Goal: Task Accomplishment & Management: Manage account settings

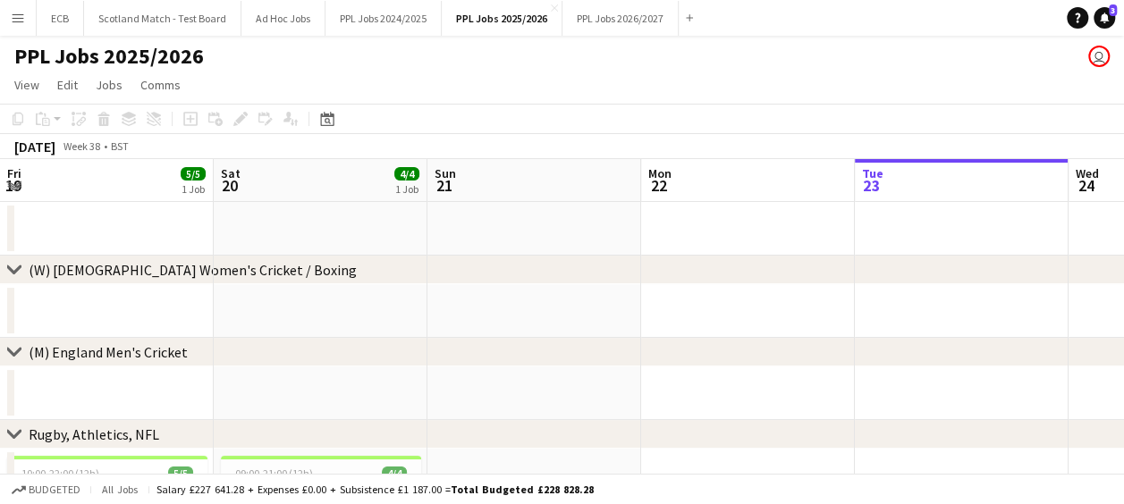
scroll to position [0, 638]
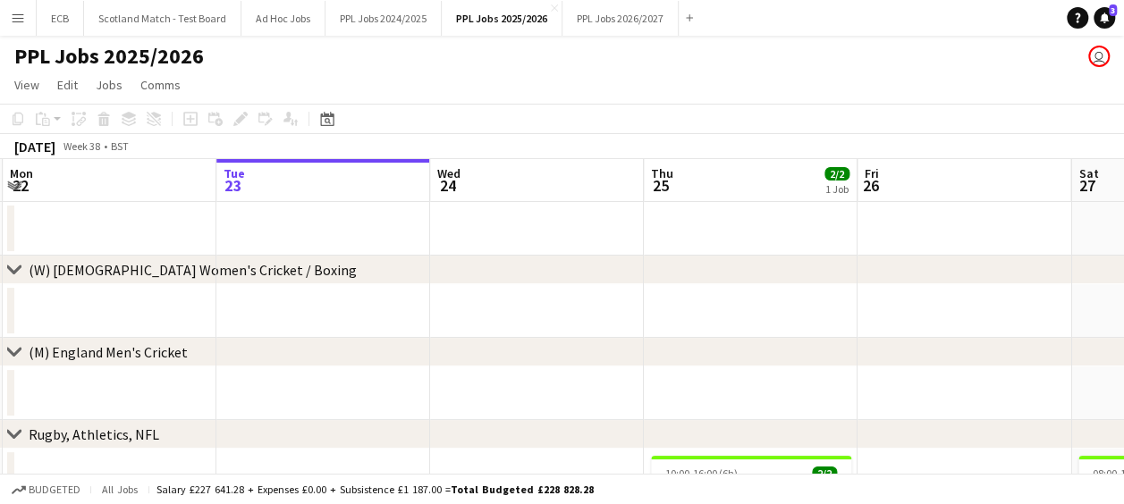
click at [10, 20] on button "Menu" at bounding box center [18, 18] width 36 height 36
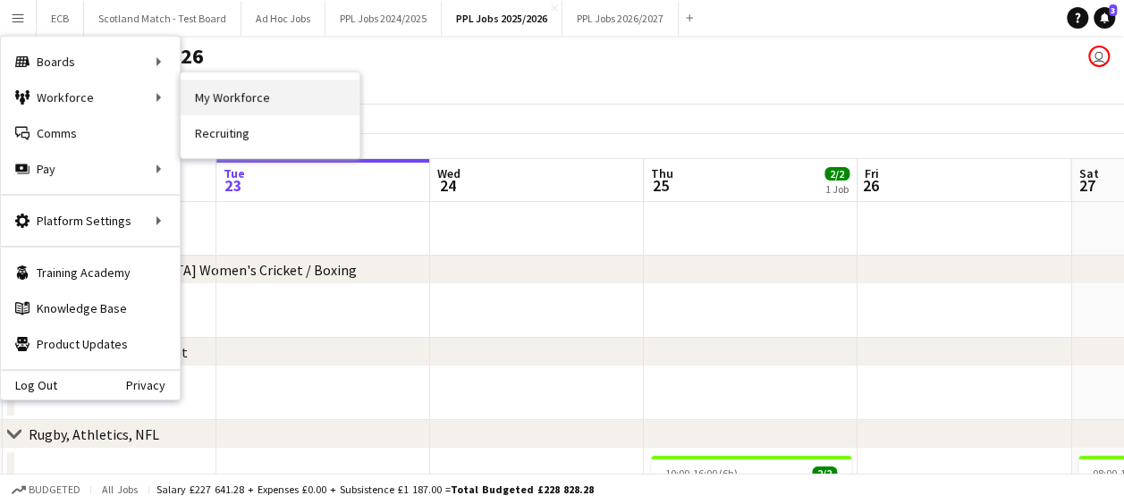
click at [211, 95] on link "My Workforce" at bounding box center [270, 98] width 179 height 36
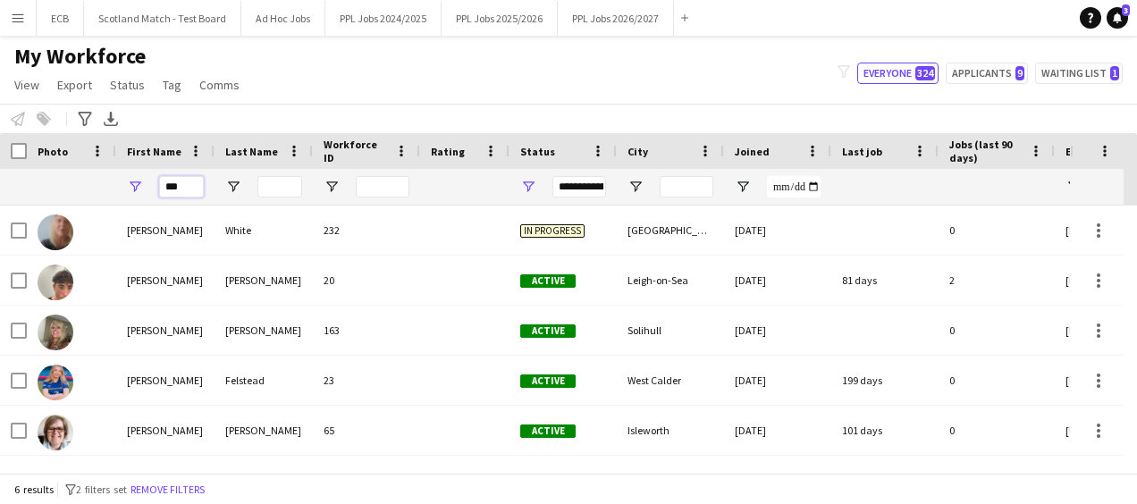
drag, startPoint x: 186, startPoint y: 186, endPoint x: 131, endPoint y: 186, distance: 54.5
click at [131, 186] on div "***" at bounding box center [165, 187] width 98 height 36
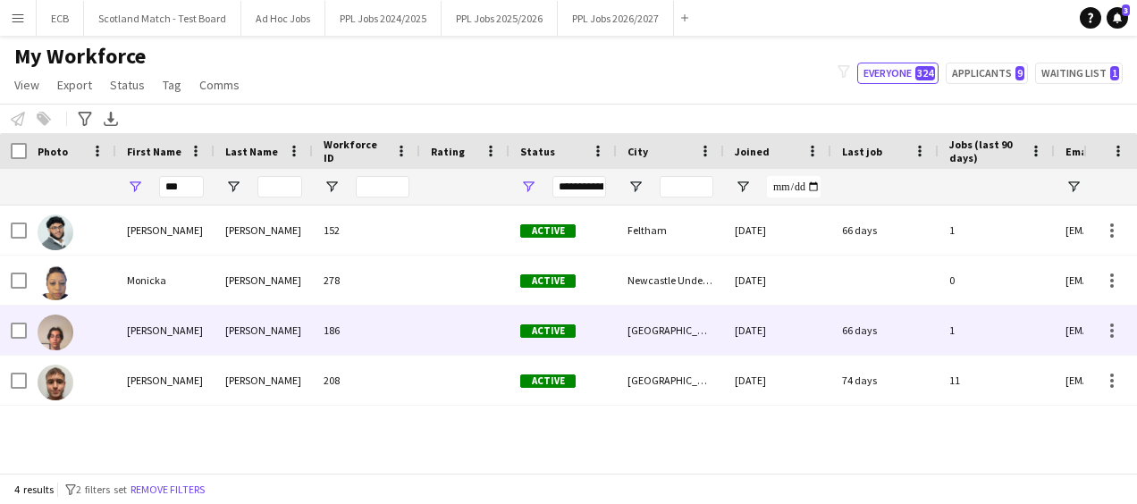
click at [137, 327] on div "[PERSON_NAME]" at bounding box center [165, 330] width 98 height 49
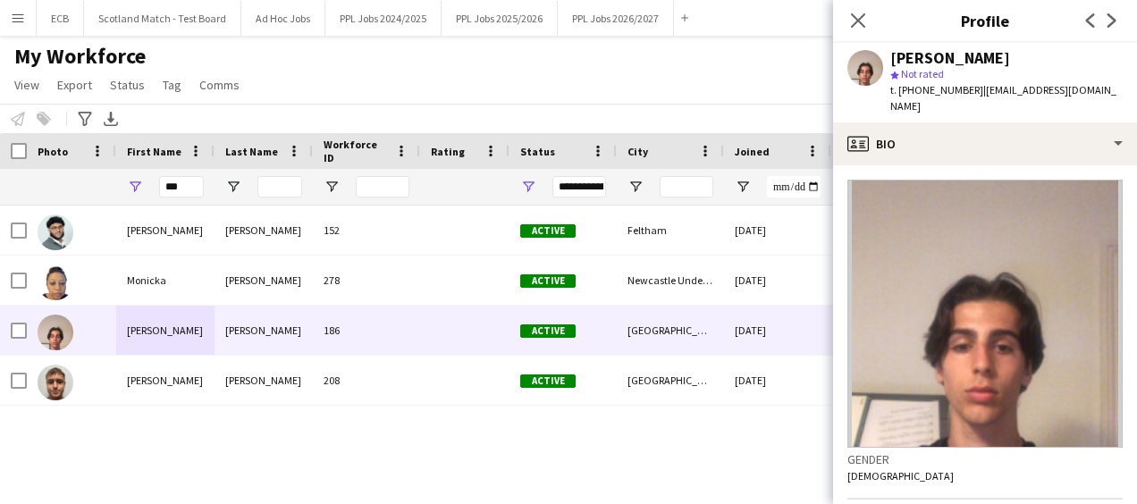
drag, startPoint x: 969, startPoint y: 92, endPoint x: 903, endPoint y: 84, distance: 66.6
click at [903, 84] on span "t. [PHONE_NUMBER]" at bounding box center [936, 89] width 93 height 13
copy span "447306256019"
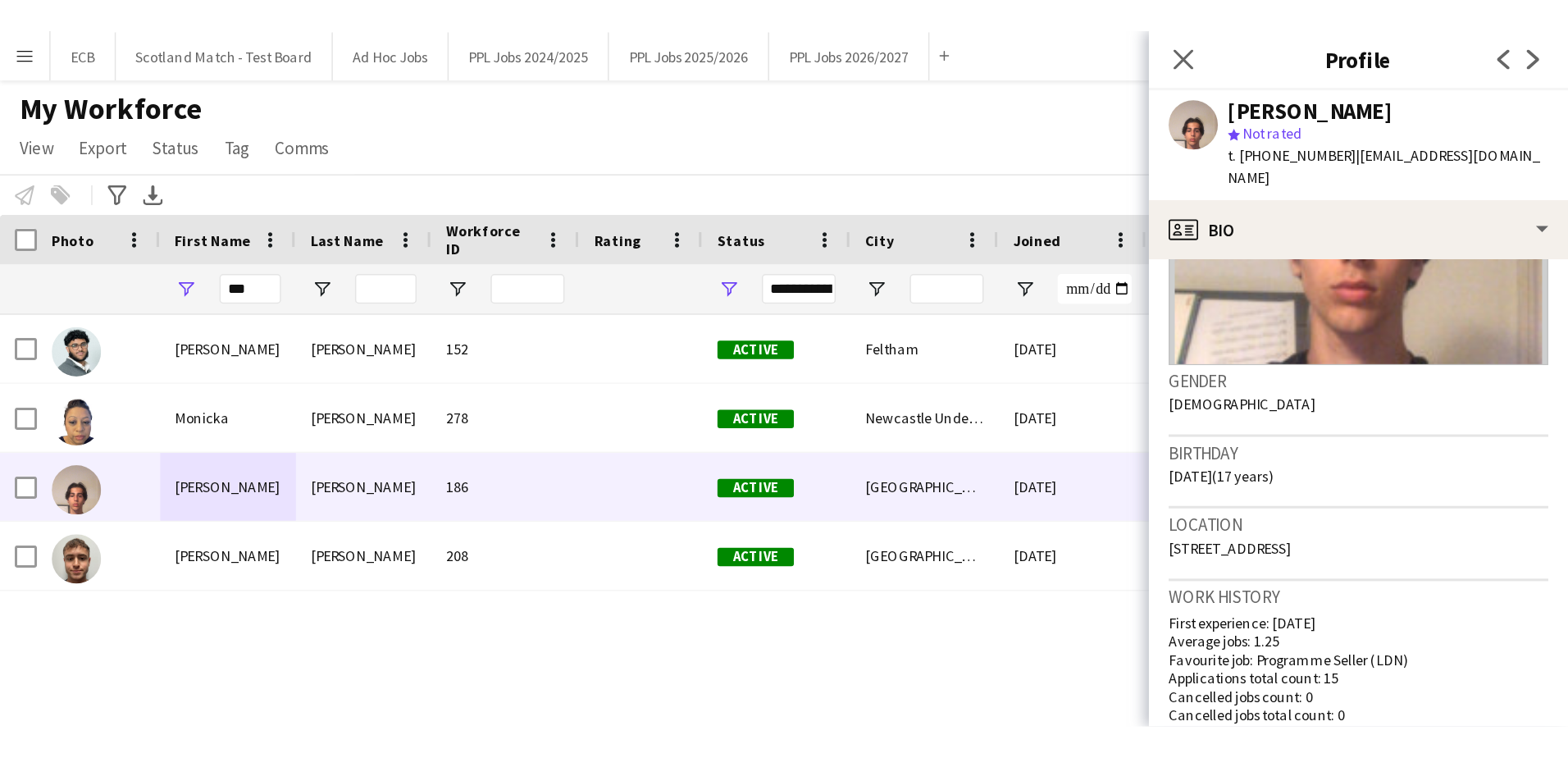
scroll to position [218, 0]
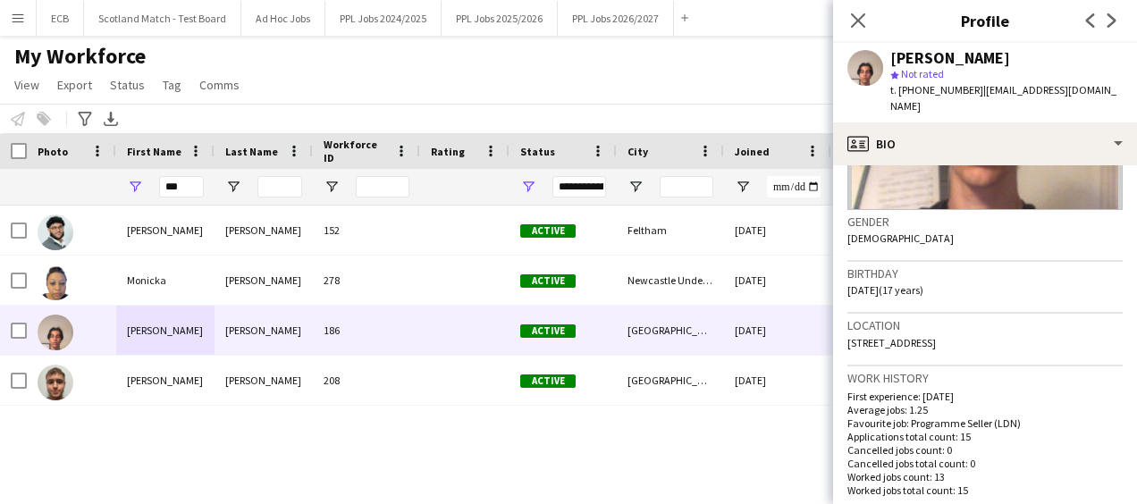
drag, startPoint x: 848, startPoint y: 343, endPoint x: 944, endPoint y: 362, distance: 97.5
click at [944, 362] on div "Location [STREET_ADDRESS]" at bounding box center [985, 340] width 275 height 52
copy span "[STREET_ADDRESS]"
drag, startPoint x: 181, startPoint y: 181, endPoint x: 88, endPoint y: 190, distance: 93.3
click at [88, 190] on div "***" at bounding box center [969, 187] width 1938 height 36
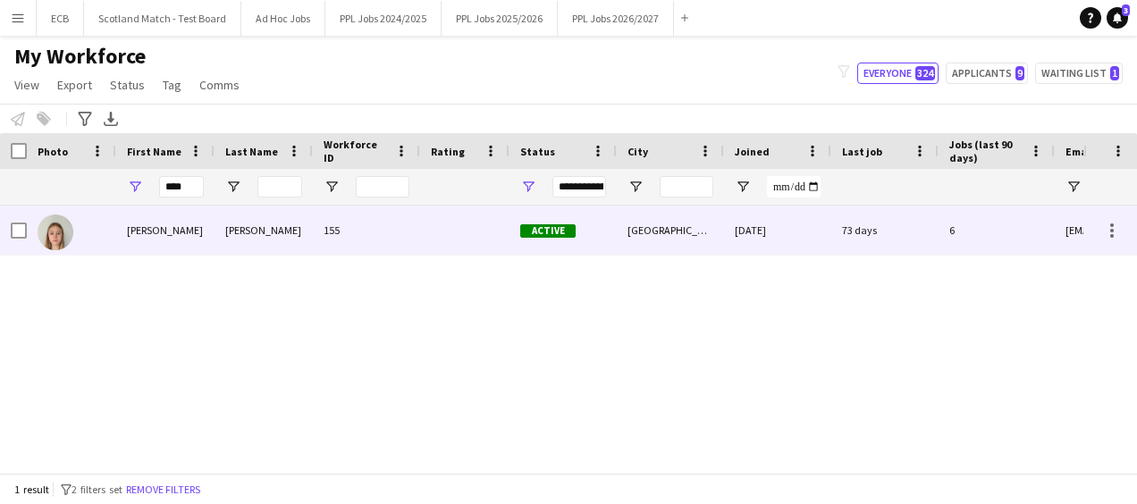
click at [148, 236] on div "[PERSON_NAME]" at bounding box center [165, 230] width 98 height 49
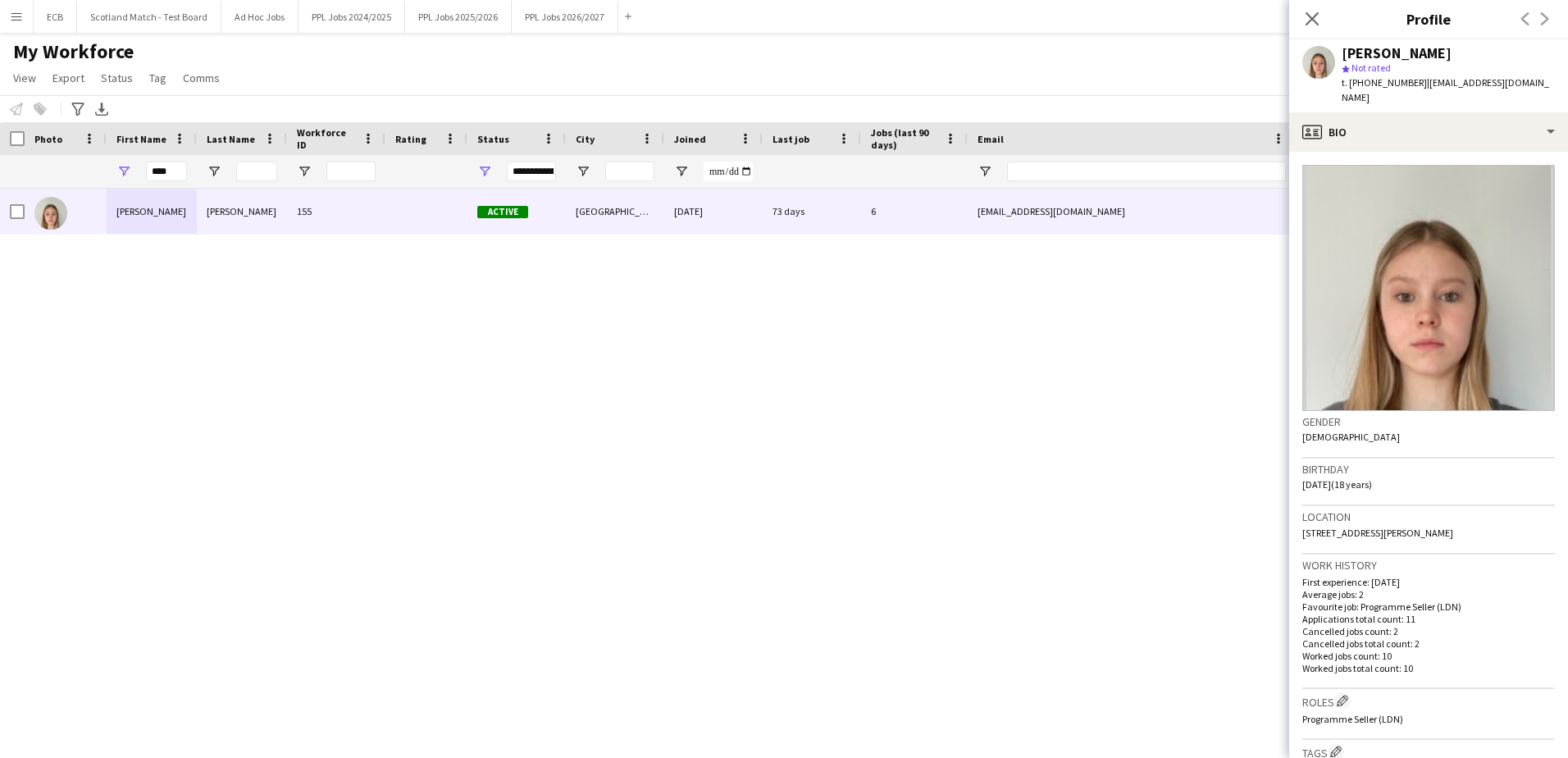
click at [1030, 462] on h3 "Location" at bounding box center [1429, 517] width 252 height 15
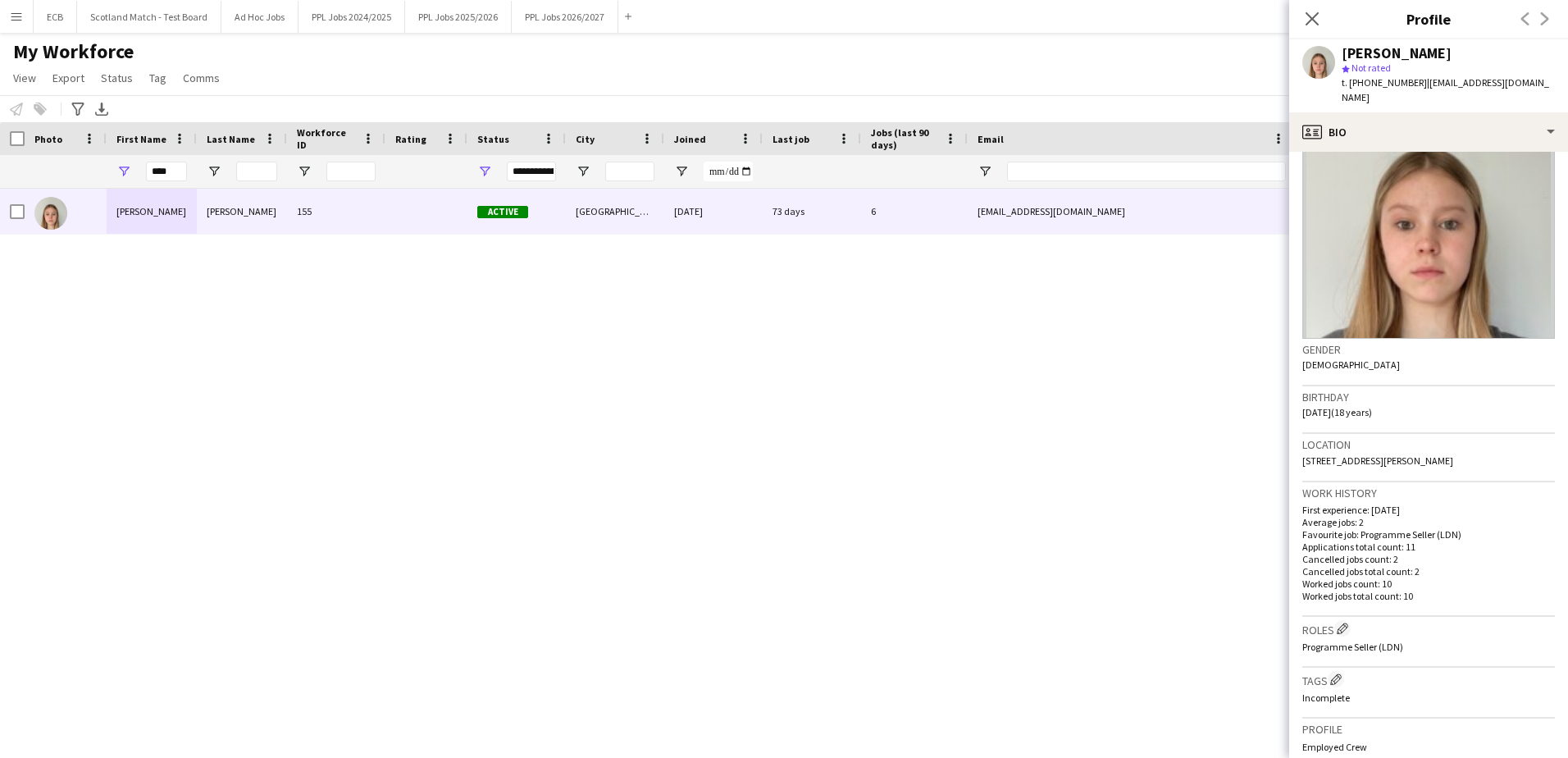
scroll to position [0, 0]
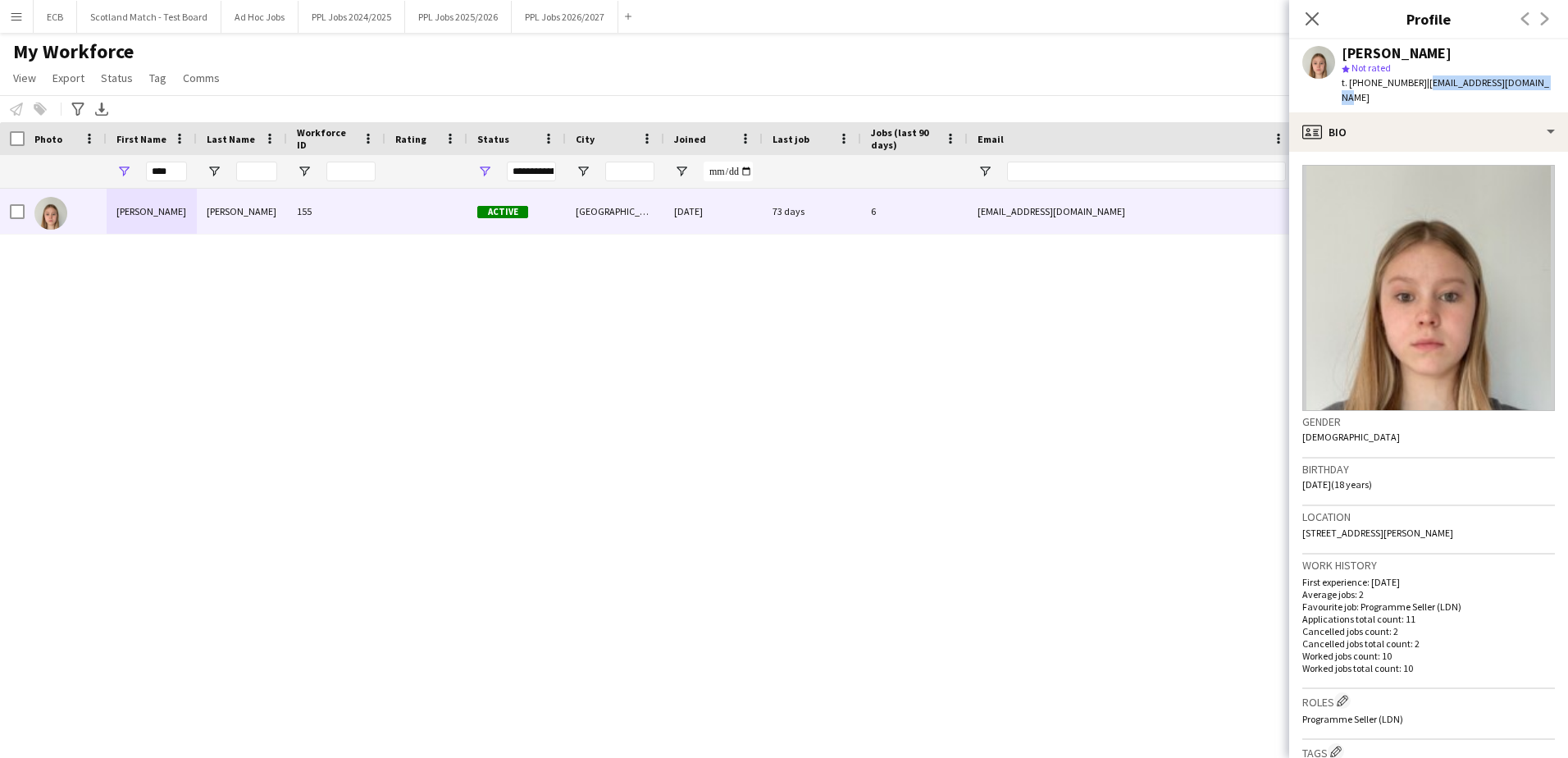
drag, startPoint x: 1421, startPoint y: 87, endPoint x: 1548, endPoint y: 89, distance: 127.0
click at [1030, 89] on app-profile-header "[PERSON_NAME] star Not rated t. [PHONE_NUMBER] | [EMAIL_ADDRESS][DOMAIN_NAME]" at bounding box center [1429, 76] width 279 height 73
copy span "[EMAIL_ADDRESS][DOMAIN_NAME]"
drag, startPoint x: 1352, startPoint y: 79, endPoint x: 1364, endPoint y: 80, distance: 12.0
click at [1030, 80] on span "t. [PHONE_NUMBER]" at bounding box center [1385, 82] width 85 height 12
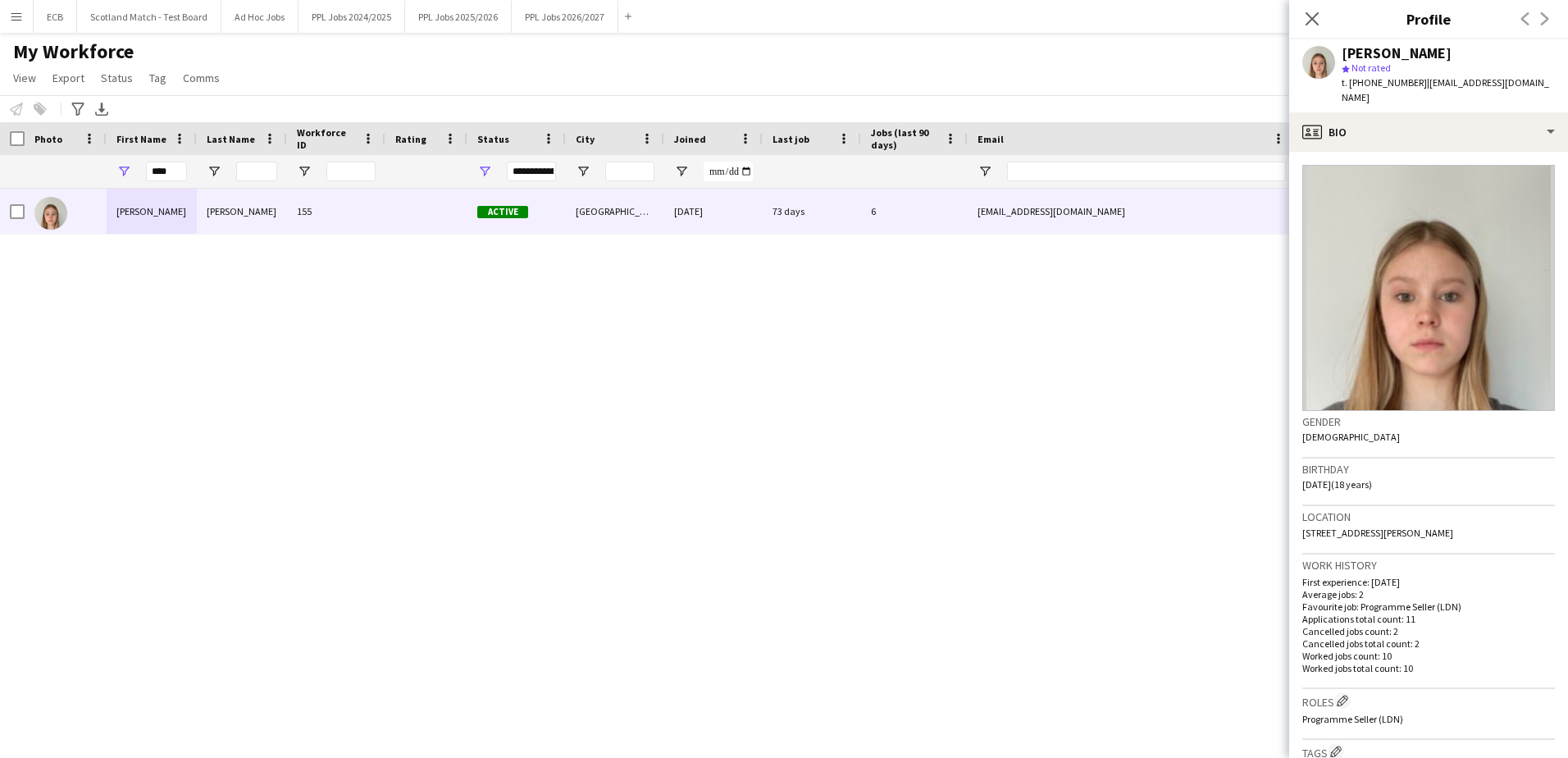
drag, startPoint x: 1364, startPoint y: 80, endPoint x: 1351, endPoint y: 81, distance: 13.0
click at [1030, 81] on span "t. [PHONE_NUMBER]" at bounding box center [1385, 82] width 85 height 12
drag, startPoint x: 1351, startPoint y: 81, endPoint x: 1413, endPoint y: 81, distance: 62.0
click at [1030, 81] on span "t. [PHONE_NUMBER]" at bounding box center [1385, 82] width 85 height 12
copy span "[PHONE_NUMBER]"
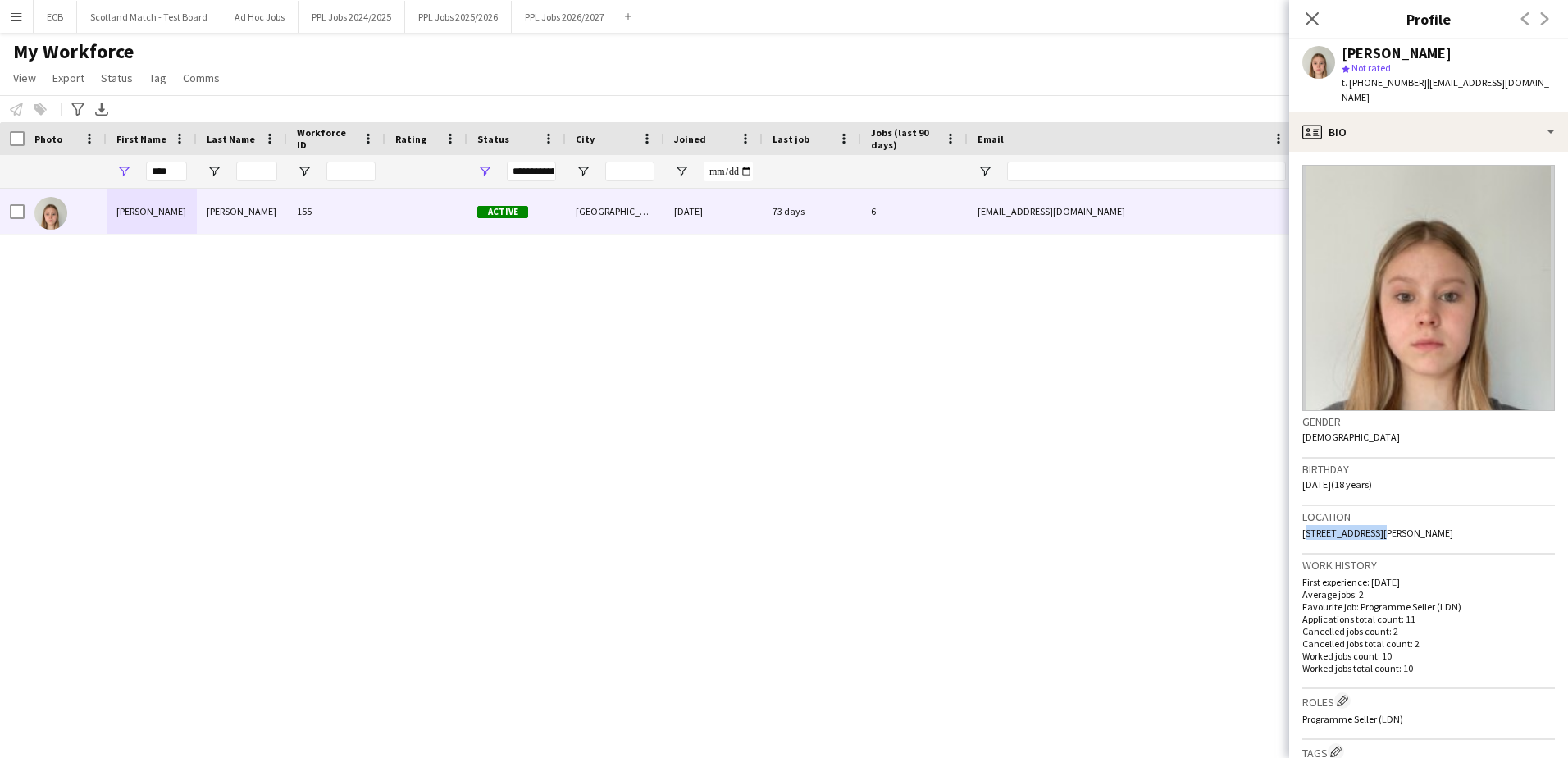
drag, startPoint x: 1304, startPoint y: 517, endPoint x: 1372, endPoint y: 522, distance: 68.2
click at [1030, 462] on span "[STREET_ADDRESS][PERSON_NAME]" at bounding box center [1378, 532] width 151 height 12
copy span "[STREET_ADDRESS][PERSON_NAME]"
click at [1030, 462] on span "[STREET_ADDRESS][PERSON_NAME]" at bounding box center [1378, 532] width 151 height 12
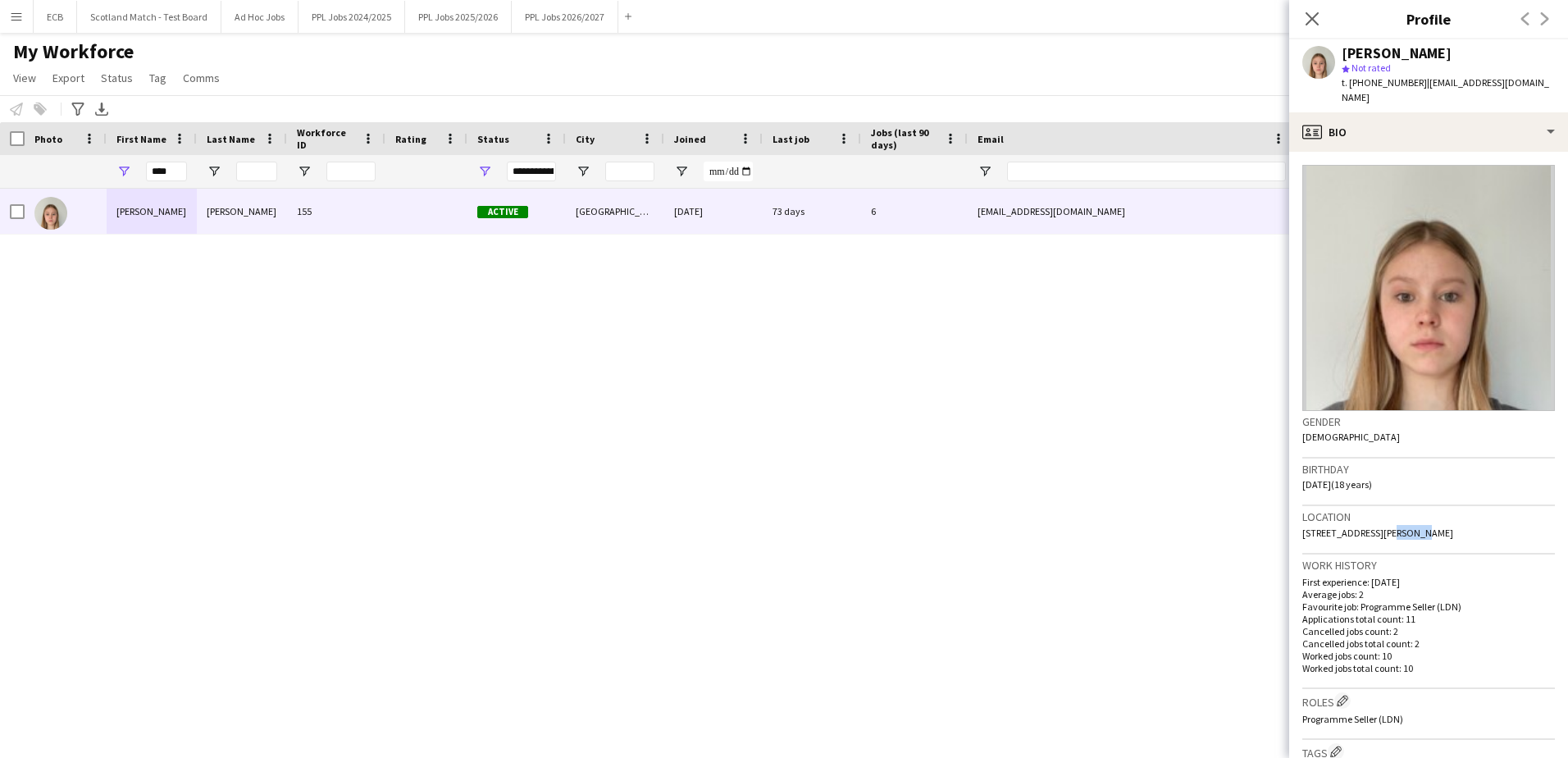
copy span "[GEOGRAPHIC_DATA]"
click at [1030, 96] on div "[PERSON_NAME] star Not rated t. [PHONE_NUMBER] | [EMAIL_ADDRESS][DOMAIN_NAME]" at bounding box center [1429, 76] width 279 height 73
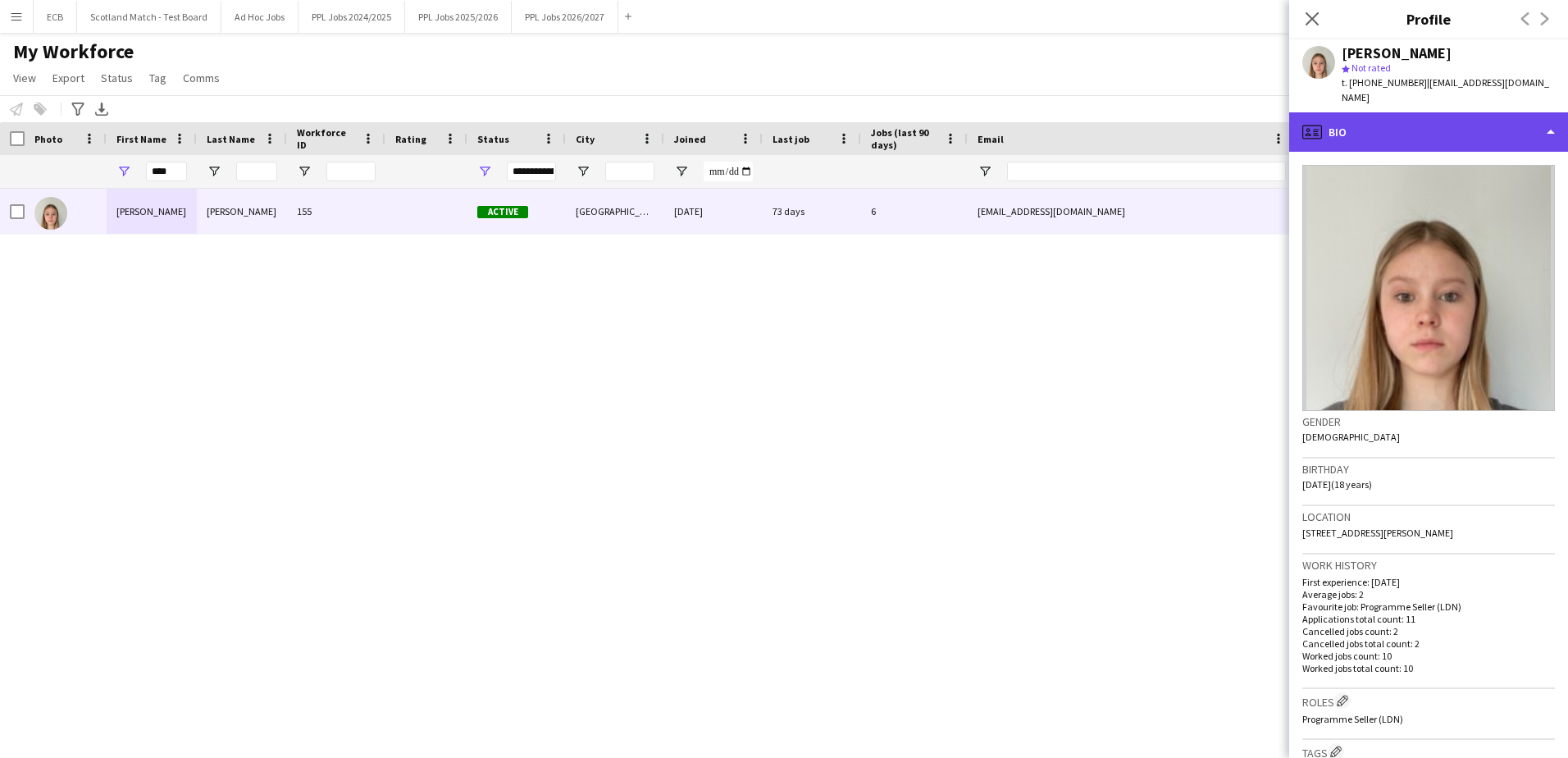
click at [1030, 112] on div "profile Bio" at bounding box center [1429, 131] width 279 height 39
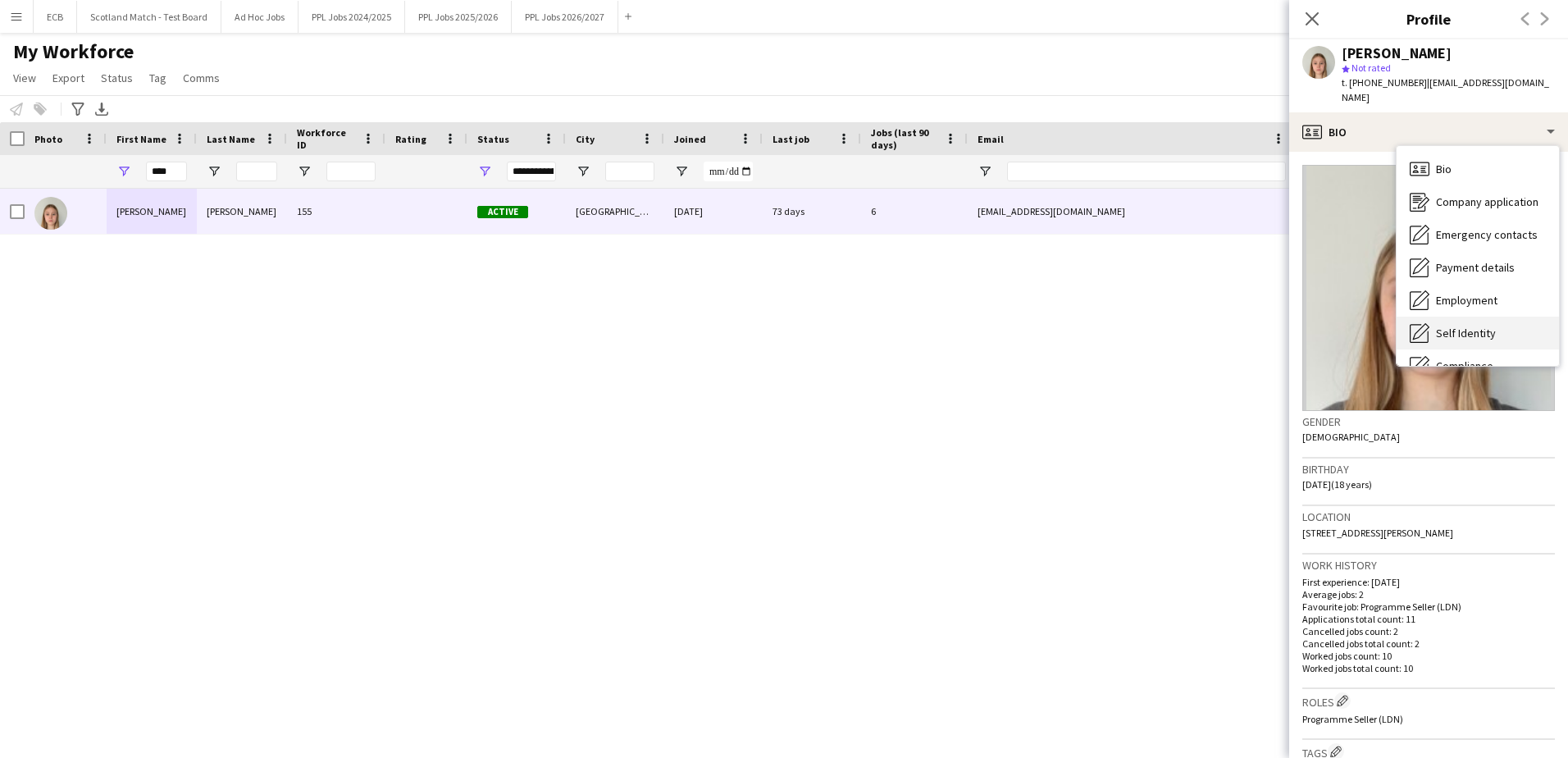
click at [1030, 317] on div "Self Identity Self Identity" at bounding box center [1478, 333] width 162 height 33
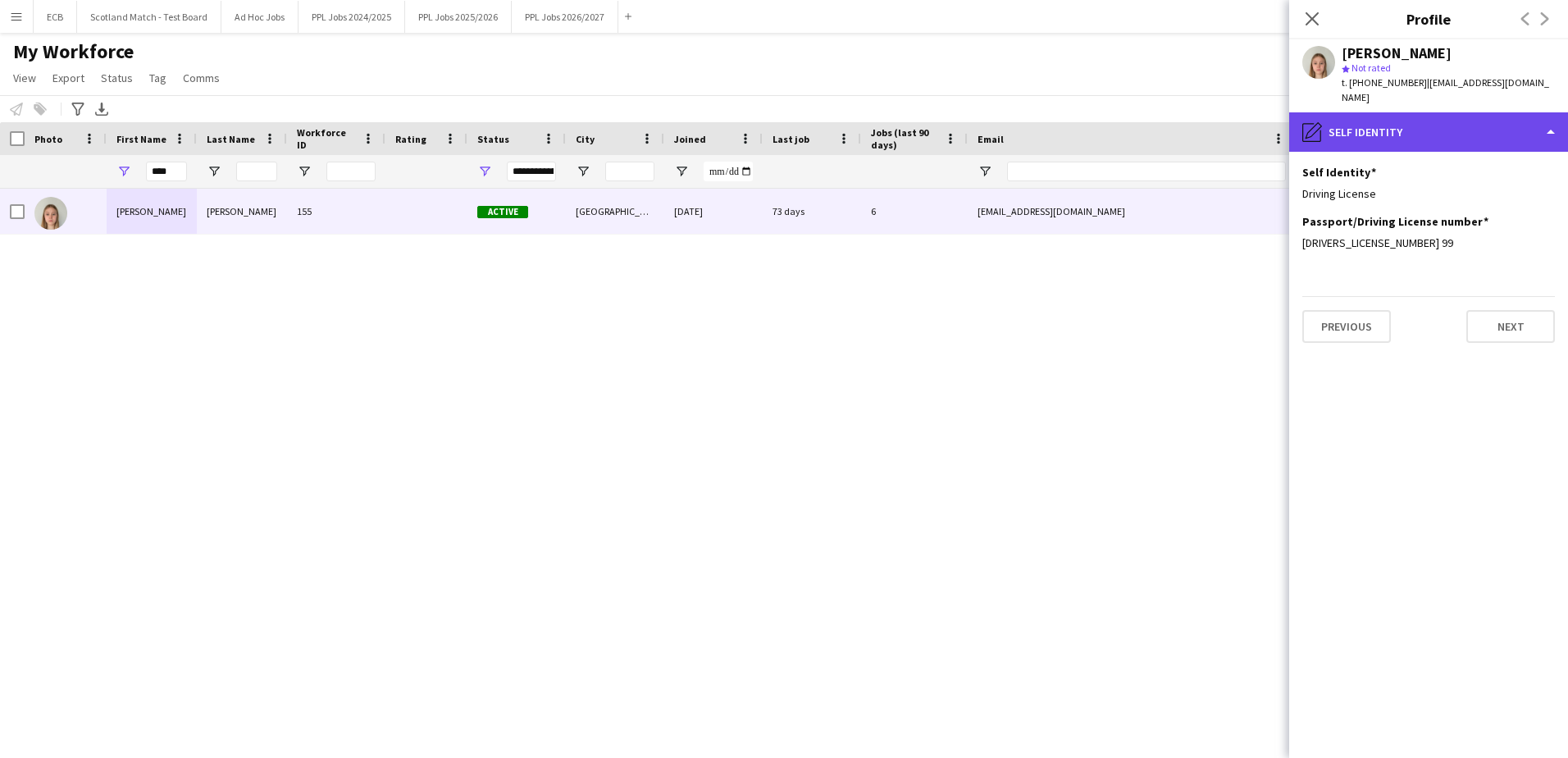
click at [1030, 112] on div "pencil4 Self Identity" at bounding box center [1429, 131] width 279 height 39
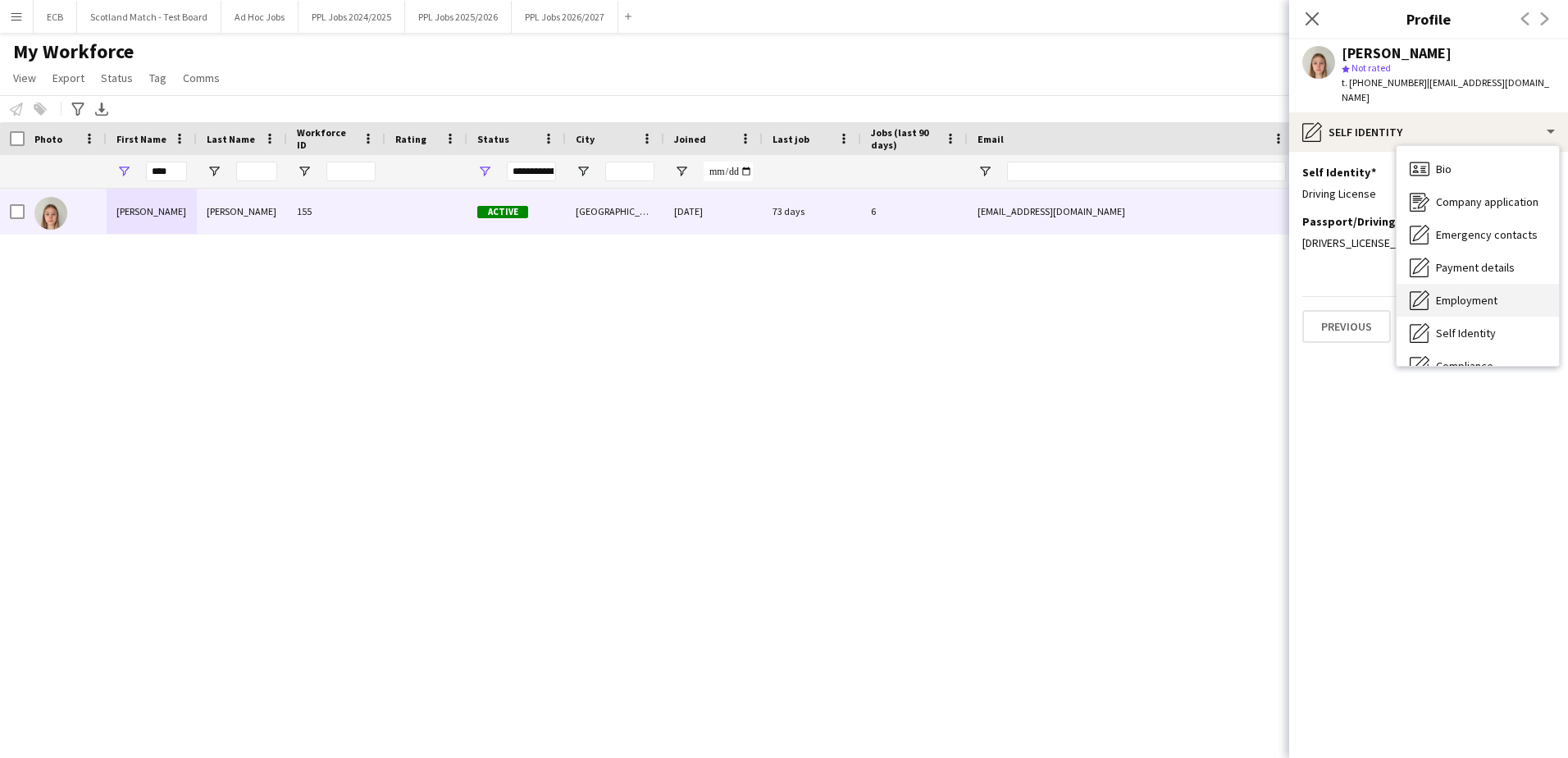
click at [1030, 293] on span "Employment" at bounding box center [1466, 300] width 61 height 15
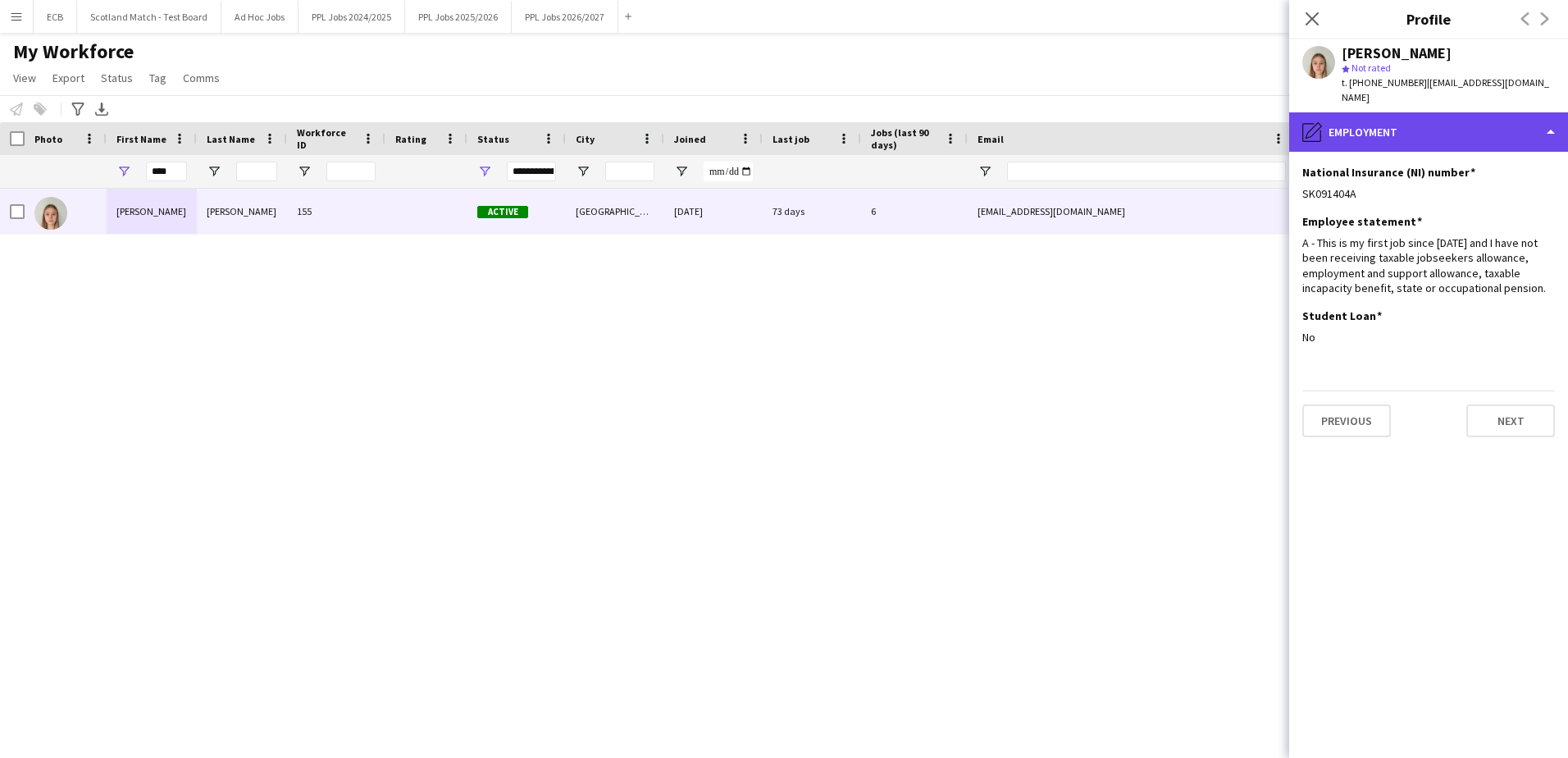
click at [1030, 112] on div "pencil4 Employment" at bounding box center [1429, 131] width 279 height 39
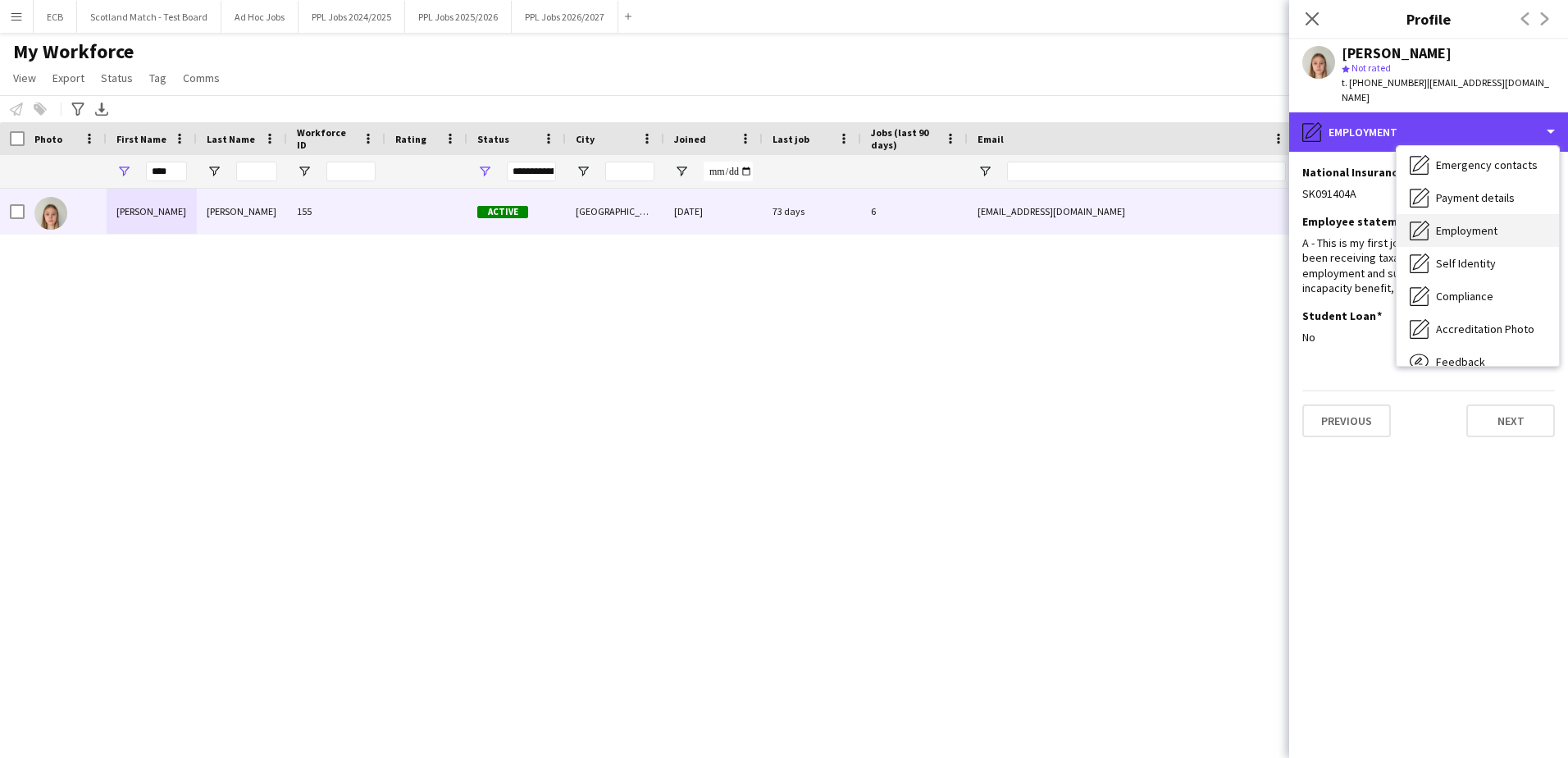
scroll to position [70, 0]
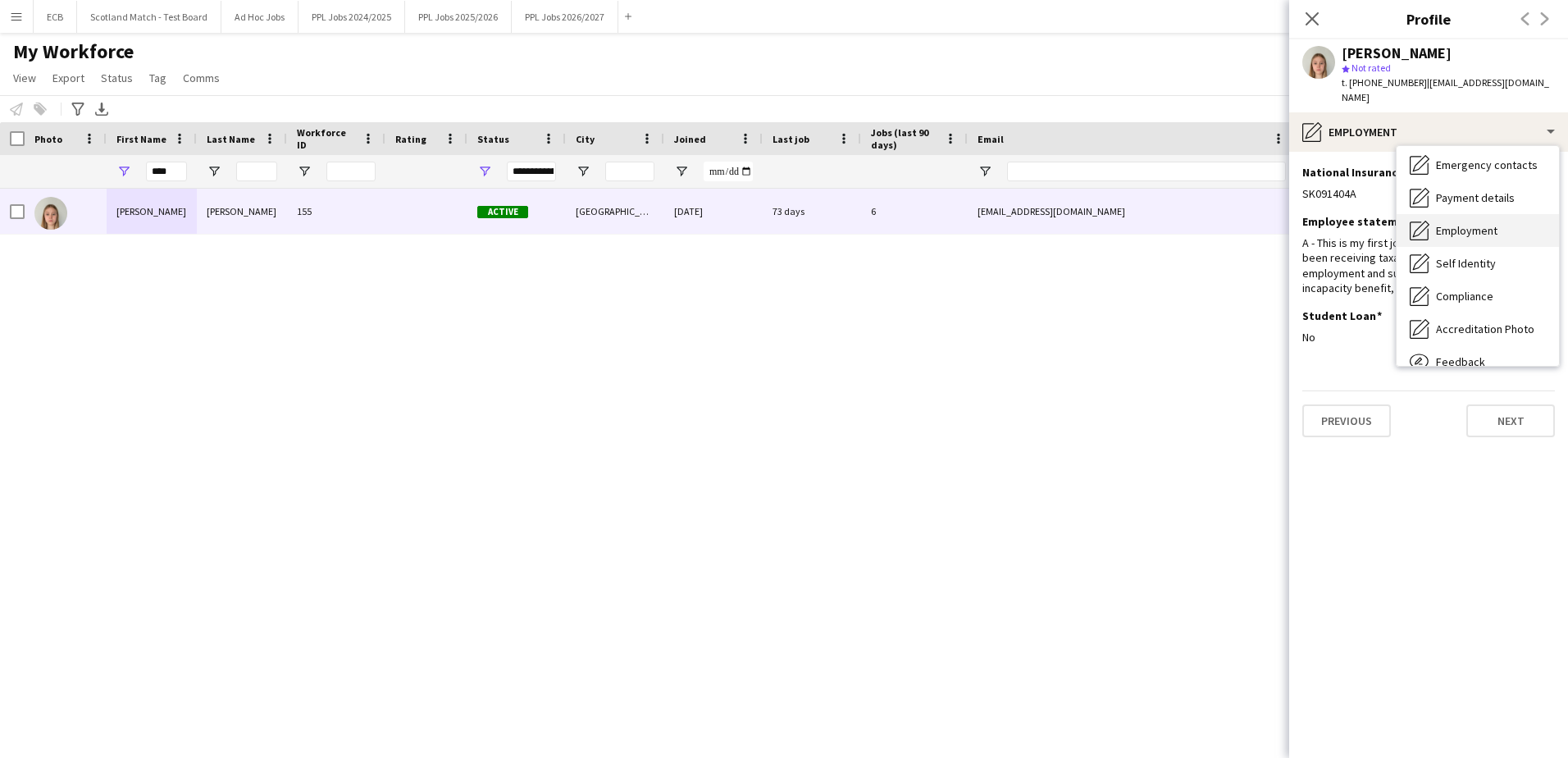
click at [1030, 289] on span "Compliance" at bounding box center [1464, 296] width 58 height 15
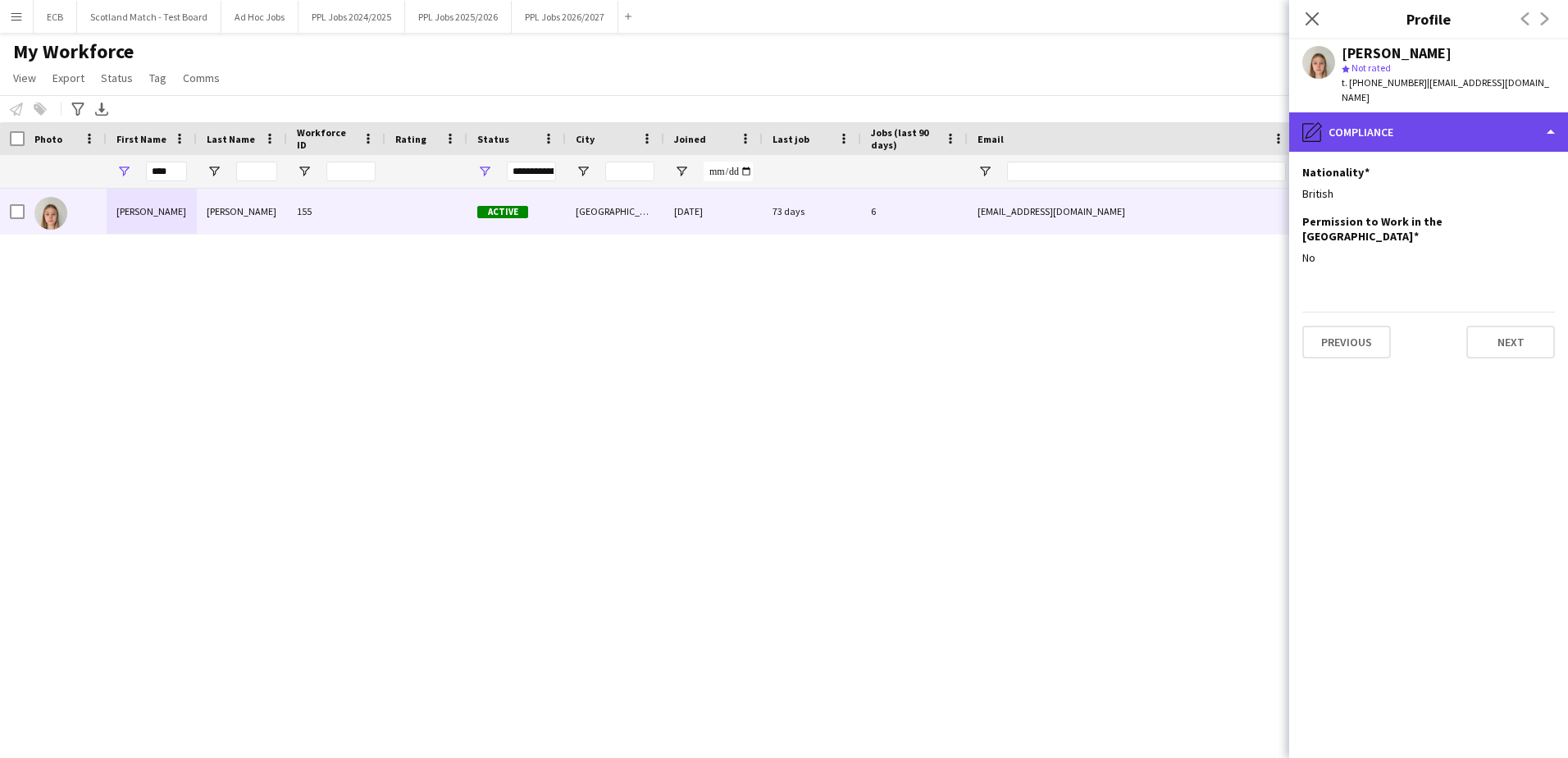
click at [1030, 121] on div "pencil4 Compliance" at bounding box center [1429, 131] width 279 height 39
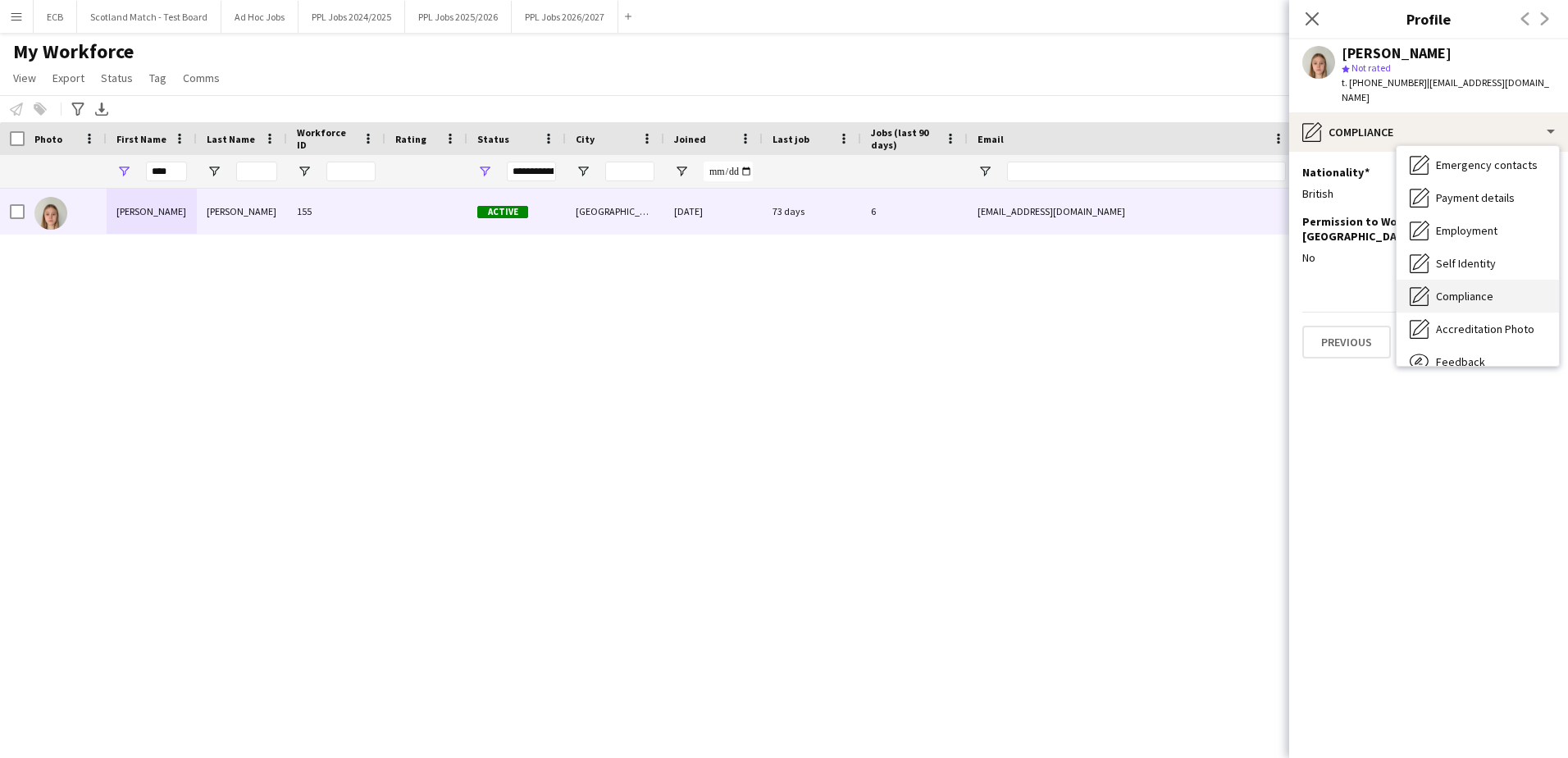
click at [1030, 289] on span "Compliance" at bounding box center [1464, 296] width 58 height 15
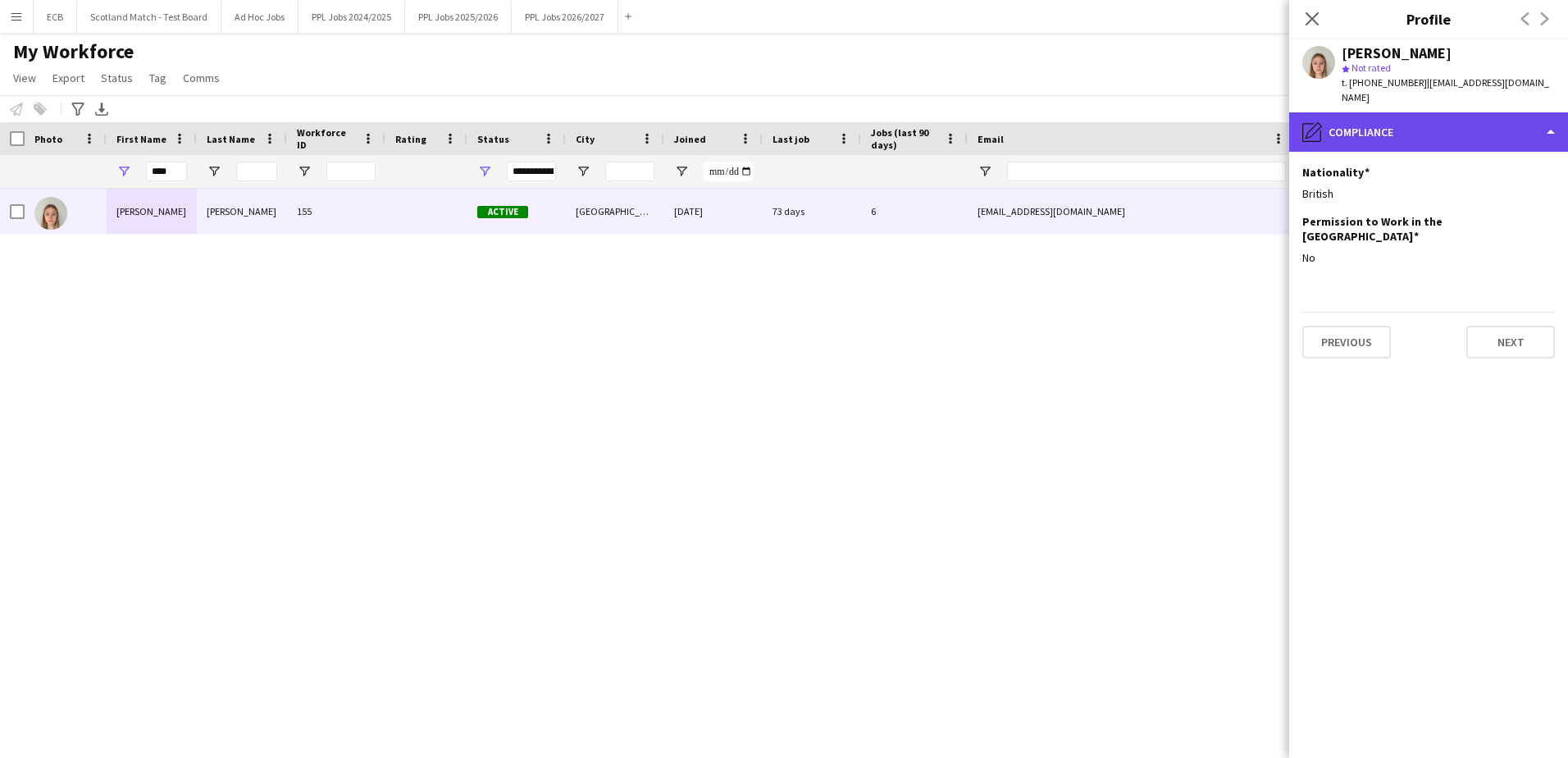
click at [1030, 117] on div "pencil4 Compliance" at bounding box center [1429, 131] width 279 height 39
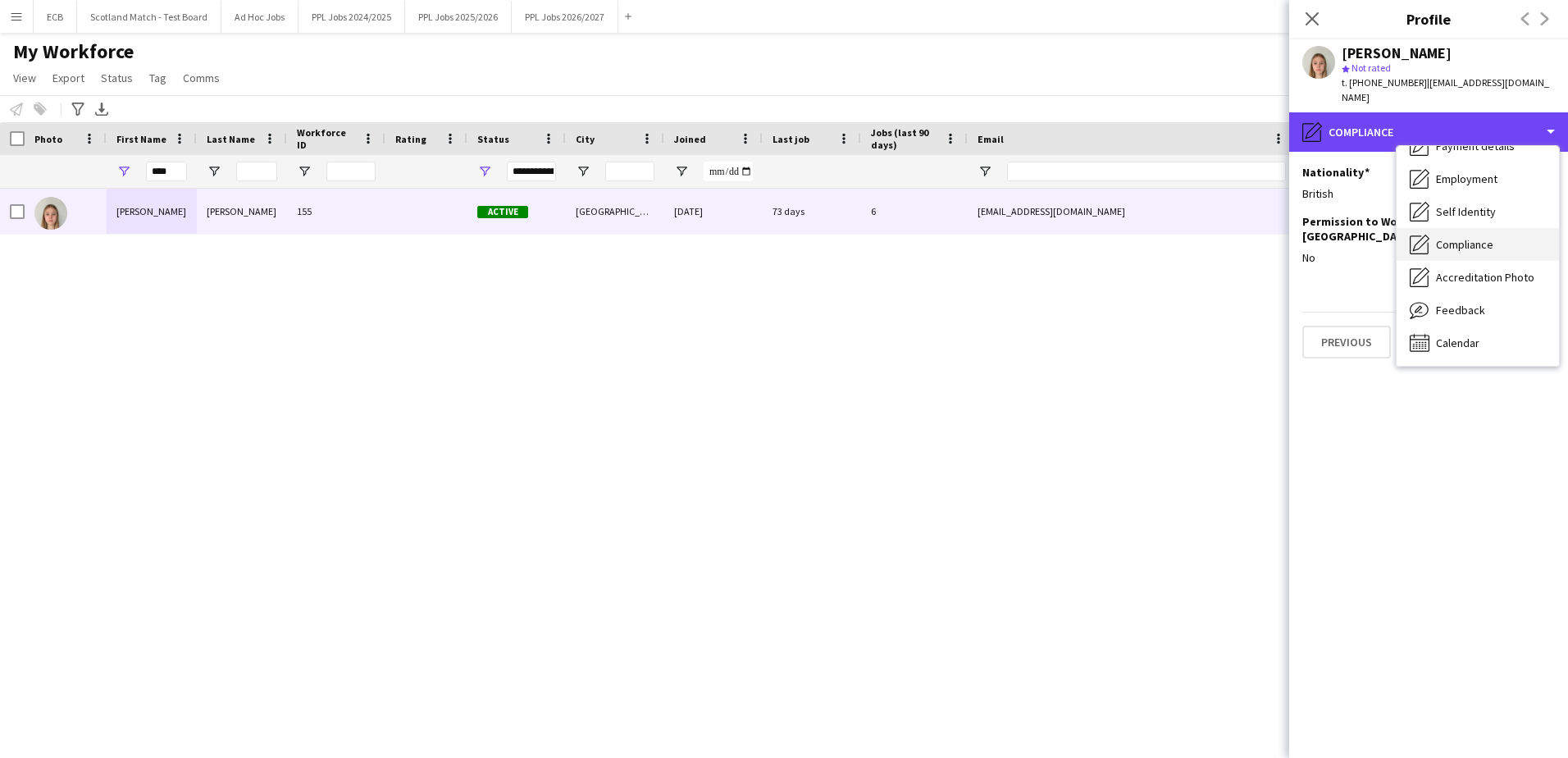
scroll to position [120, 0]
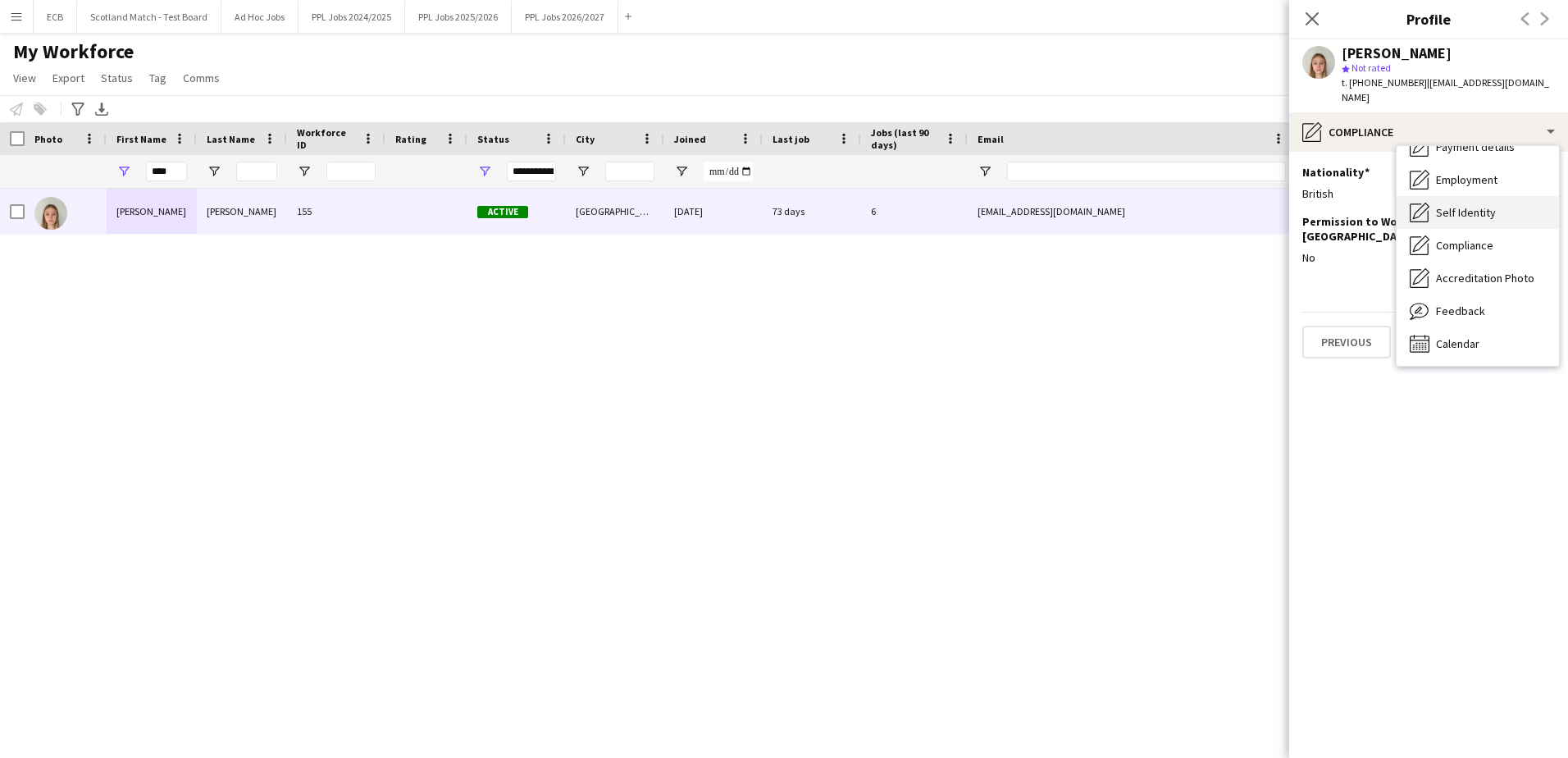
click at [1030, 206] on div "Self Identity Self Identity" at bounding box center [1478, 213] width 162 height 33
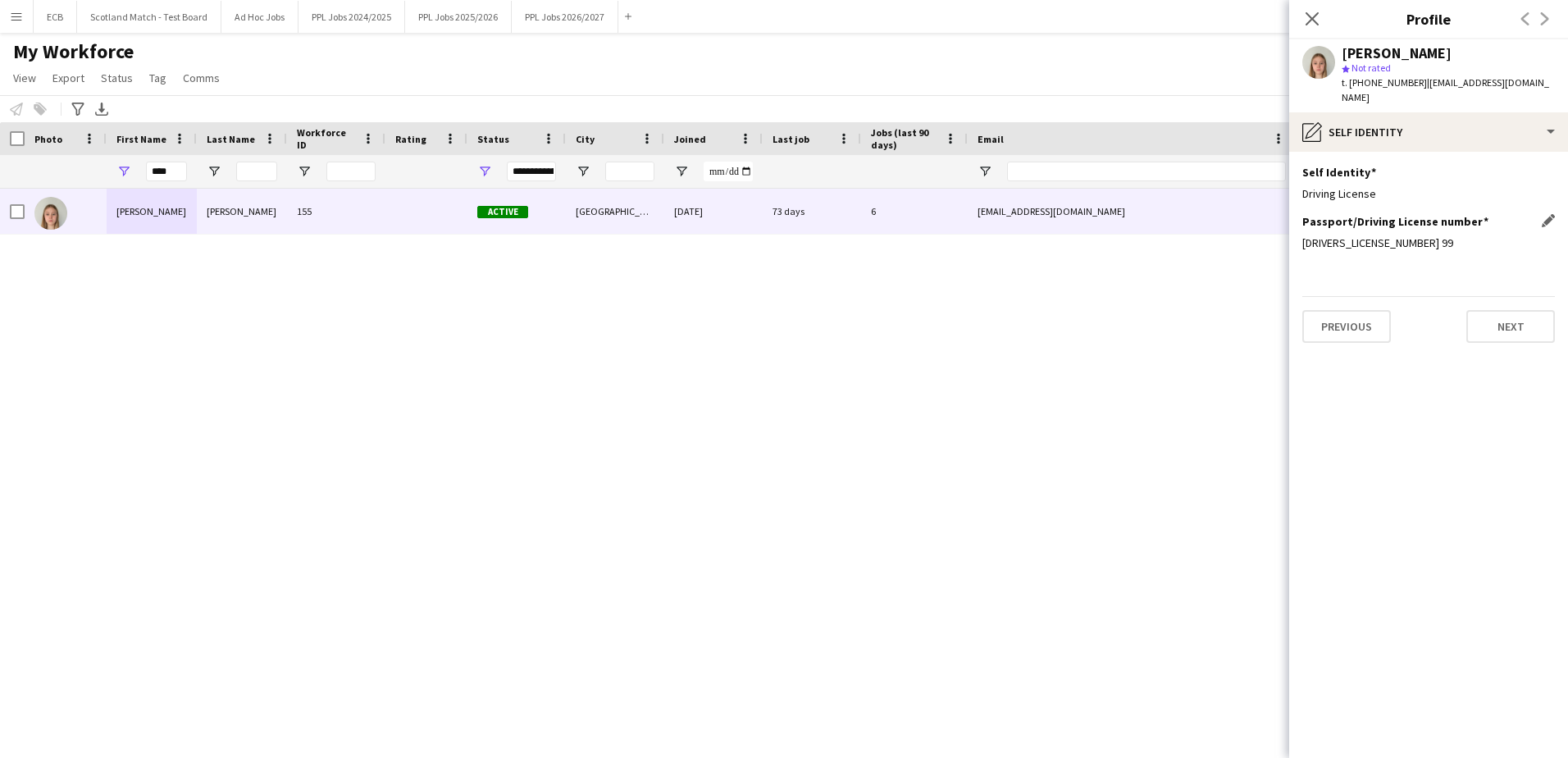
click at [1030, 236] on div "[DRIVERS_LICENSE_NUMBER] 99" at bounding box center [1429, 243] width 252 height 15
drag, startPoint x: 1356, startPoint y: 226, endPoint x: 1291, endPoint y: 237, distance: 65.9
click at [1030, 237] on app-section-data-types "Self Identity Edit this field Driving License Passport/Driving License number E…" at bounding box center [1429, 454] width 279 height 607
copy div "[DRIVERS_LICENSE_NUMBER] 99"
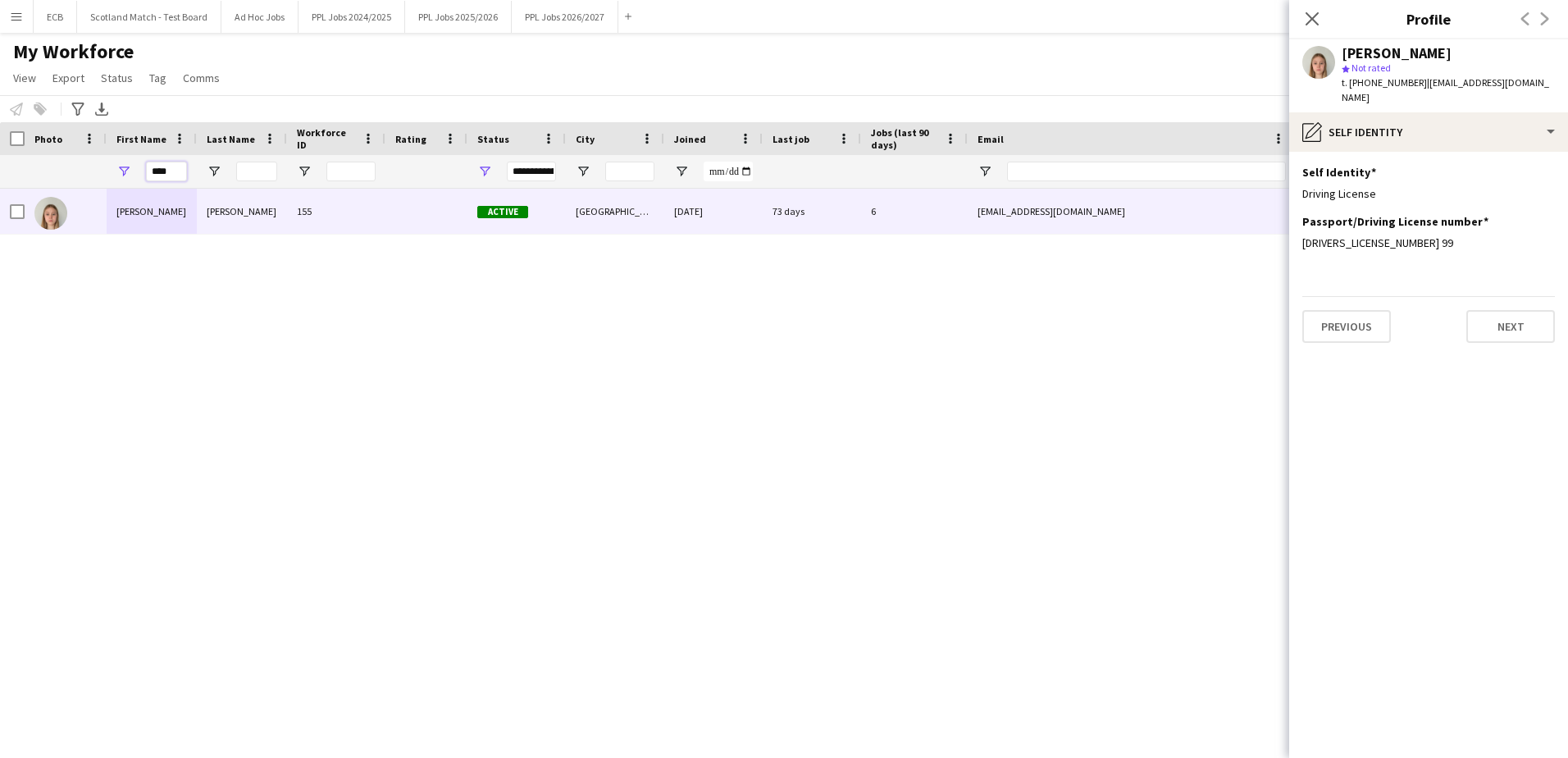
click at [169, 174] on input "****" at bounding box center [166, 171] width 41 height 19
type input "*"
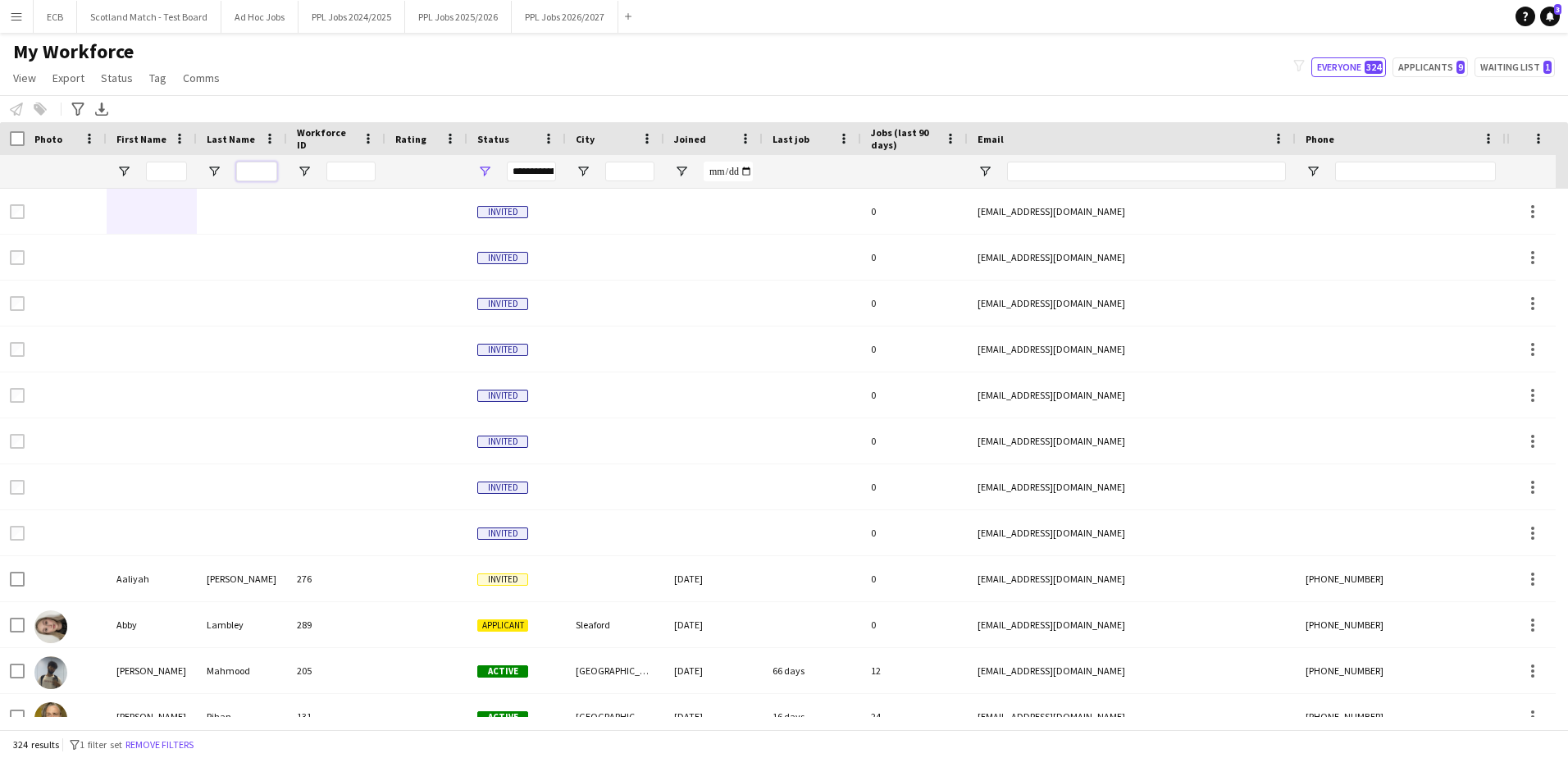
click at [257, 171] on input "Last Name Filter Input" at bounding box center [256, 171] width 41 height 19
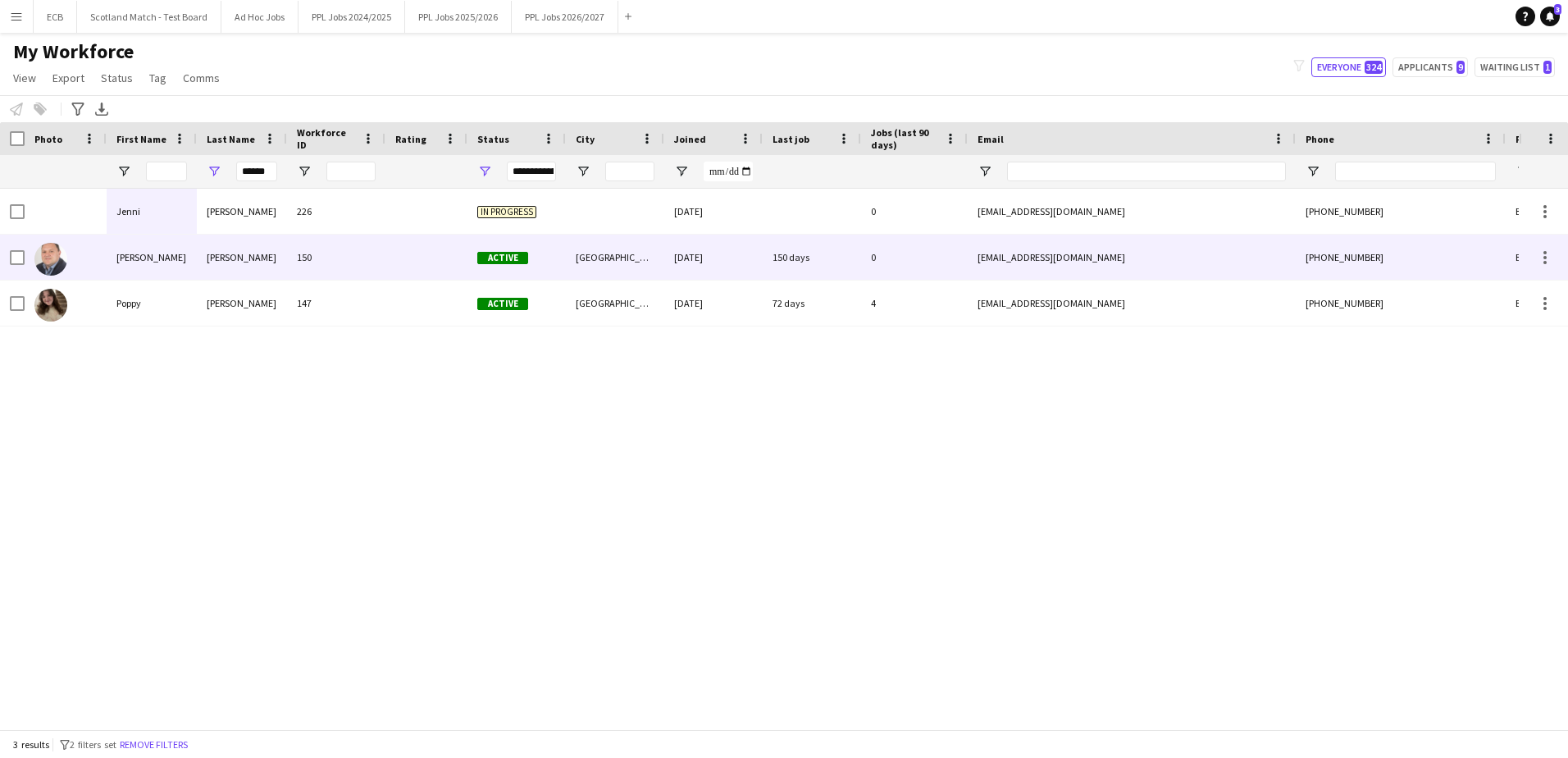
click at [123, 248] on div "[PERSON_NAME]" at bounding box center [151, 257] width 90 height 45
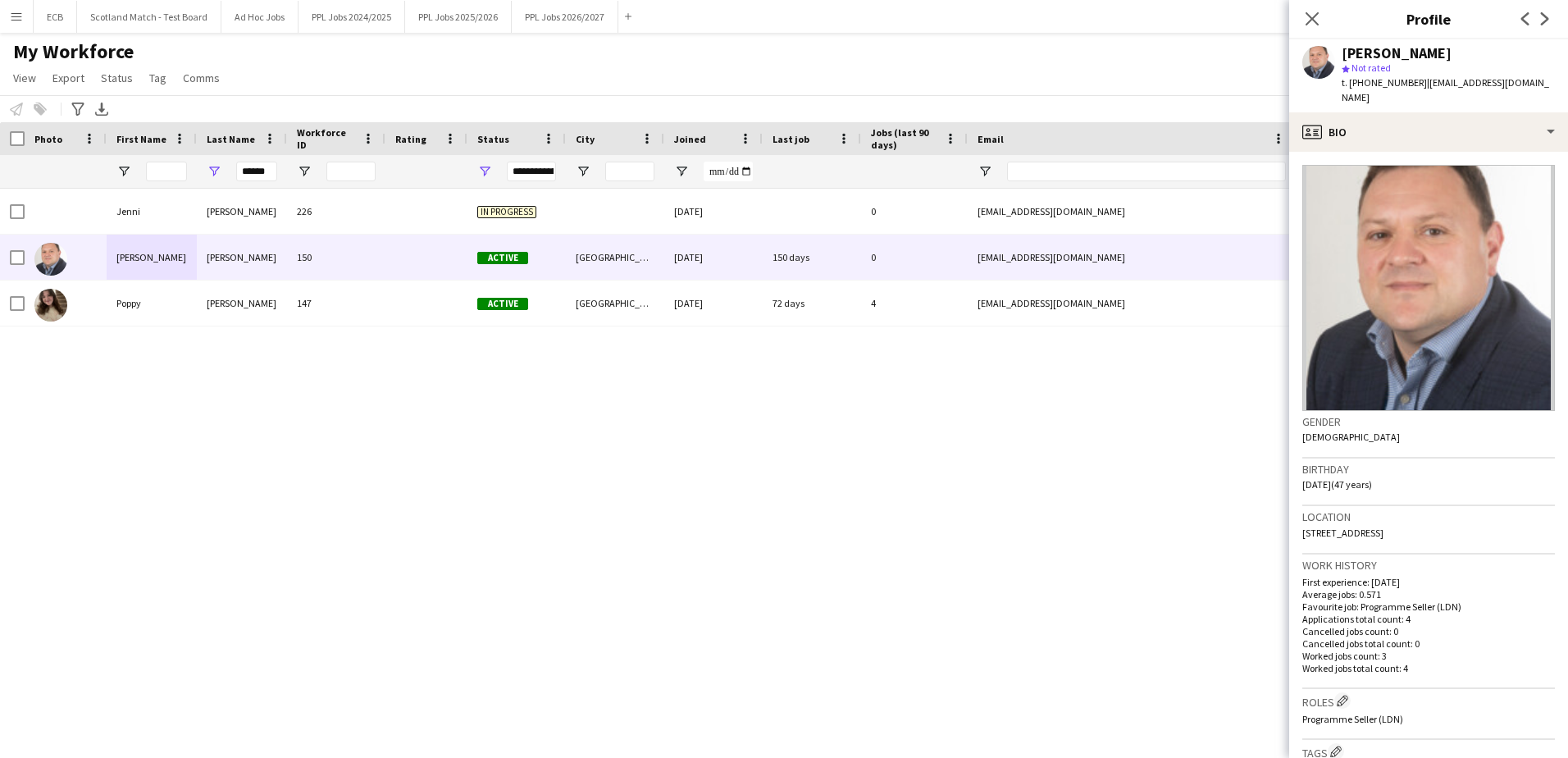
drag, startPoint x: 1305, startPoint y: 486, endPoint x: 1347, endPoint y: 483, distance: 42.1
click at [1030, 462] on span "[DATE] (47 years)" at bounding box center [1338, 484] width 70 height 12
drag, startPoint x: 1347, startPoint y: 483, endPoint x: 1308, endPoint y: 486, distance: 39.1
click at [1030, 462] on span "[DATE] (47 years)" at bounding box center [1338, 484] width 70 height 12
drag, startPoint x: 1302, startPoint y: 486, endPoint x: 1350, endPoint y: 484, distance: 48.0
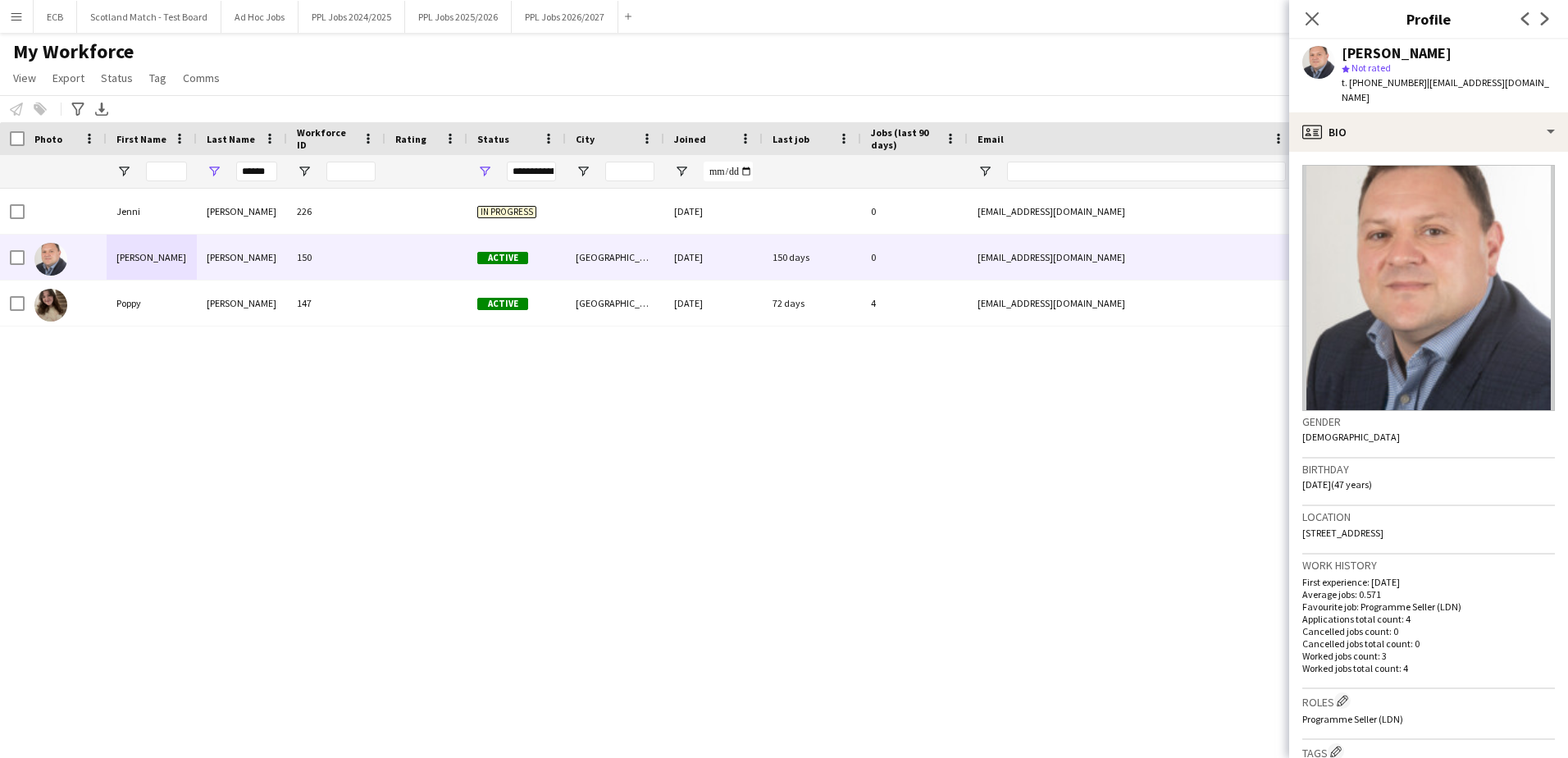
click at [1030, 462] on app-crew-profile-bio "Gender [DEMOGRAPHIC_DATA] Birthday [DEMOGRAPHIC_DATA] (47 years) Location [STRE…" at bounding box center [1429, 454] width 279 height 607
copy span "[DATE]"
click at [1030, 152] on app-crew-profile-bio "Gender [DEMOGRAPHIC_DATA] Birthday [DEMOGRAPHIC_DATA] (47 years) Location [STRE…" at bounding box center [1429, 454] width 279 height 607
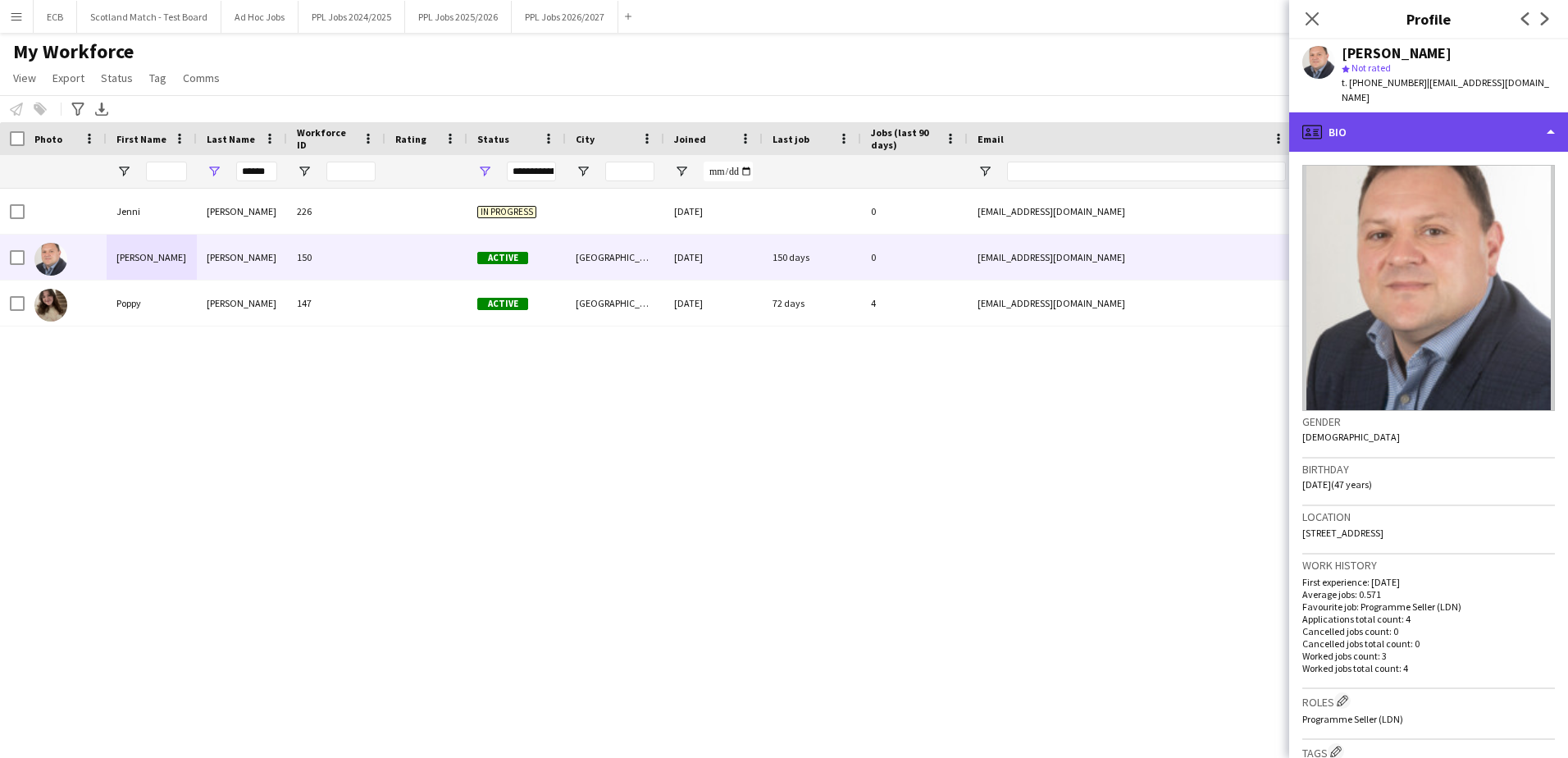
click at [1030, 137] on div "profile Bio" at bounding box center [1429, 131] width 279 height 39
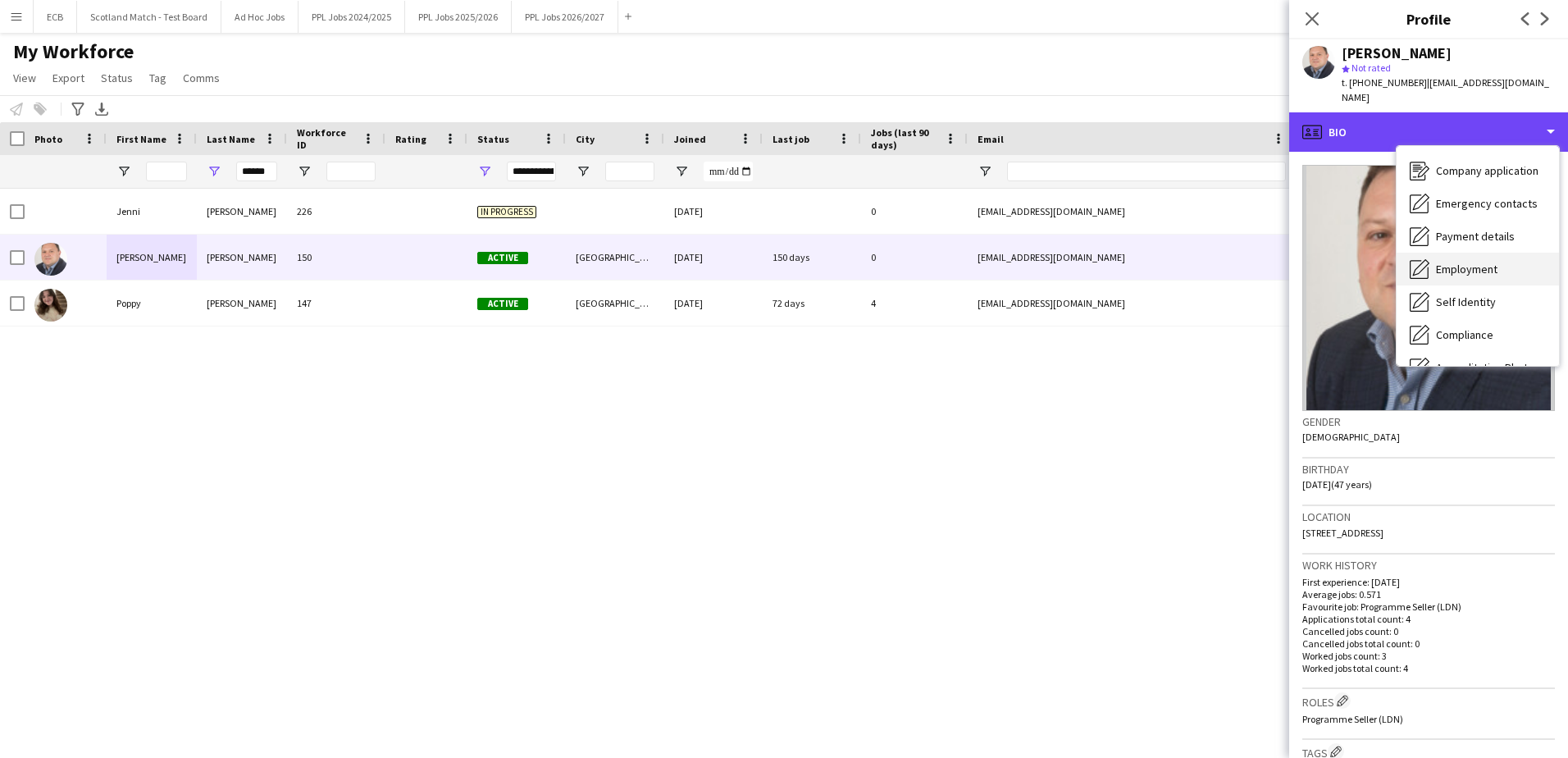
scroll to position [47, 0]
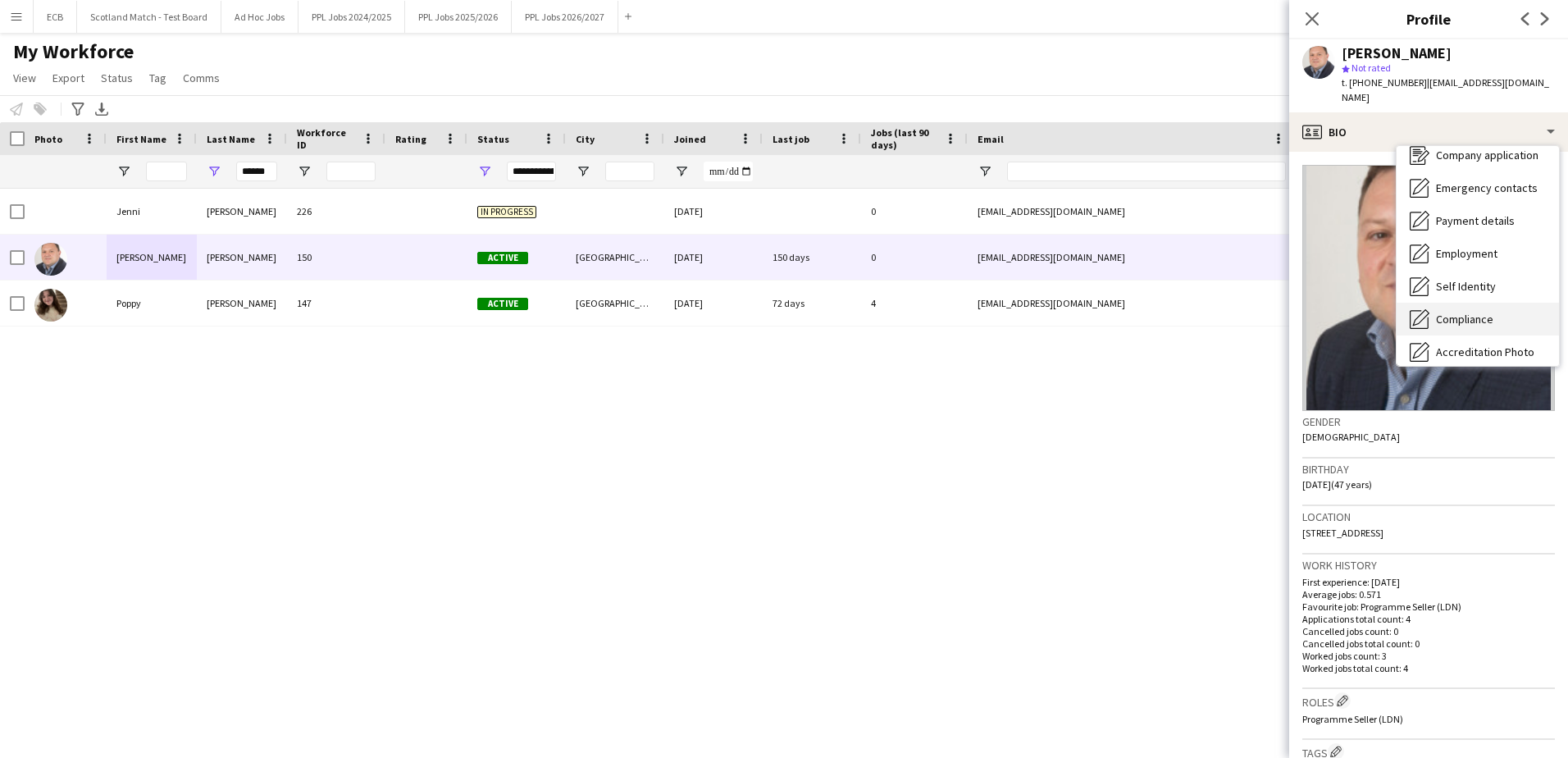
click at [1030, 308] on div "Compliance Compliance" at bounding box center [1478, 319] width 162 height 33
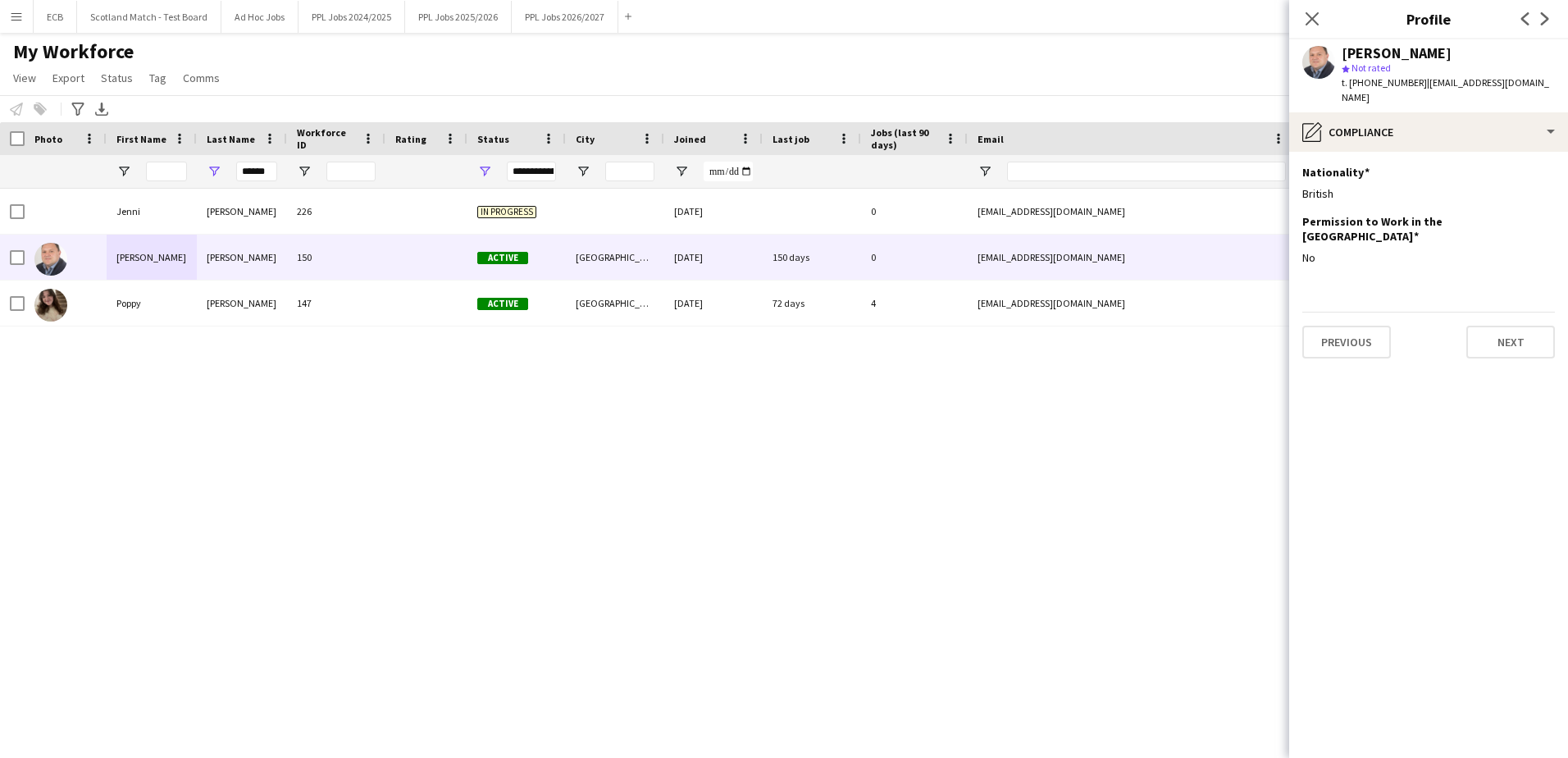
drag, startPoint x: 1425, startPoint y: 79, endPoint x: 1516, endPoint y: 92, distance: 91.9
click at [1030, 92] on div "t. [PHONE_NUMBER] | [EMAIL_ADDRESS][DOMAIN_NAME]" at bounding box center [1449, 90] width 213 height 29
copy span "[EMAIL_ADDRESS][DOMAIN_NAME]"
drag, startPoint x: 1351, startPoint y: 85, endPoint x: 1420, endPoint y: 80, distance: 69.2
click at [1030, 80] on div "t. [PHONE_NUMBER] | [EMAIL_ADDRESS][DOMAIN_NAME]" at bounding box center [1449, 90] width 213 height 29
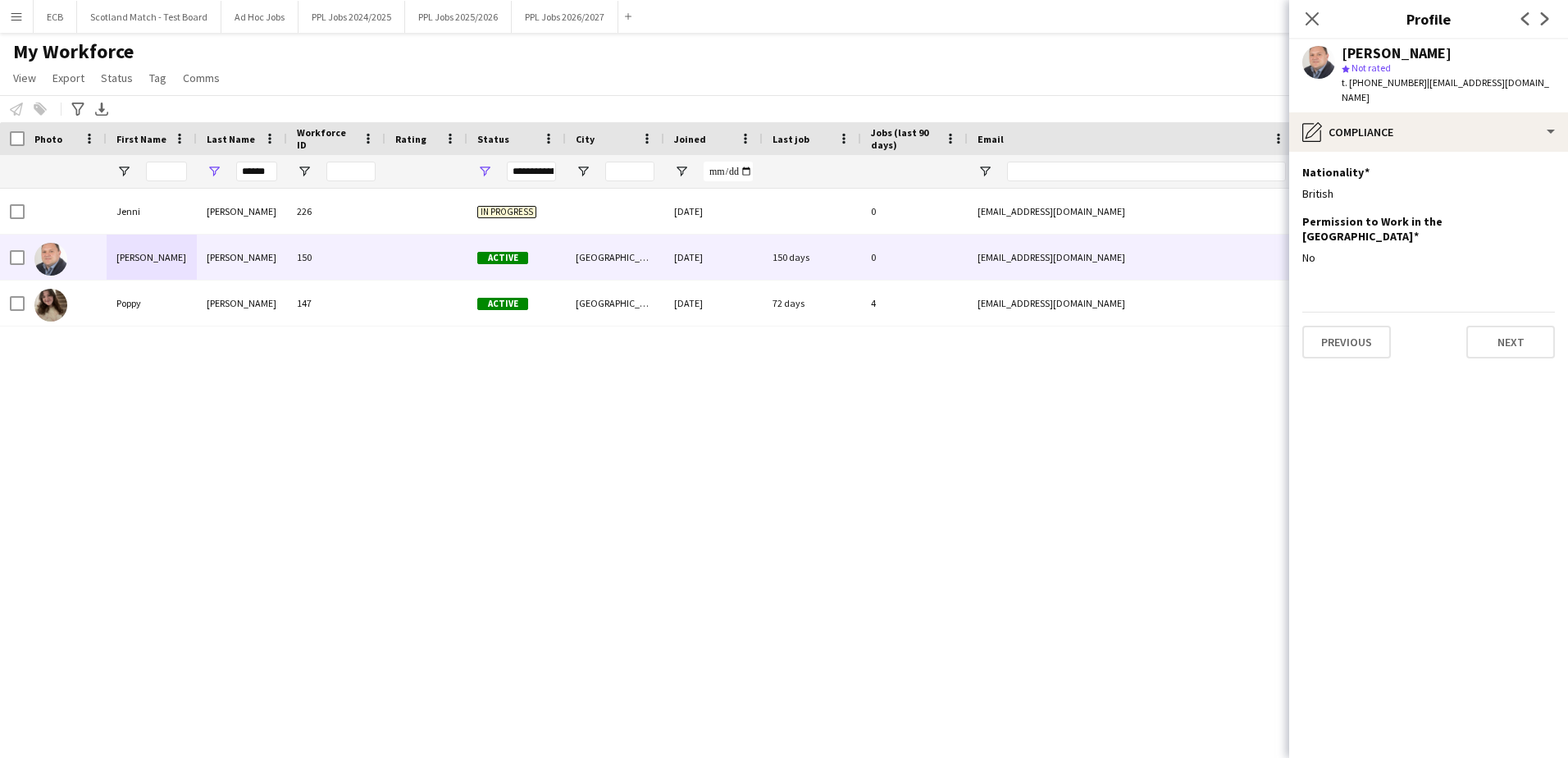
copy span "[PHONE_NUMBER]"
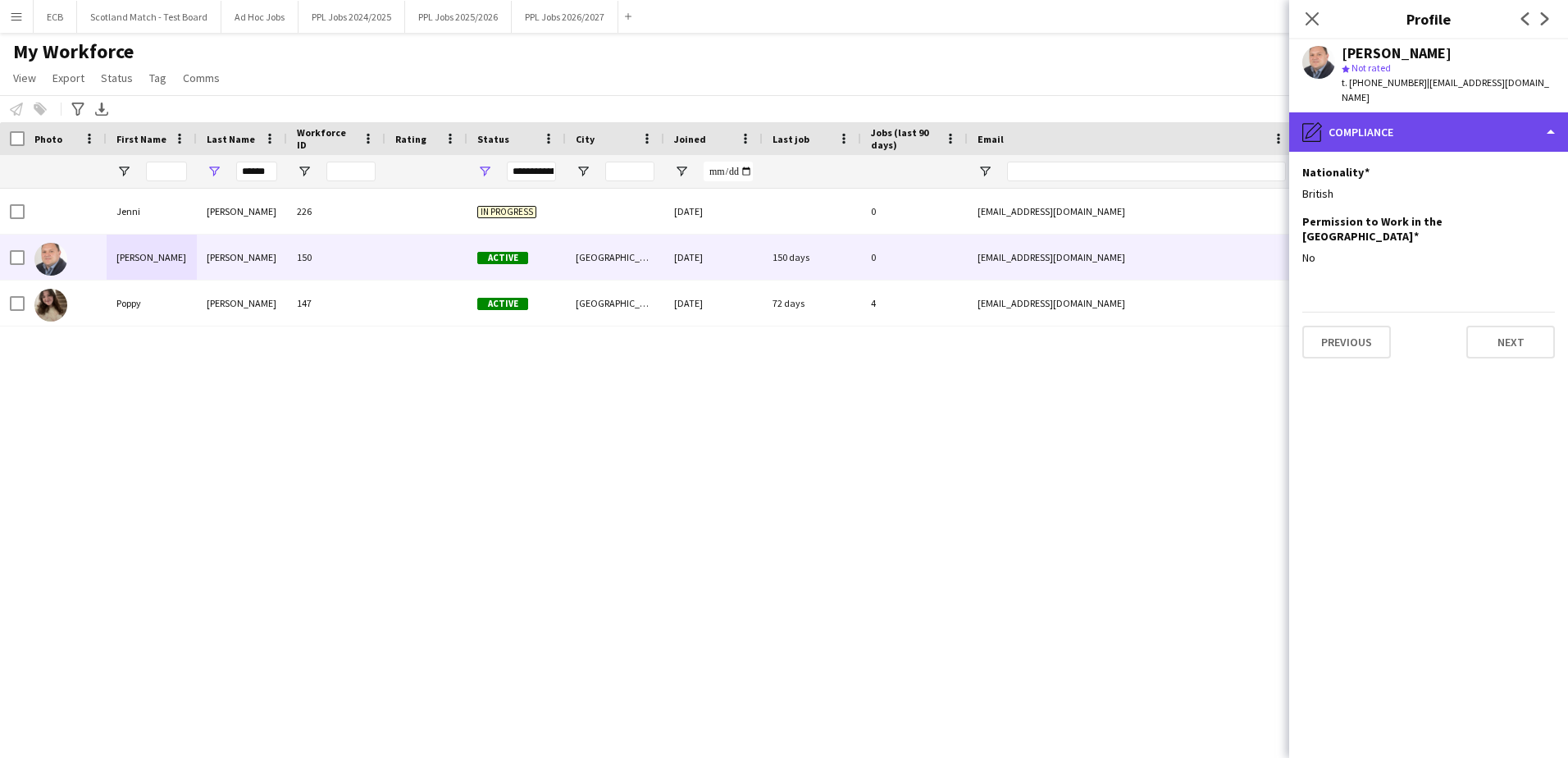
click at [1030, 122] on div "pencil4 Compliance" at bounding box center [1429, 131] width 279 height 39
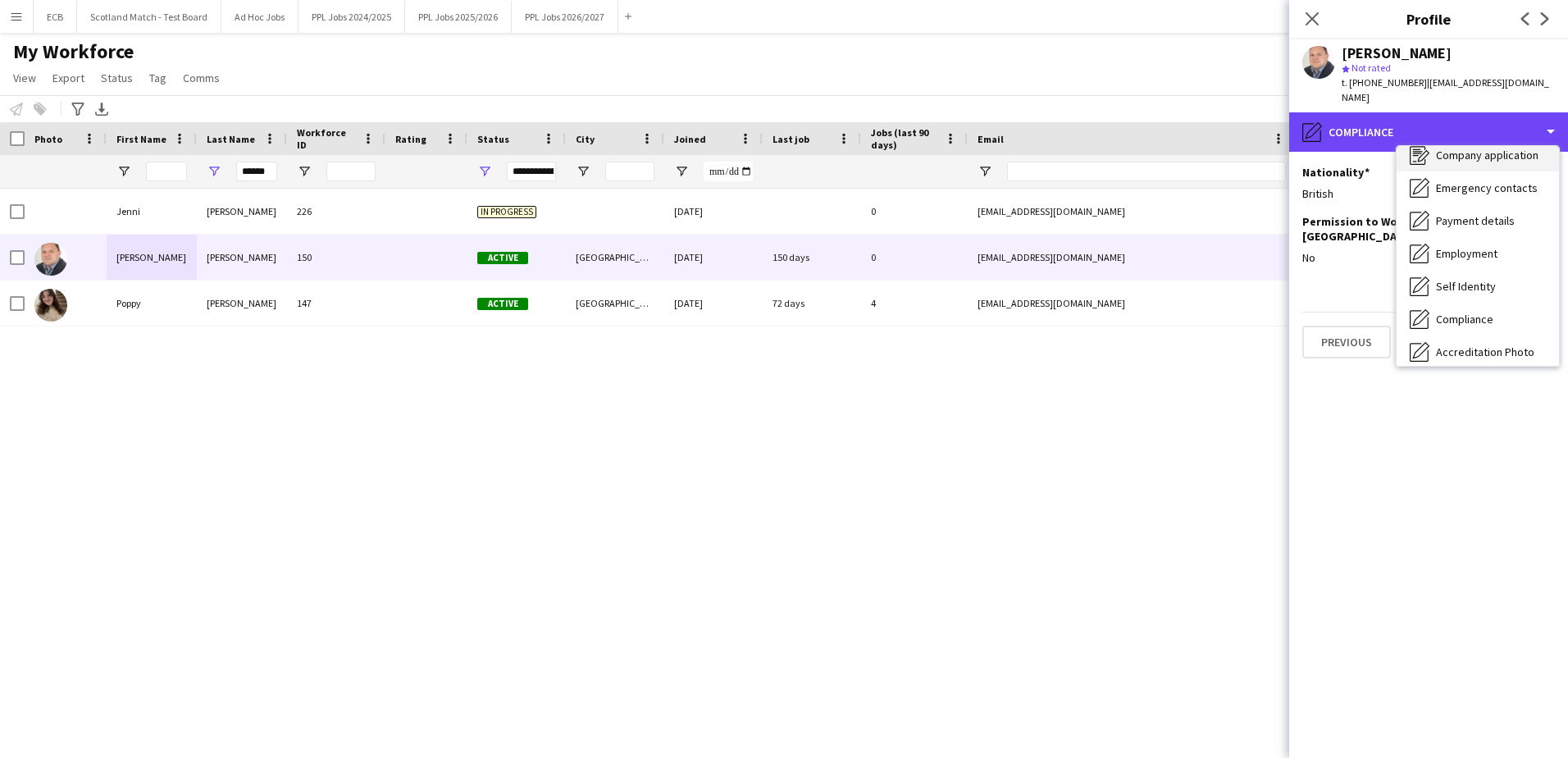
scroll to position [0, 0]
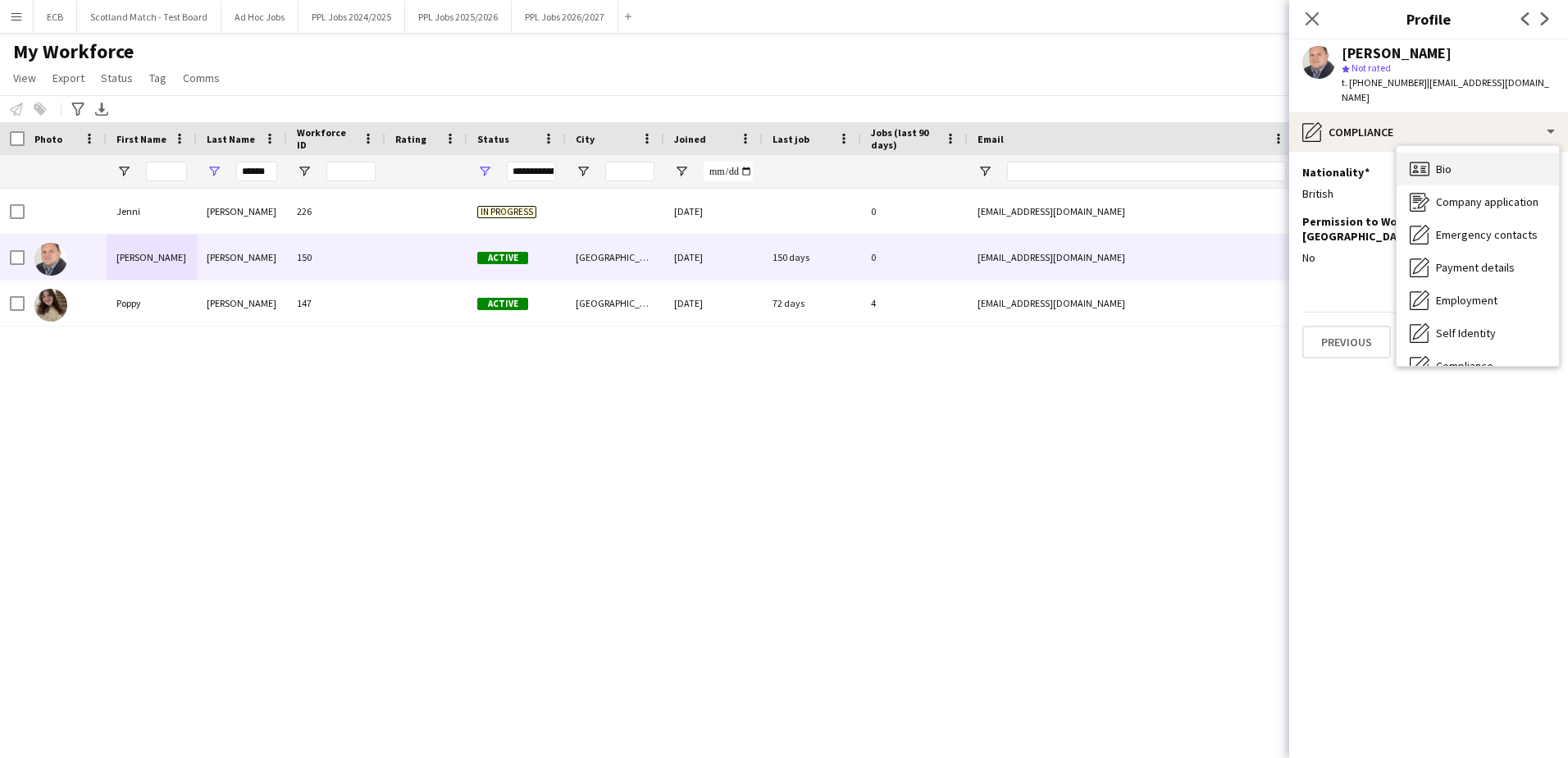
click at [1030, 173] on span "Bio" at bounding box center [1443, 169] width 16 height 15
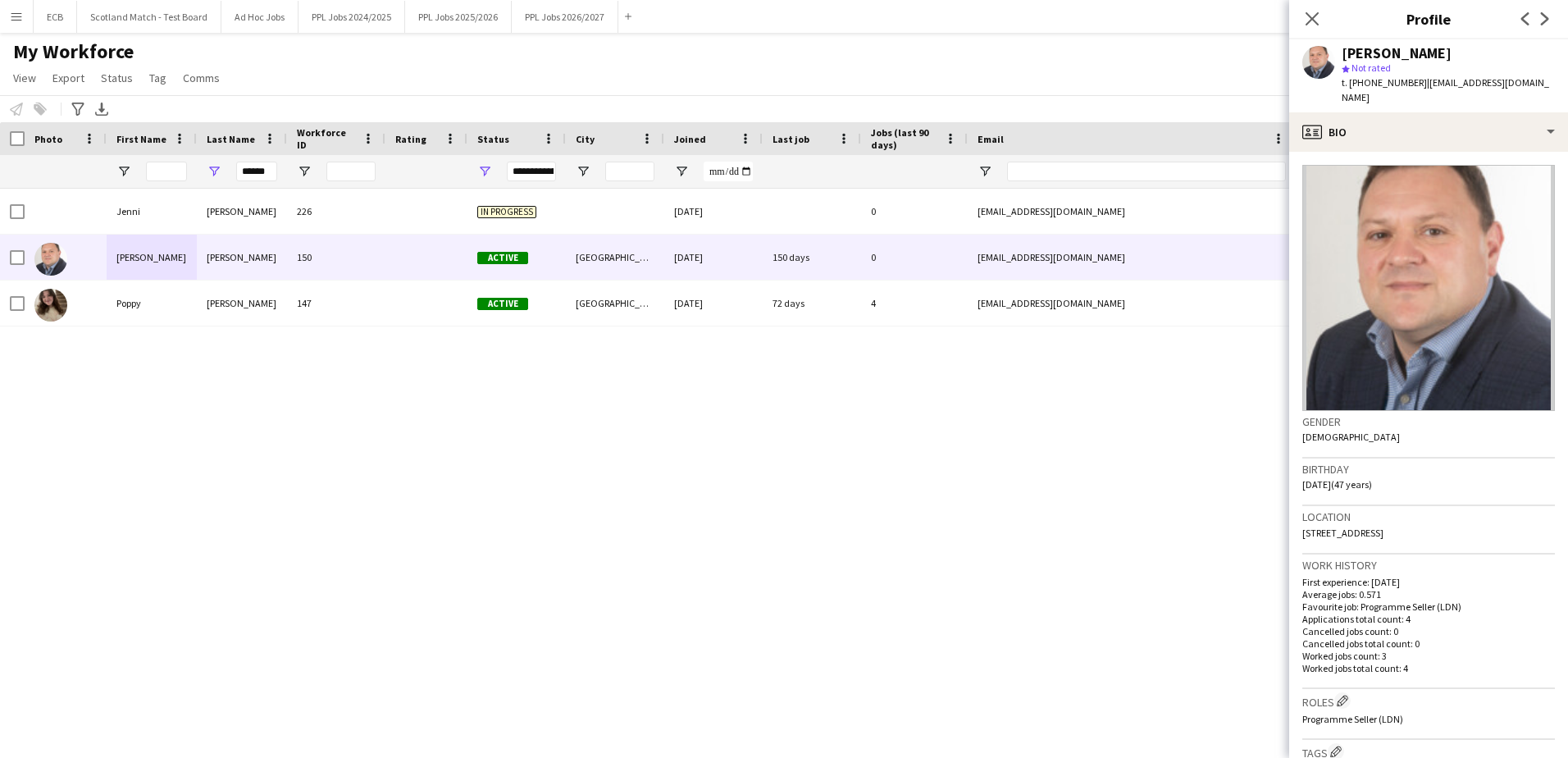
drag, startPoint x: 1305, startPoint y: 538, endPoint x: 1513, endPoint y: 529, distance: 208.2
click at [1030, 462] on div "Location [STREET_ADDRESS]" at bounding box center [1429, 530] width 252 height 48
click at [1030, 462] on span "[STREET_ADDRESS]" at bounding box center [1343, 532] width 82 height 12
drag, startPoint x: 1305, startPoint y: 538, endPoint x: 1517, endPoint y: 534, distance: 212.0
click at [1030, 462] on div "Location [STREET_ADDRESS]" at bounding box center [1429, 530] width 252 height 48
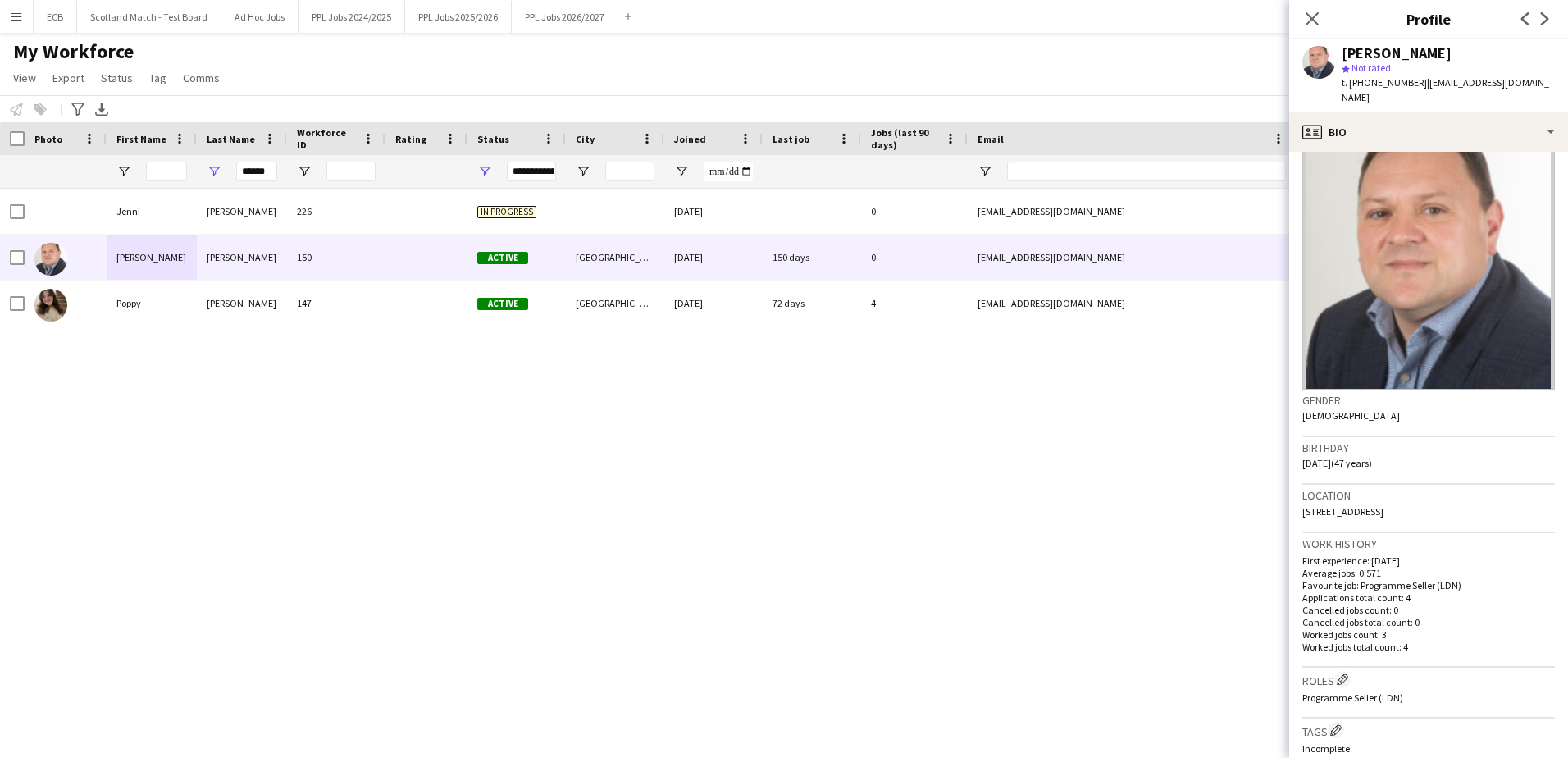
scroll to position [20, 0]
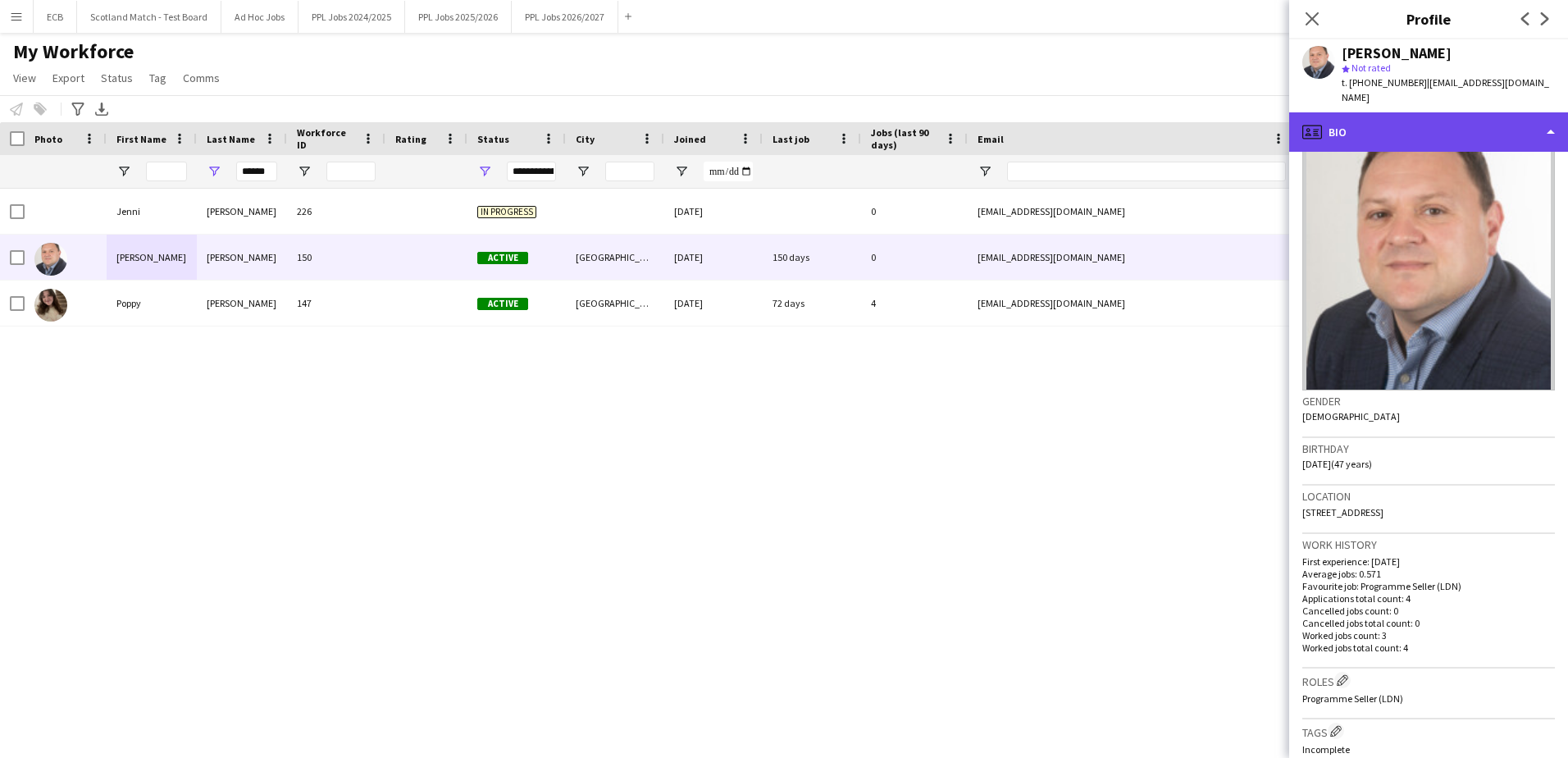
click at [1030, 120] on div "profile Bio" at bounding box center [1429, 131] width 279 height 39
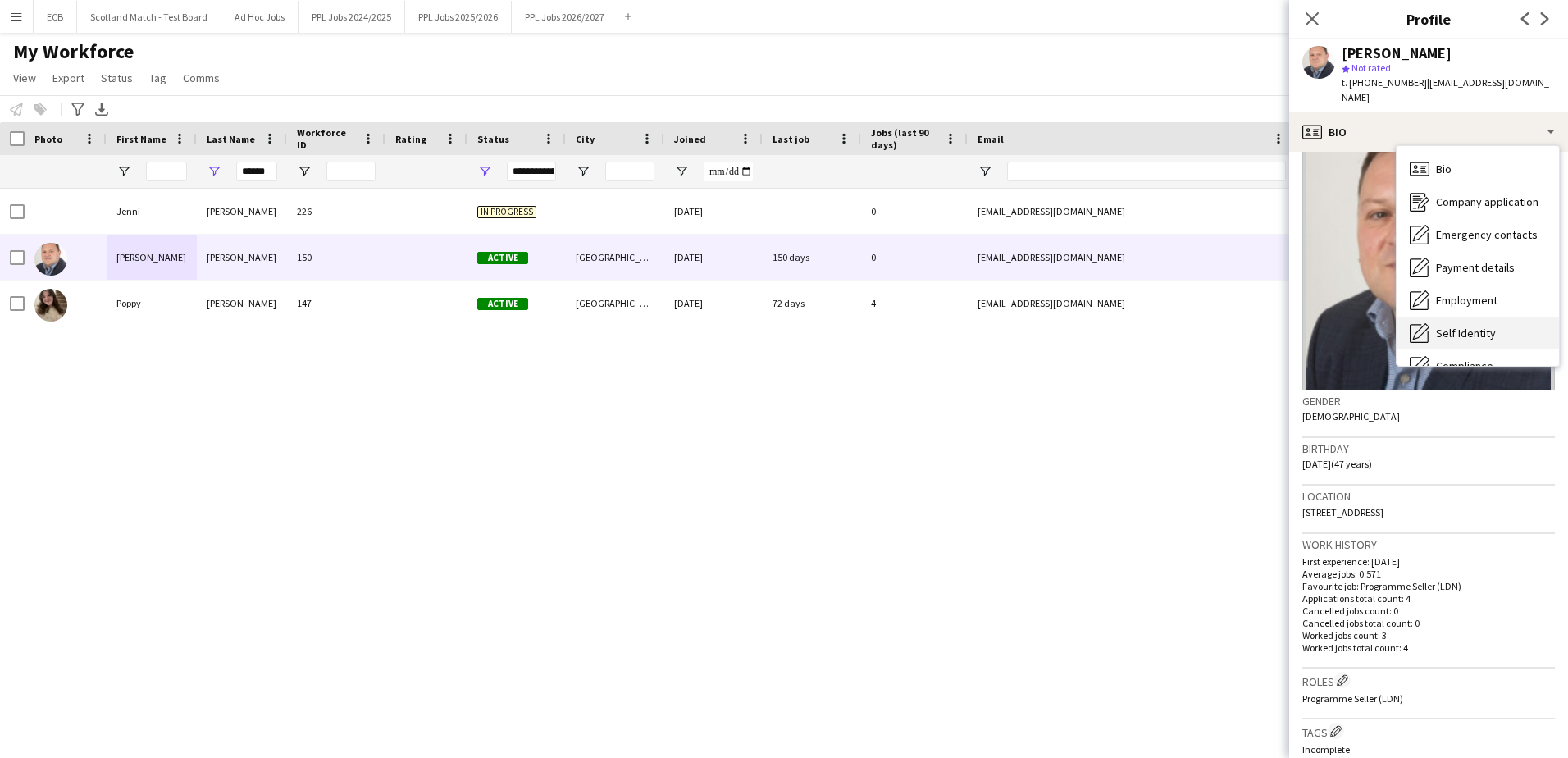
click at [1030, 326] on span "Self Identity" at bounding box center [1465, 333] width 60 height 15
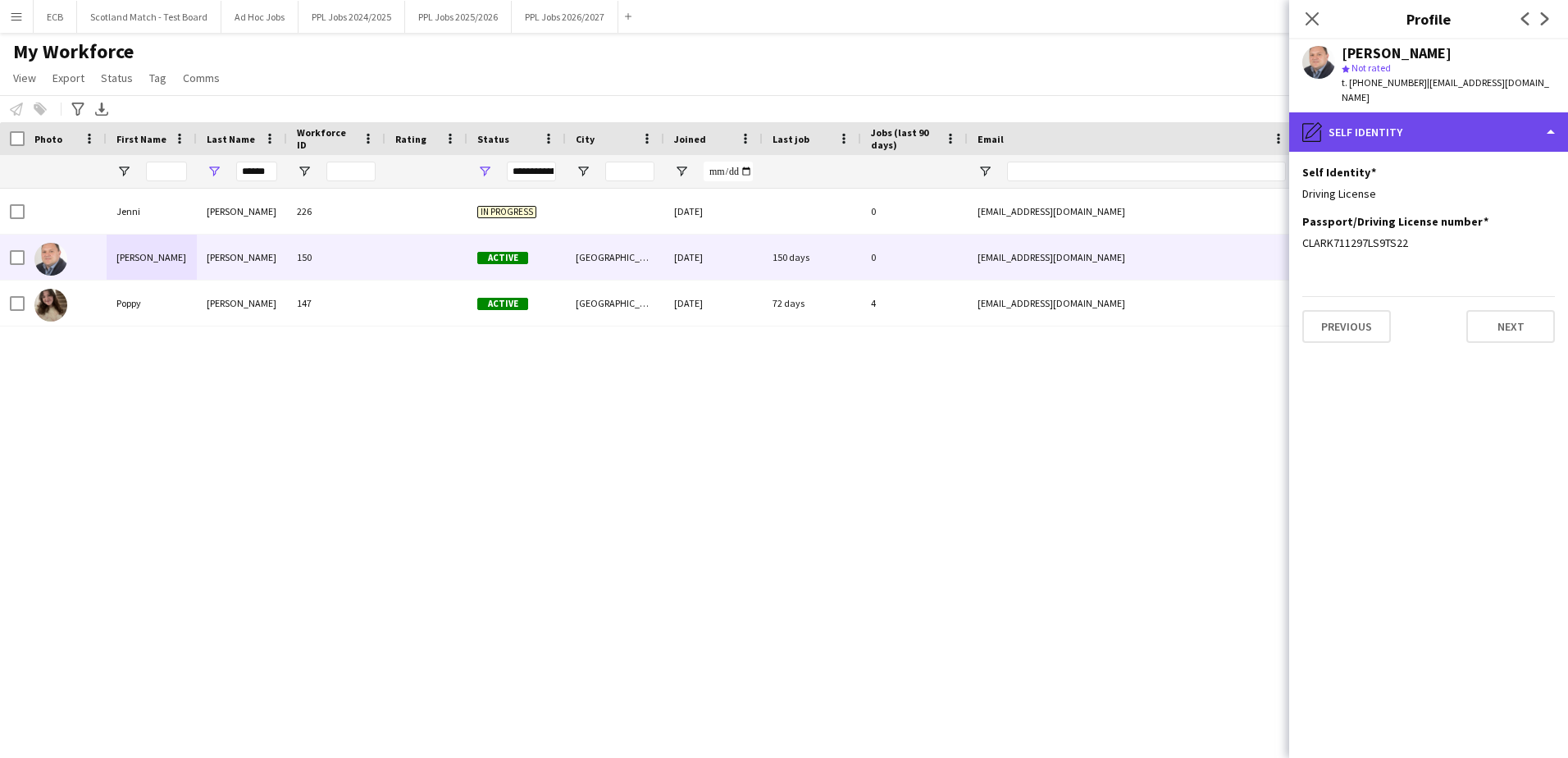
click at [1030, 124] on div "pencil4 Self Identity" at bounding box center [1429, 131] width 279 height 39
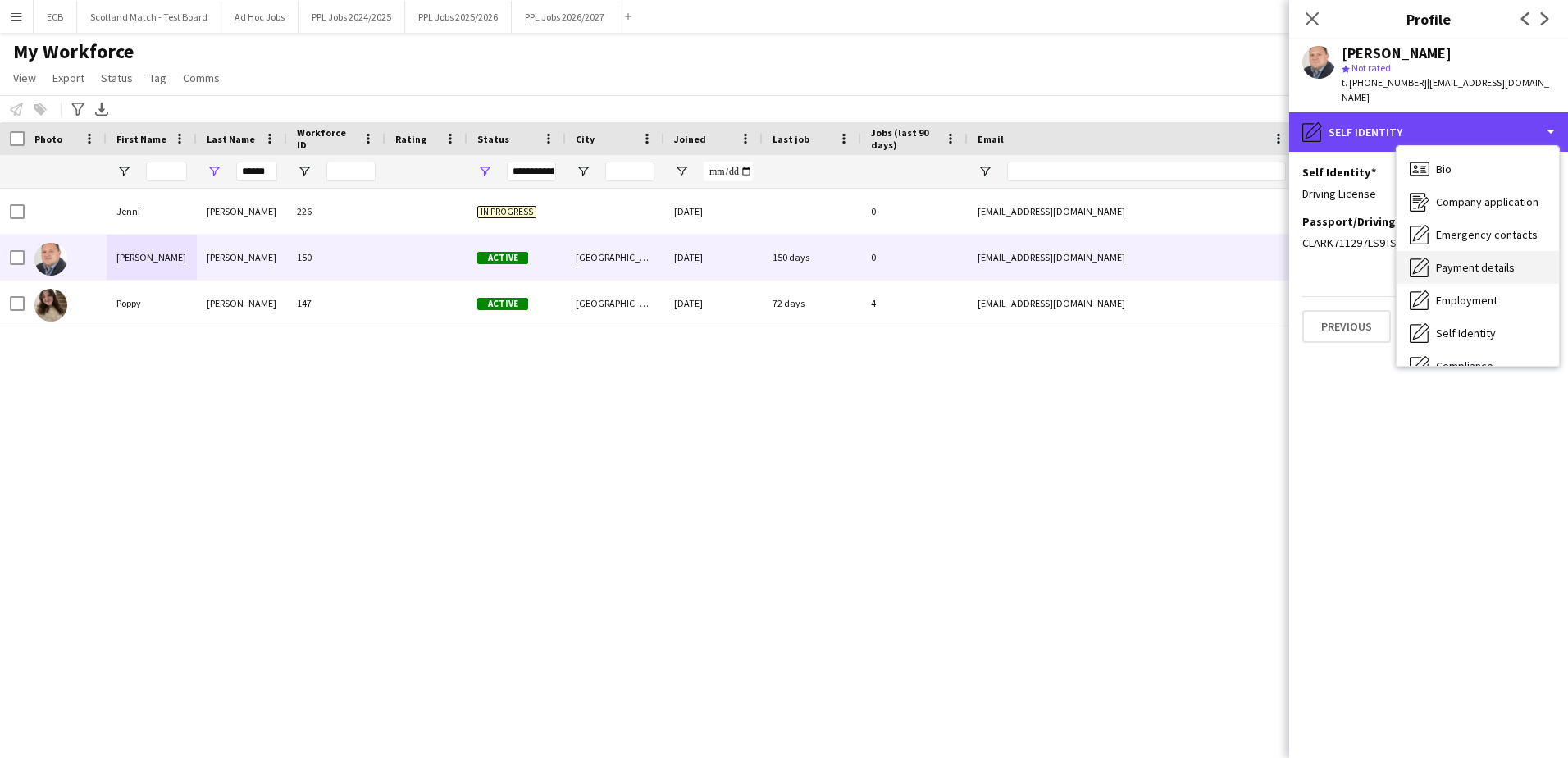
scroll to position [72, 0]
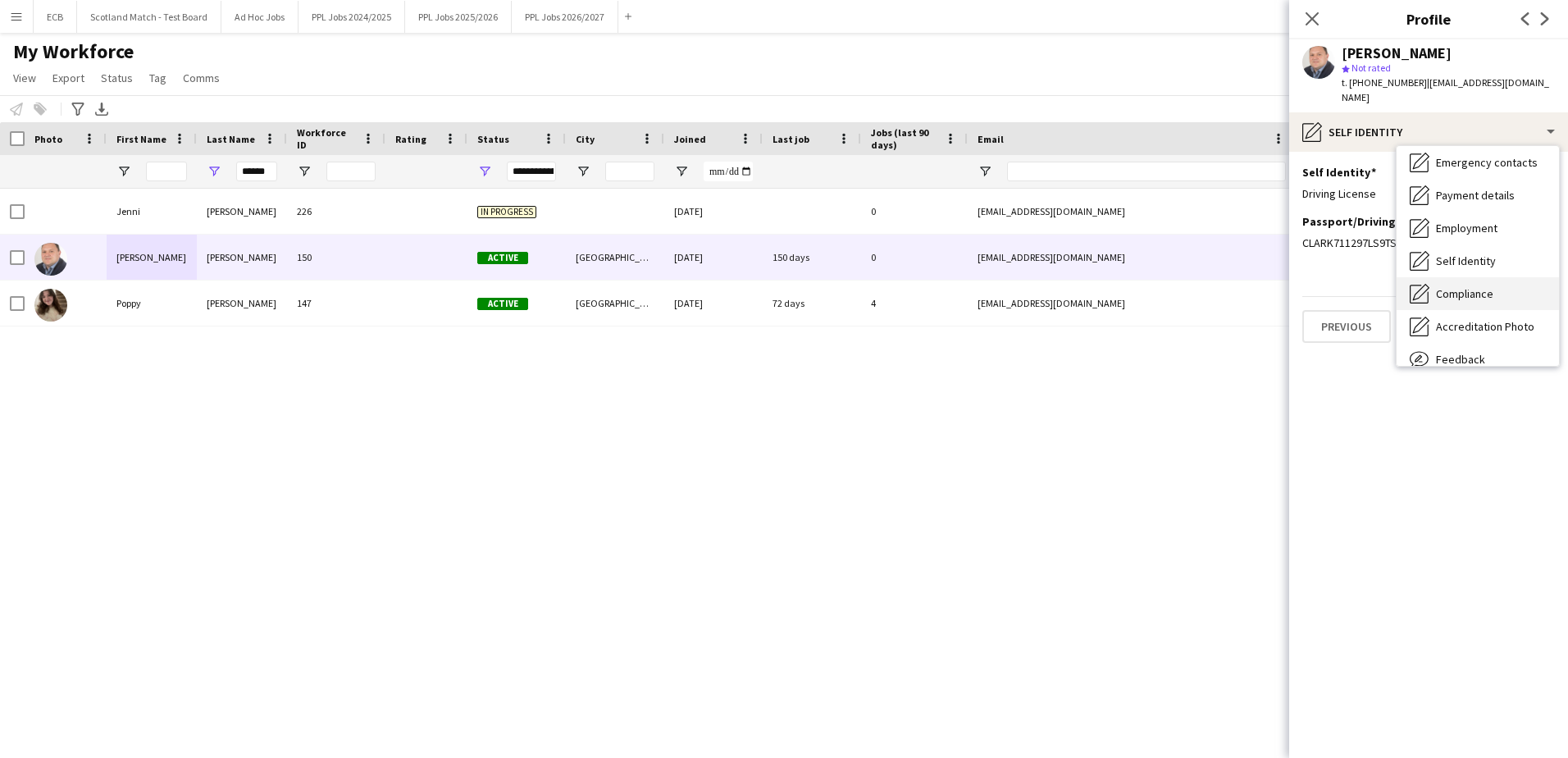
click at [1030, 288] on span "Compliance" at bounding box center [1464, 294] width 58 height 15
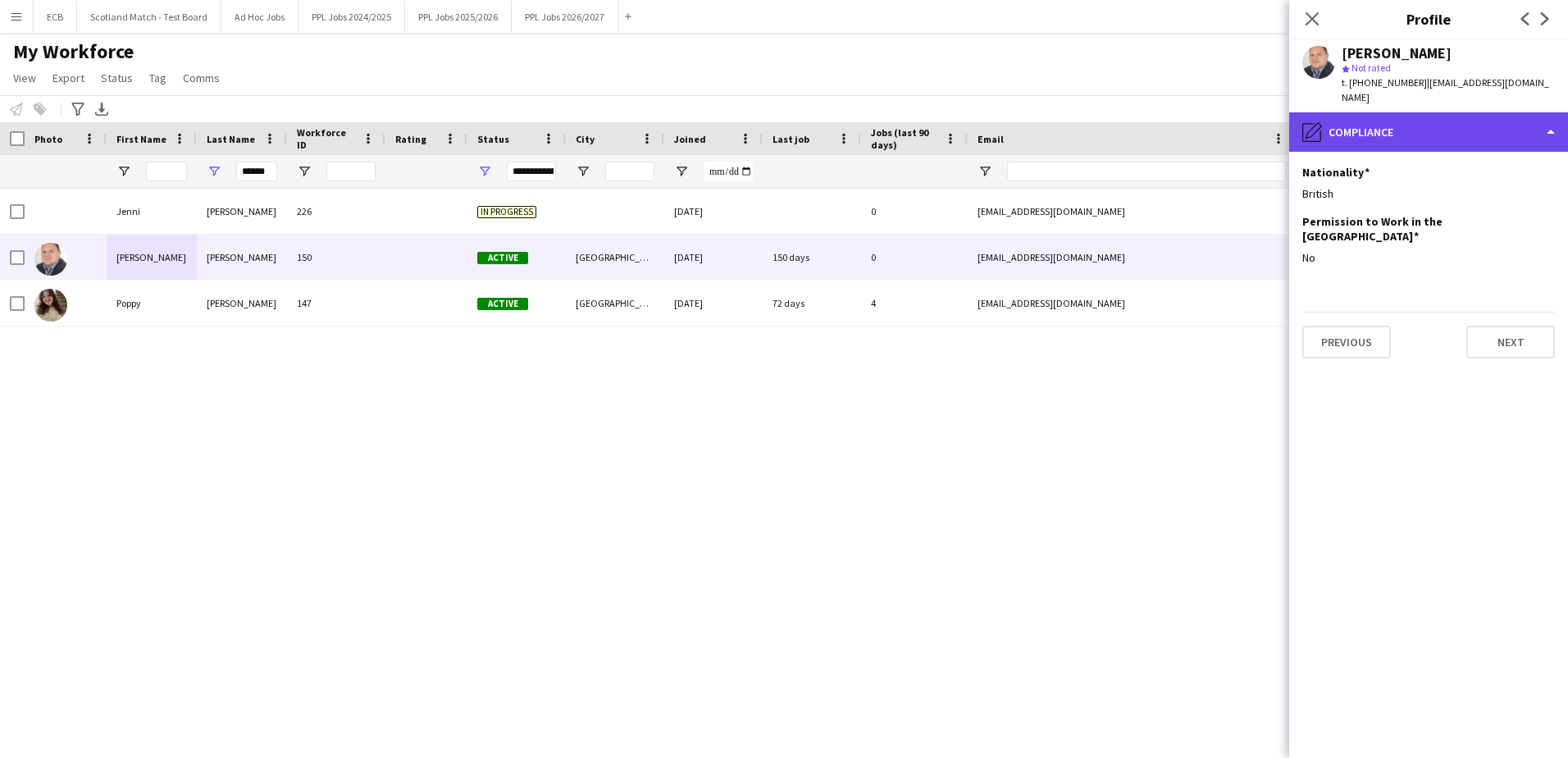
click at [1030, 131] on div "pencil4 Compliance" at bounding box center [1429, 131] width 279 height 39
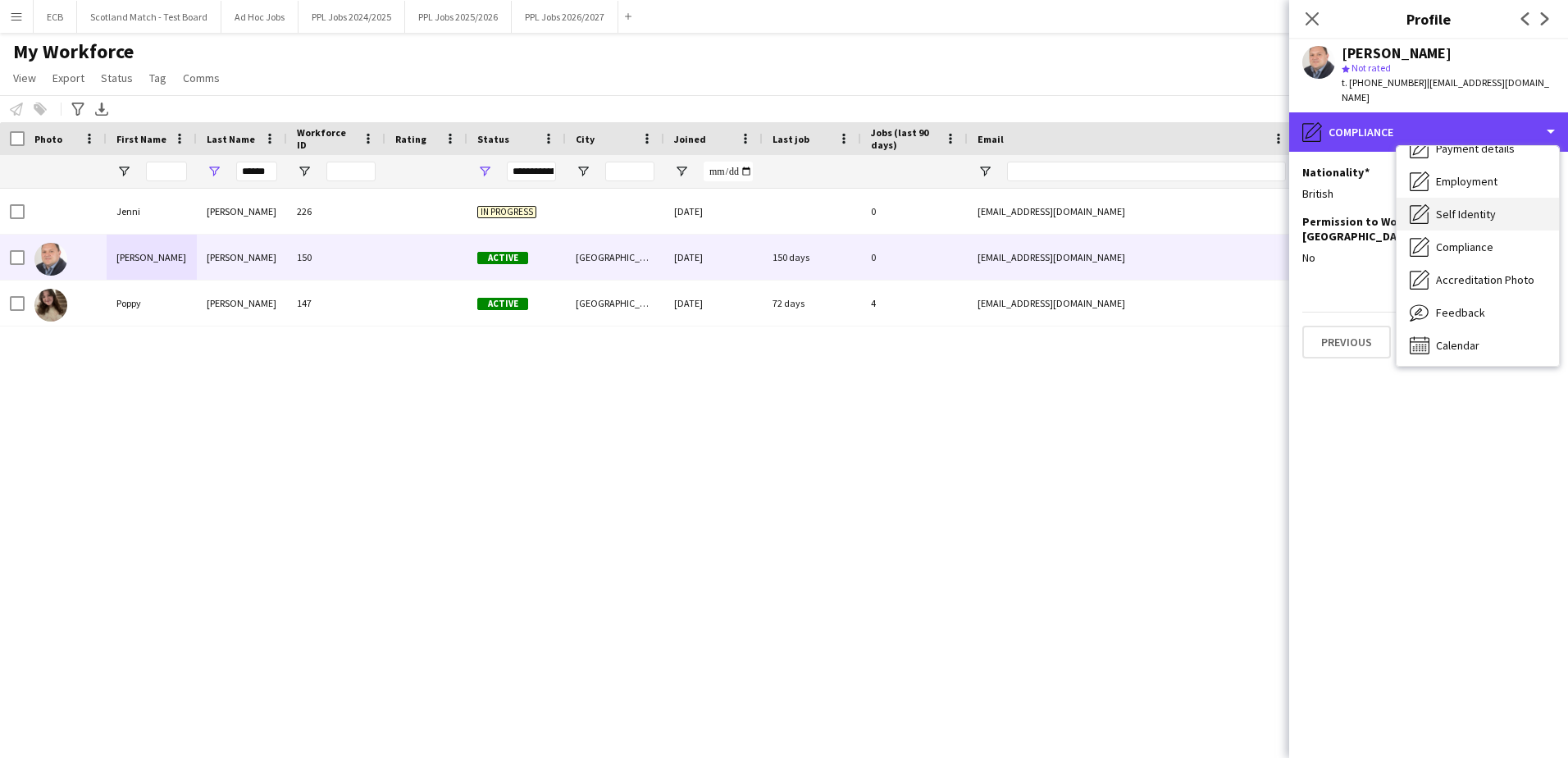
scroll to position [121, 0]
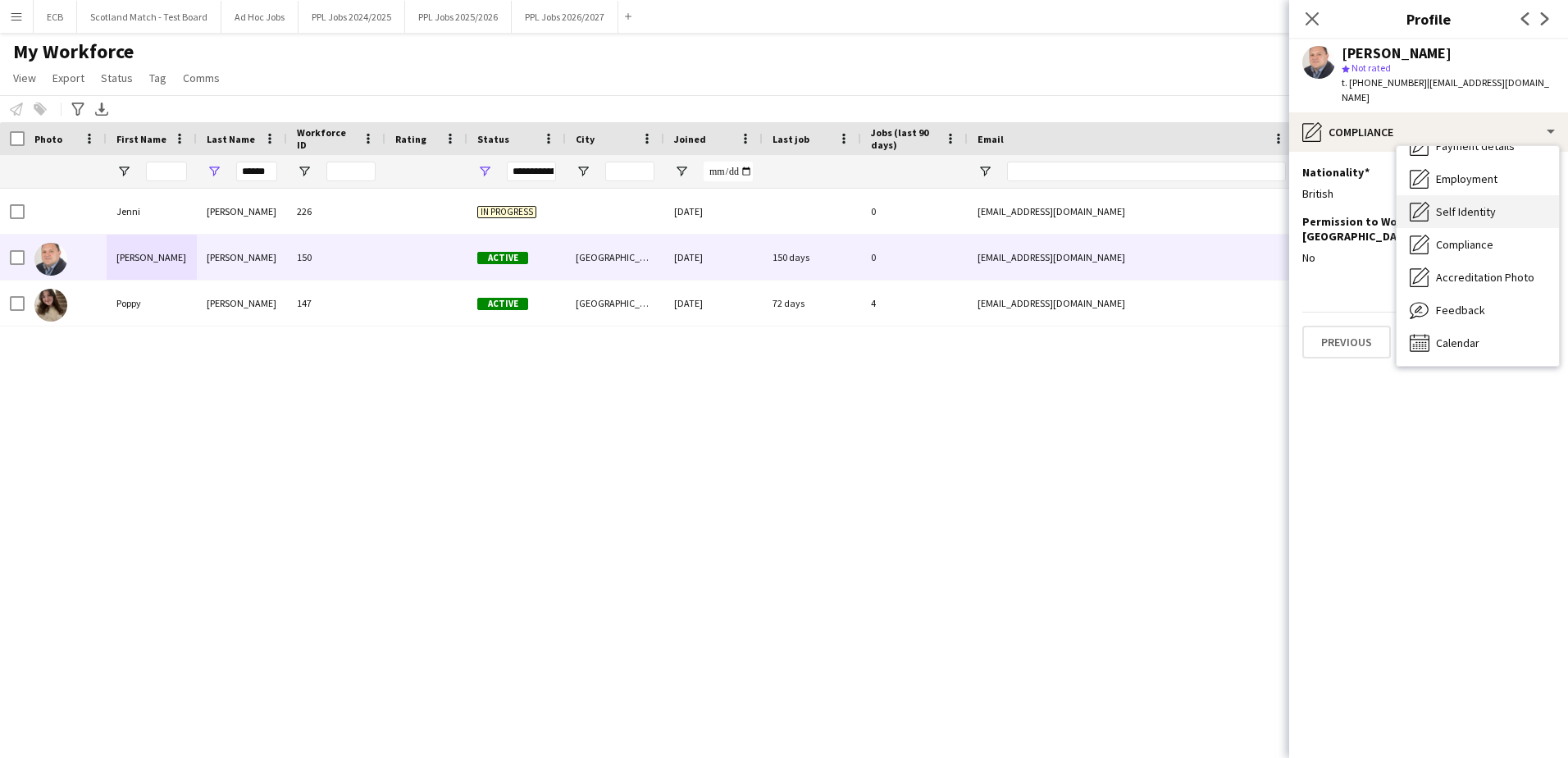
click at [1030, 219] on div "Self Identity Self Identity" at bounding box center [1478, 212] width 162 height 33
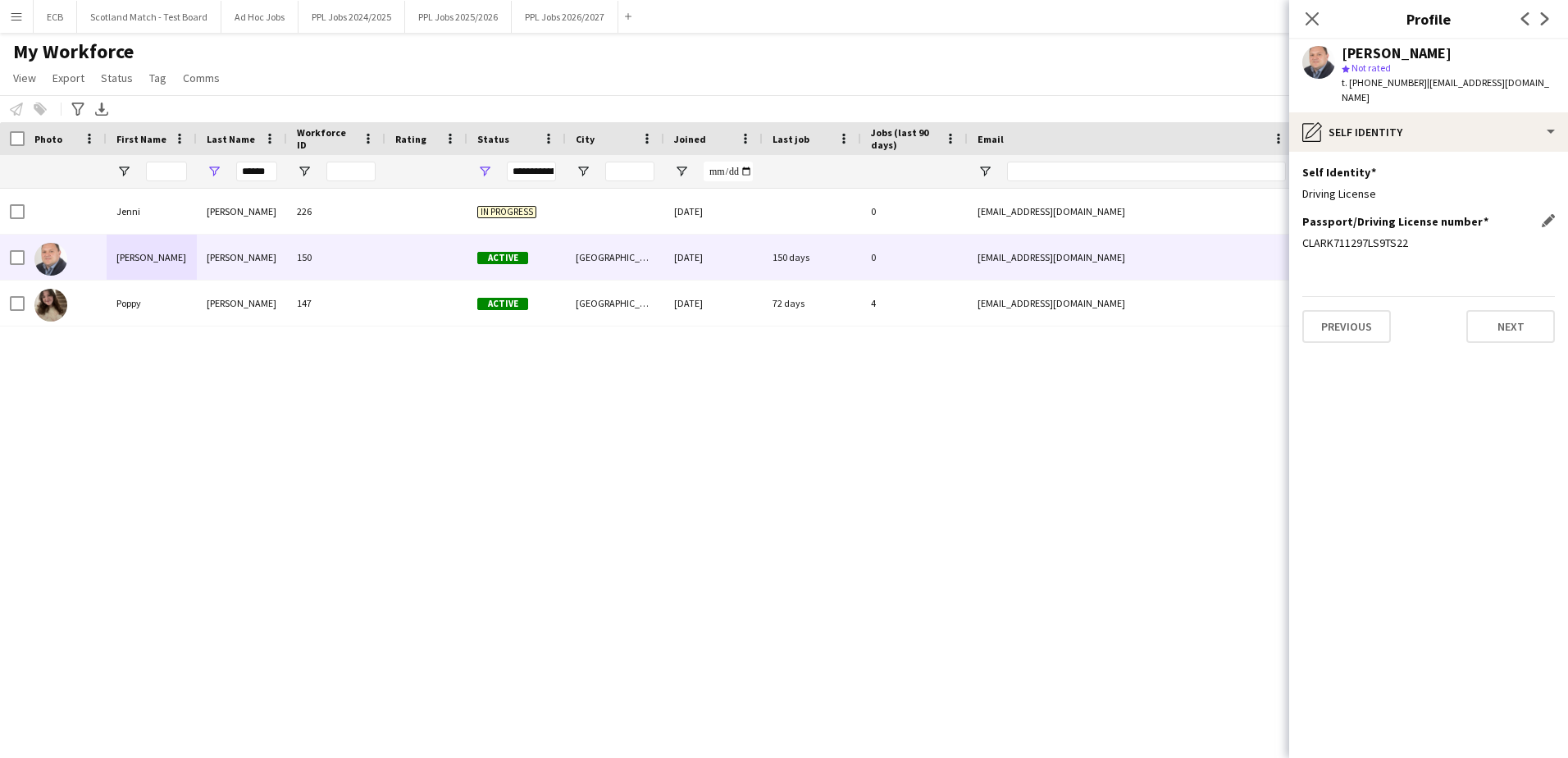
drag, startPoint x: 1300, startPoint y: 240, endPoint x: 1411, endPoint y: 244, distance: 111.1
click at [1030, 244] on app-section-data-types "Self Identity Edit this field Driving License Passport/Driving License number E…" at bounding box center [1429, 454] width 279 height 607
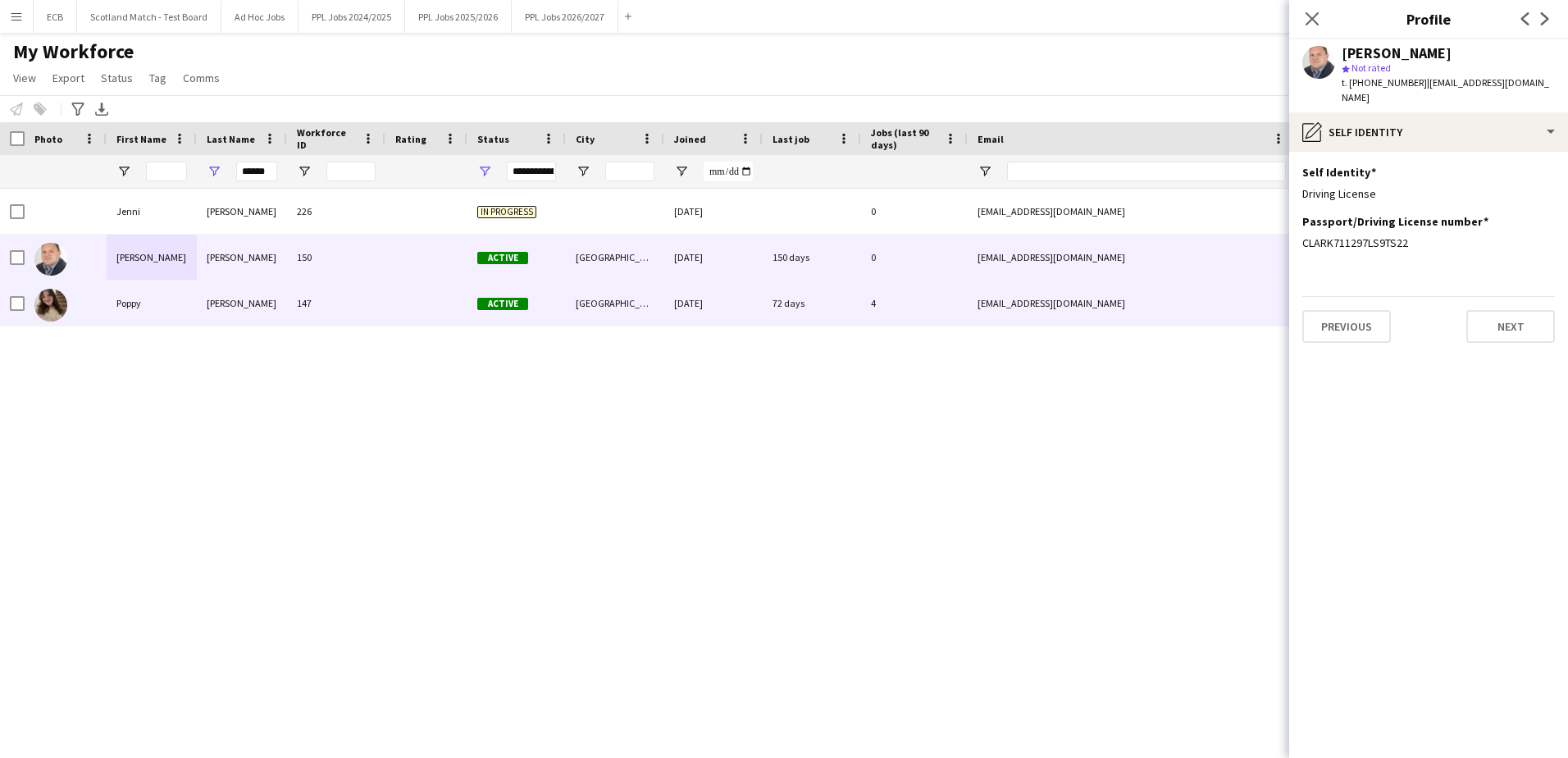
click at [277, 308] on div "[PERSON_NAME]" at bounding box center [242, 303] width 90 height 45
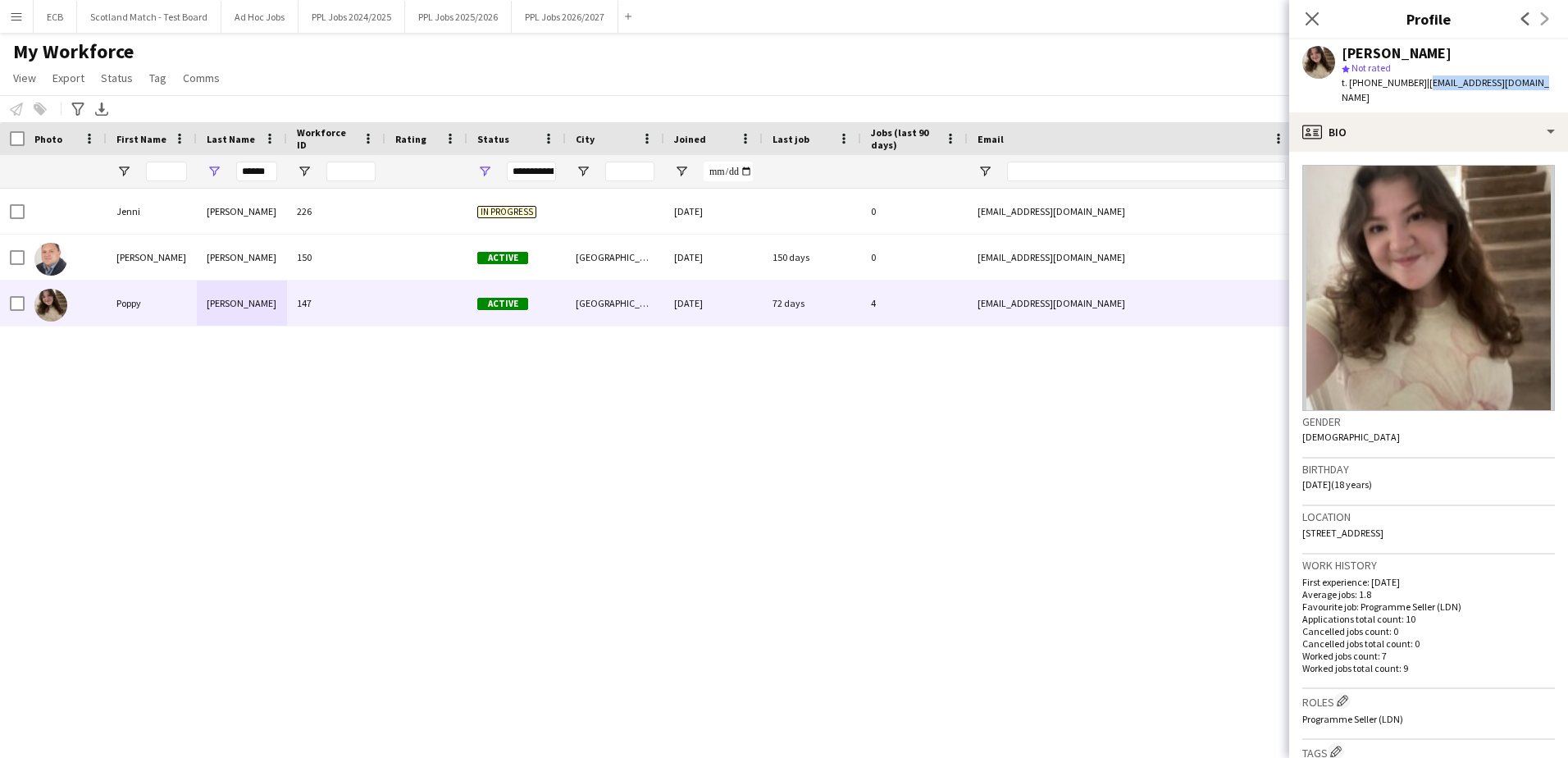
drag, startPoint x: 1425, startPoint y: 82, endPoint x: 1547, endPoint y: 82, distance: 122.0
click at [1030, 82] on app-profile-header "[PERSON_NAME] star Not rated t. [PHONE_NUMBER] | [EMAIL_ADDRESS][DOMAIN_NAME]" at bounding box center [1429, 76] width 279 height 73
drag, startPoint x: 1351, startPoint y: 84, endPoint x: 1419, endPoint y: 79, distance: 68.2
click at [1030, 79] on span "t. [PHONE_NUMBER]" at bounding box center [1385, 82] width 85 height 12
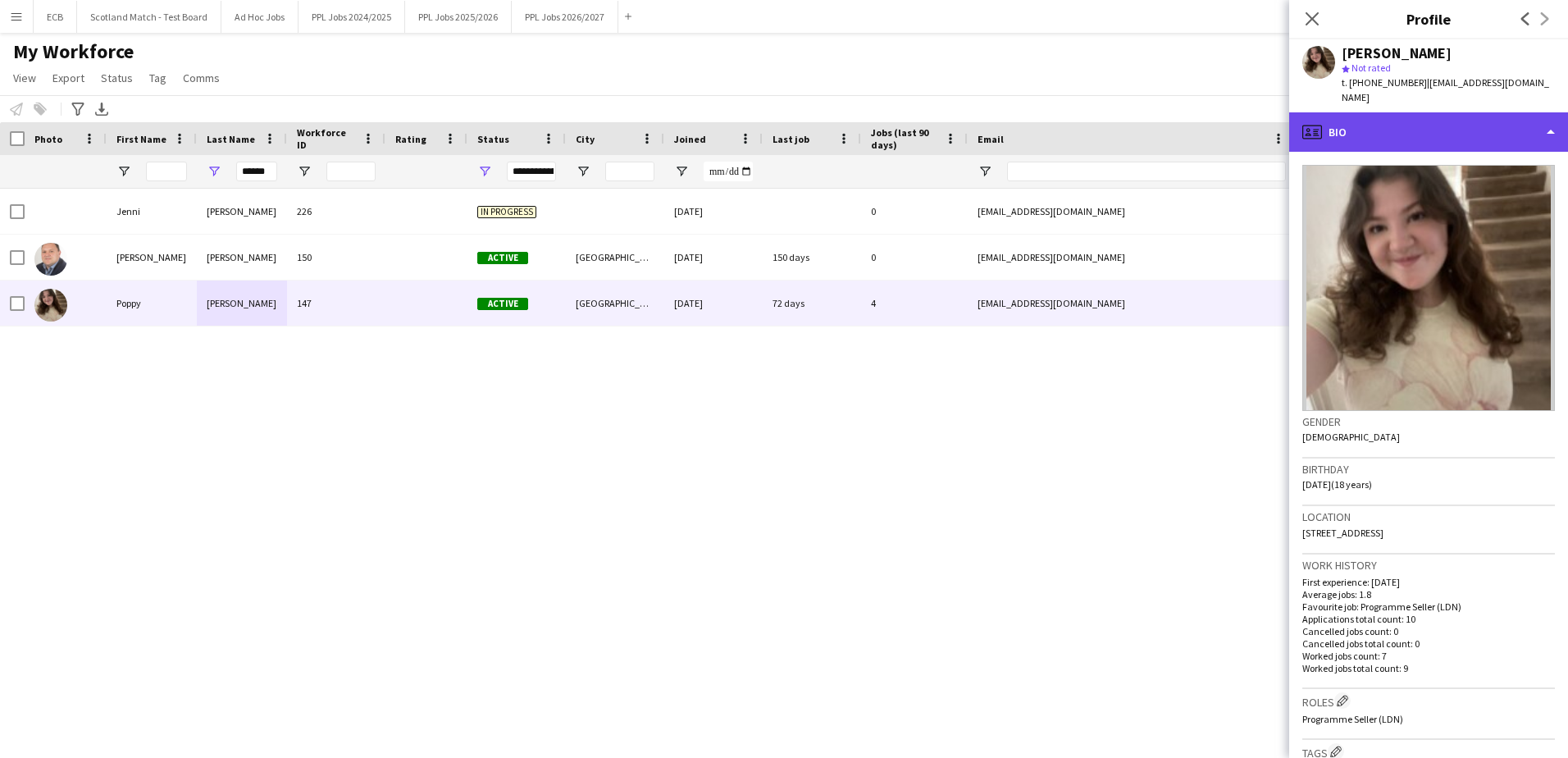
click at [1030, 119] on div "profile Bio" at bounding box center [1429, 131] width 279 height 39
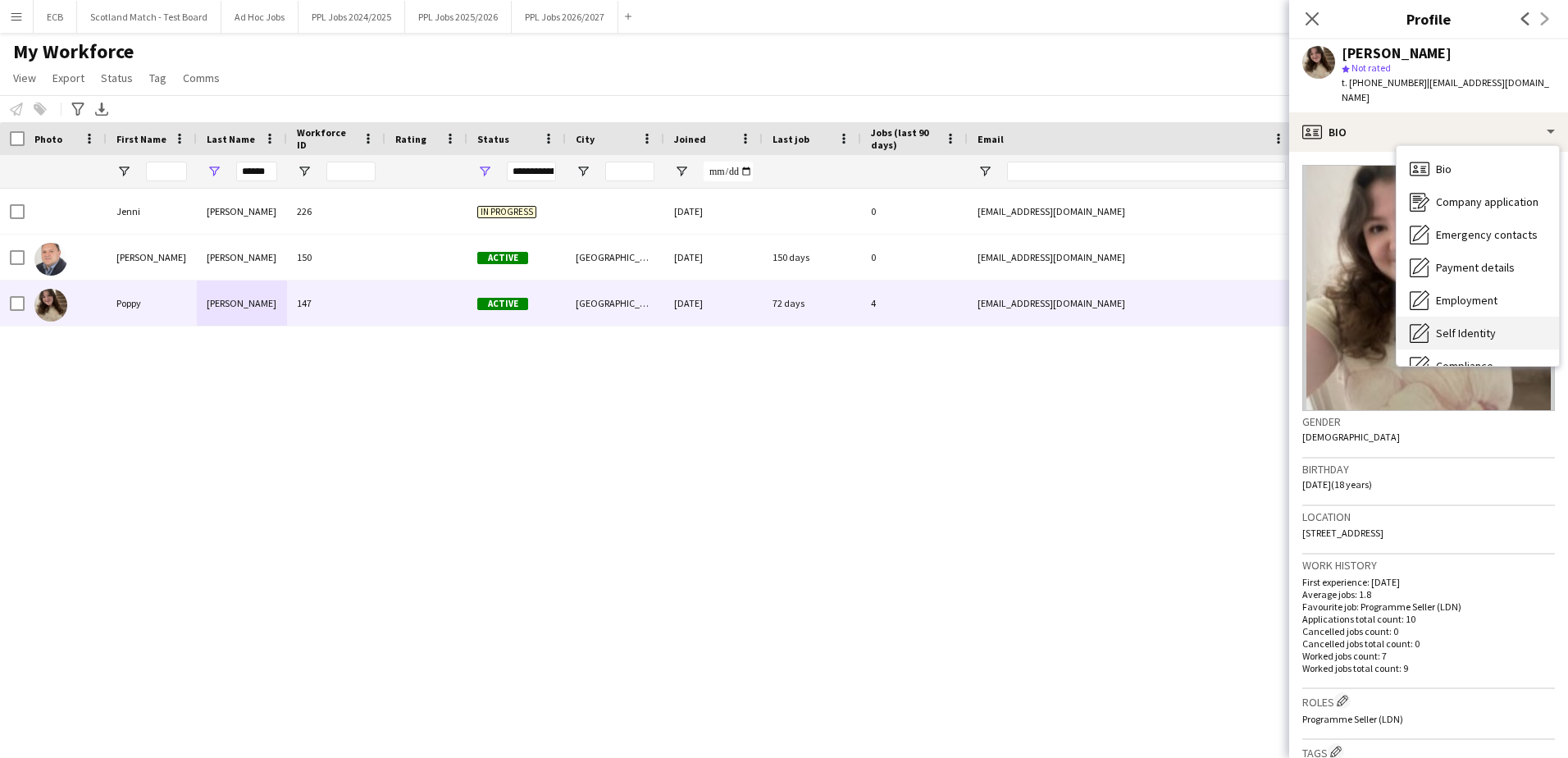
click at [1030, 326] on span "Self Identity" at bounding box center [1465, 333] width 60 height 15
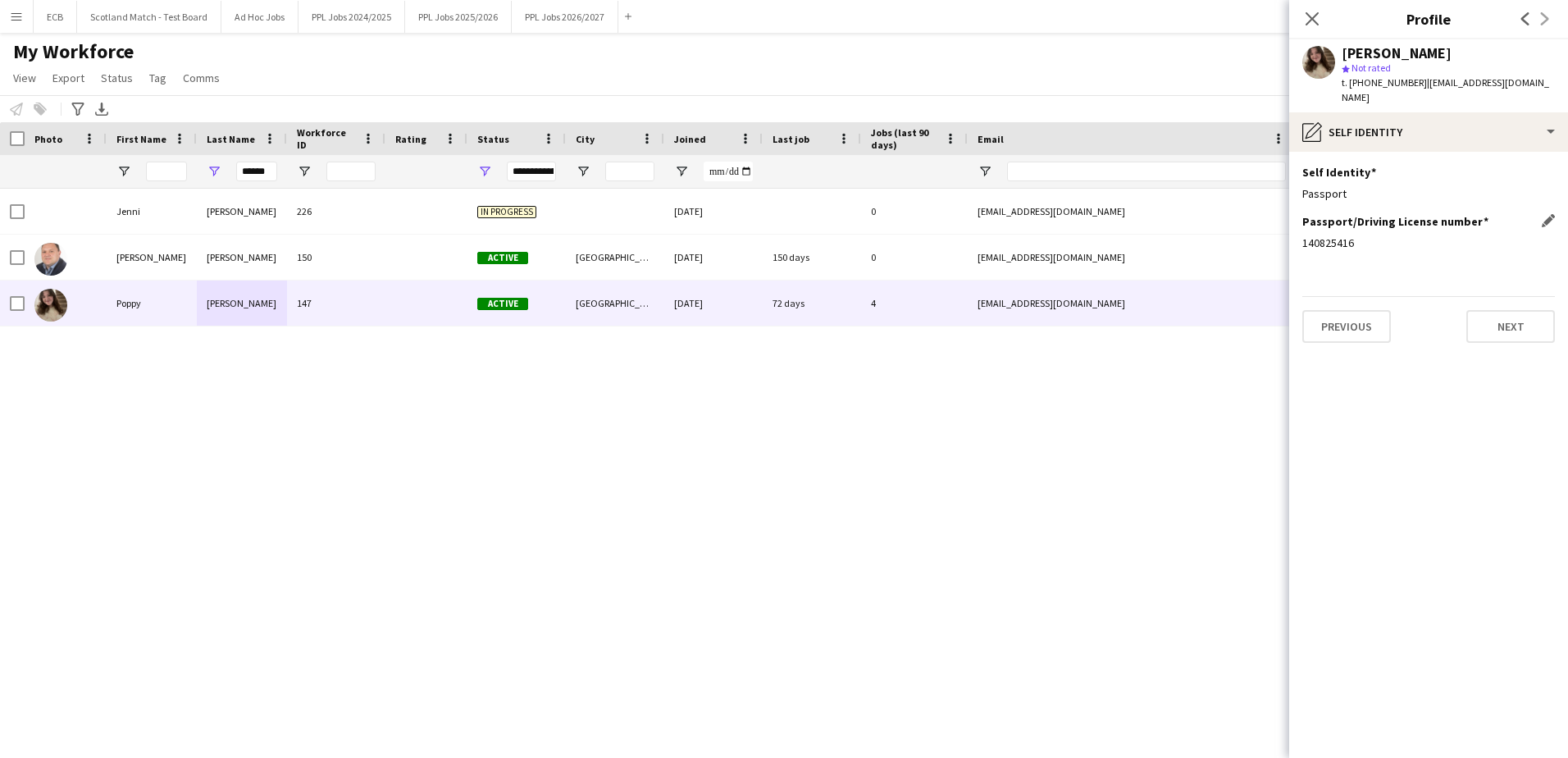
click at [1030, 236] on div "140825416" at bounding box center [1429, 243] width 252 height 15
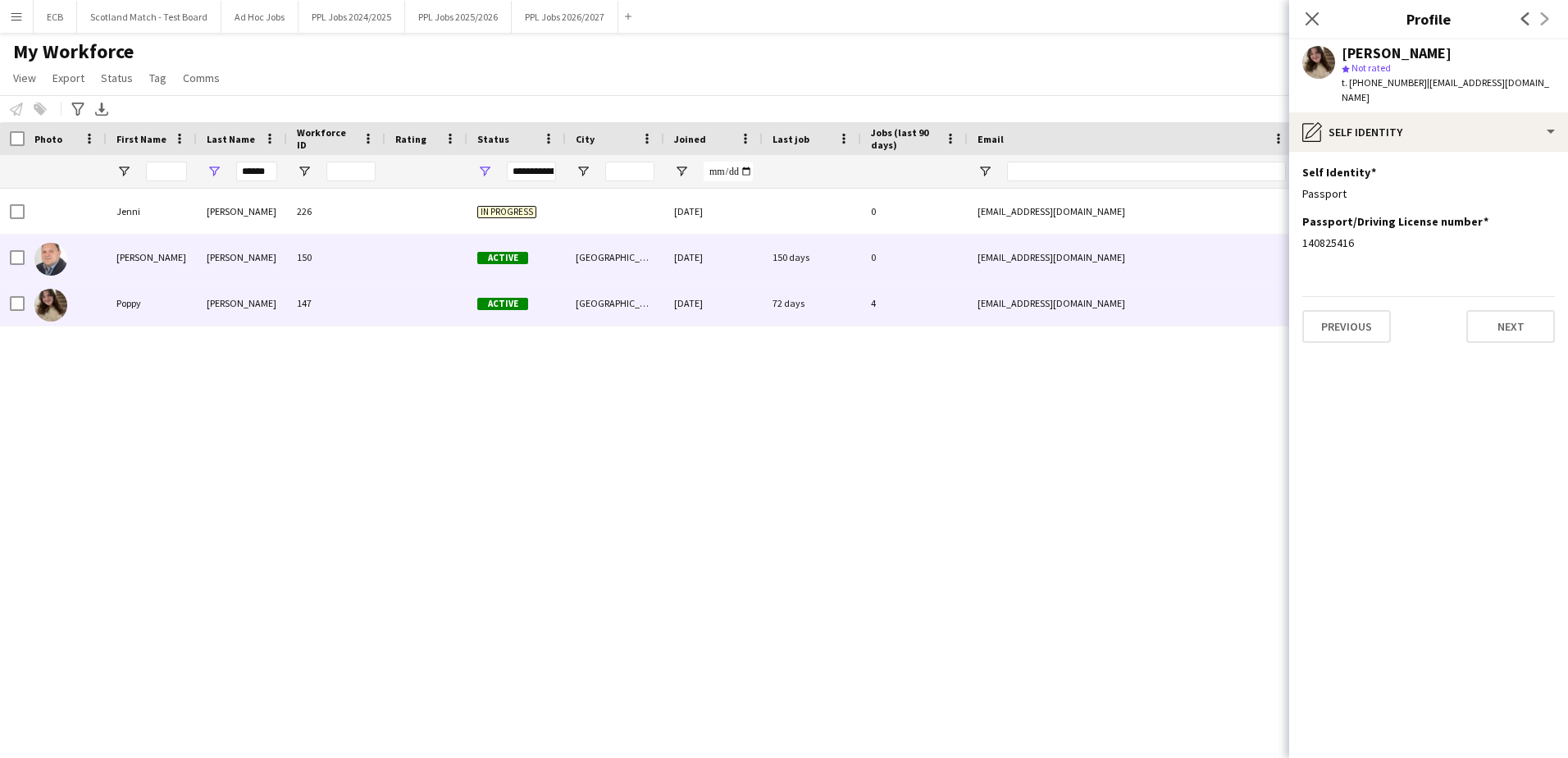
click at [353, 263] on div "150" at bounding box center [336, 257] width 98 height 45
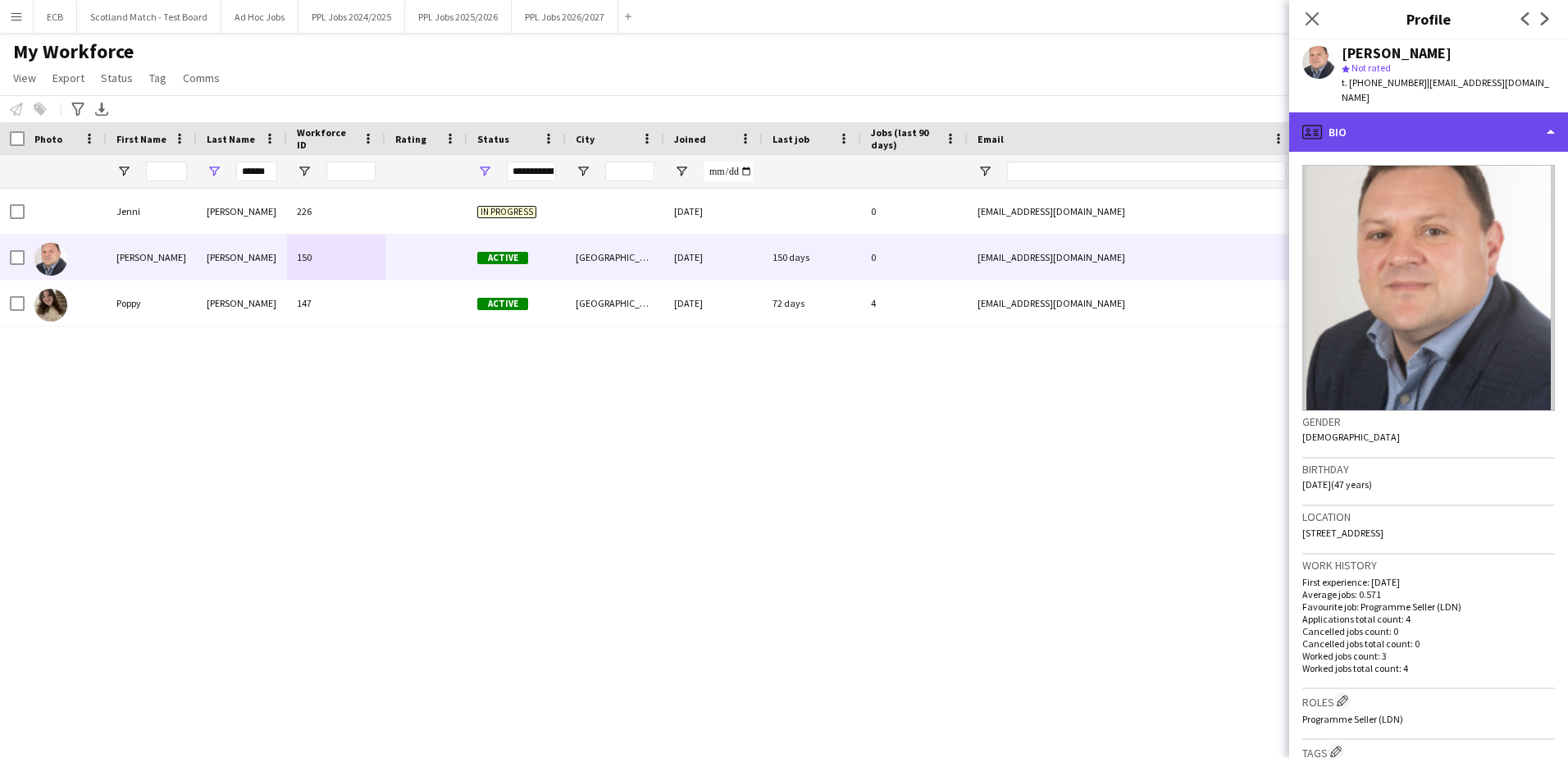
click at [1030, 143] on div "profile Bio" at bounding box center [1429, 131] width 279 height 39
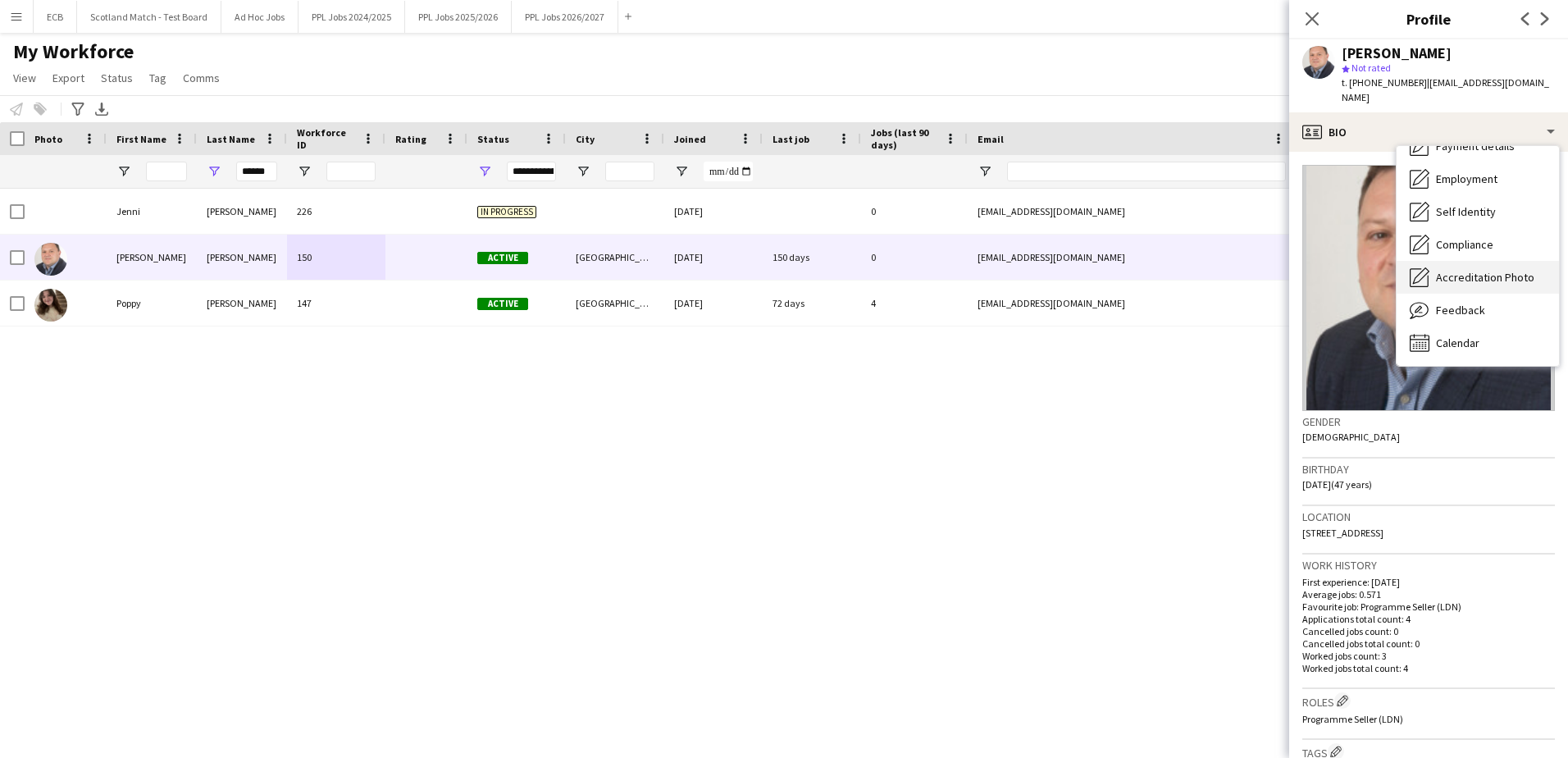
click at [1030, 270] on span "Accreditation Photo" at bounding box center [1485, 277] width 98 height 15
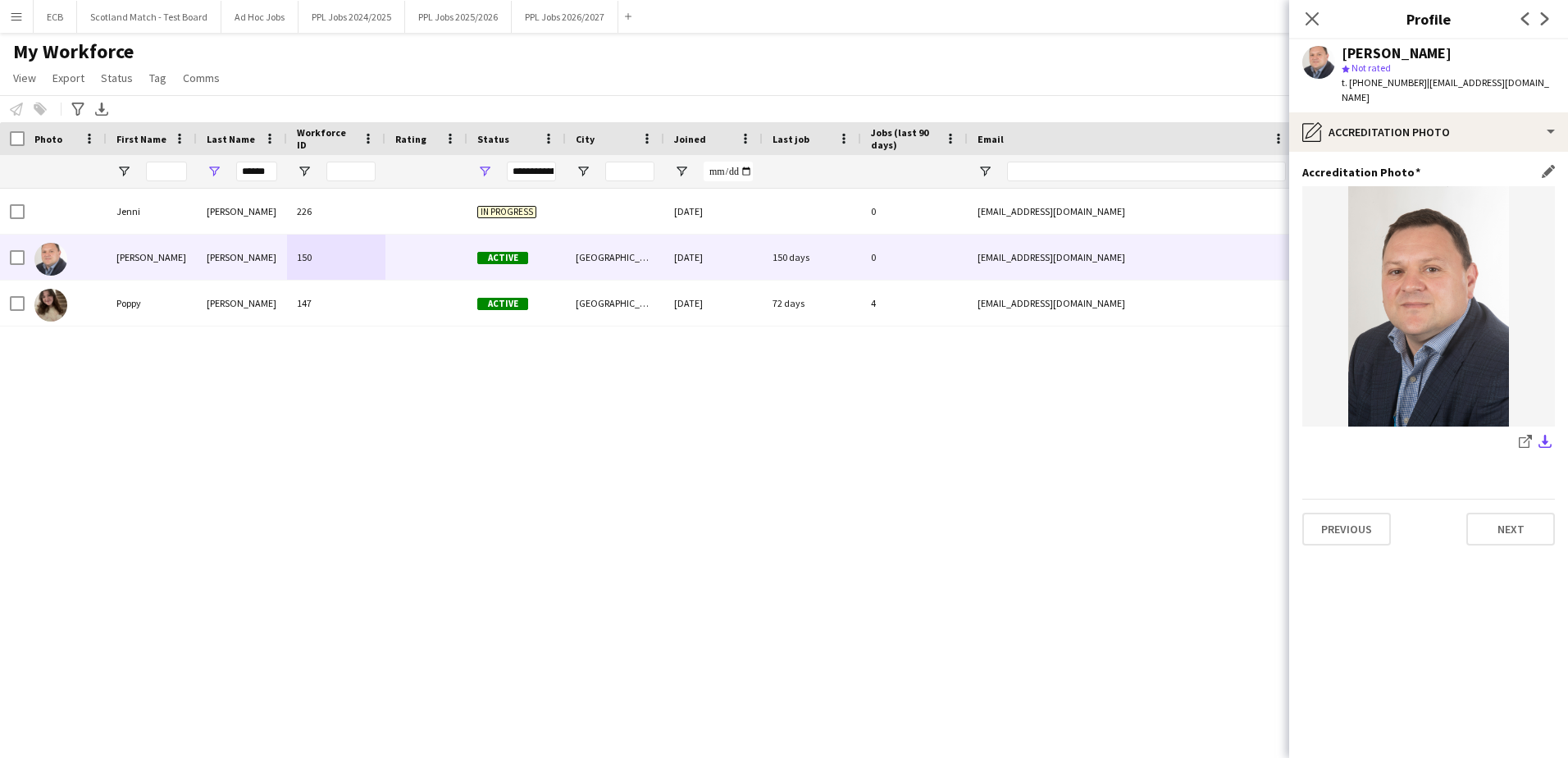
click at [1030, 440] on app-icon "download-bottom" at bounding box center [1545, 442] width 13 height 16
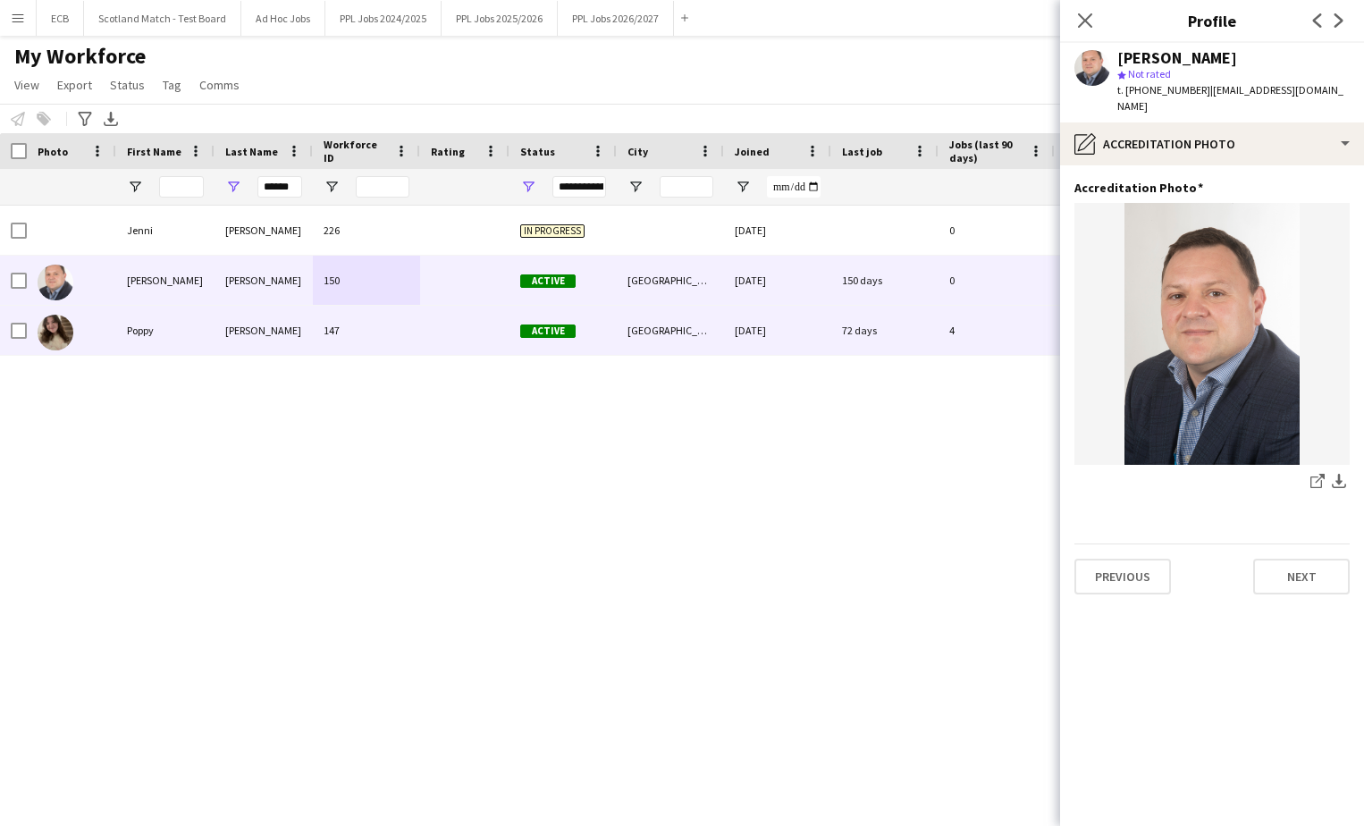
click at [471, 331] on div at bounding box center [464, 330] width 89 height 49
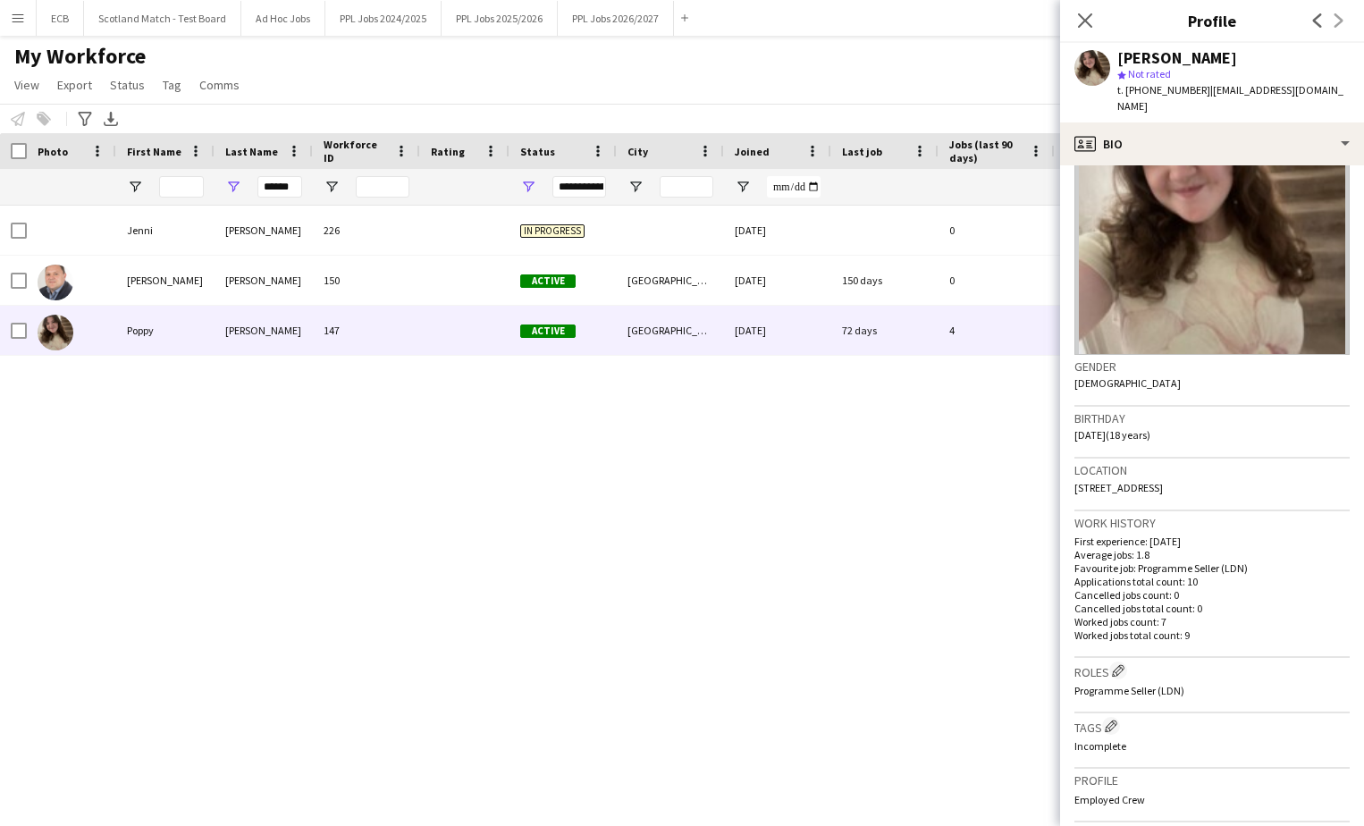
scroll to position [0, 0]
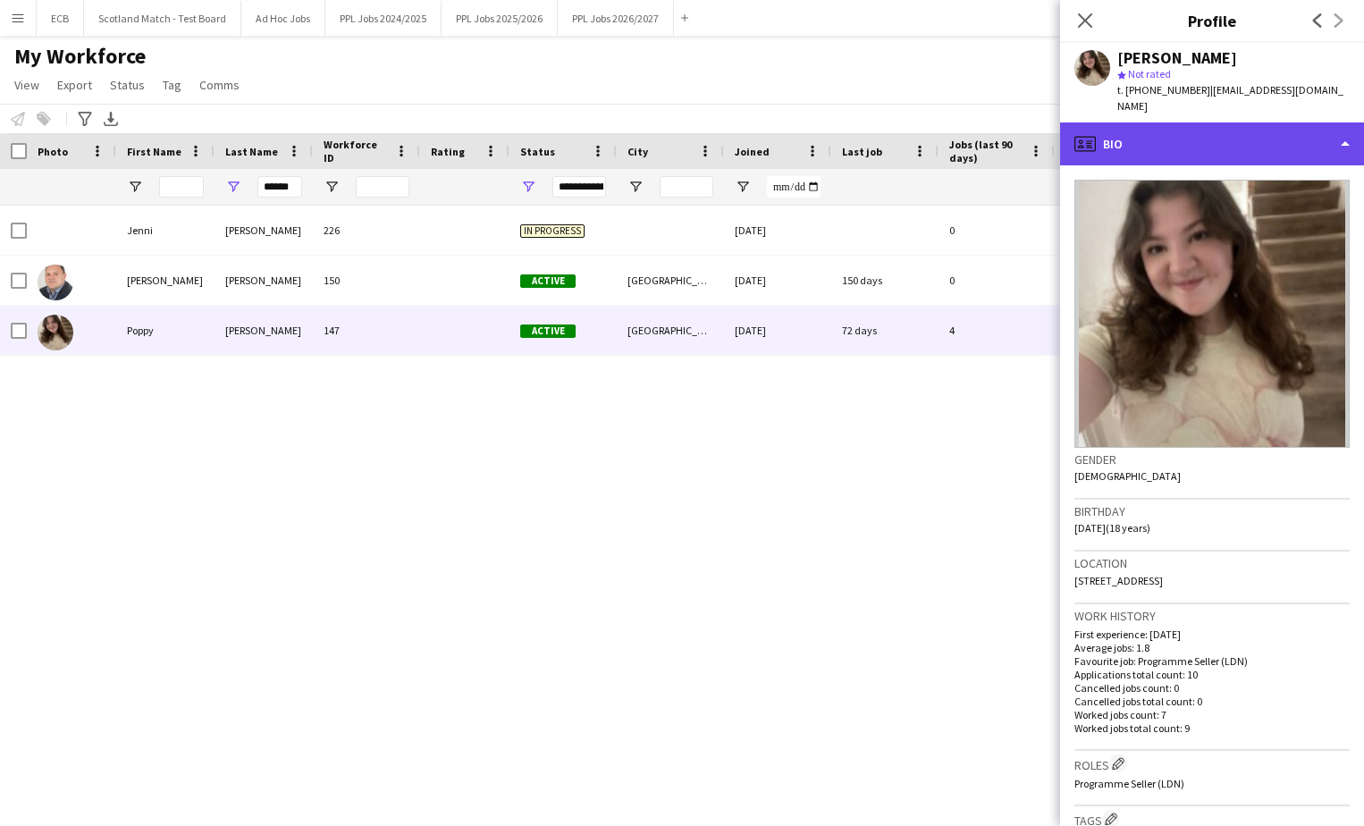
click at [1123, 122] on div "profile Bio" at bounding box center [1212, 143] width 304 height 43
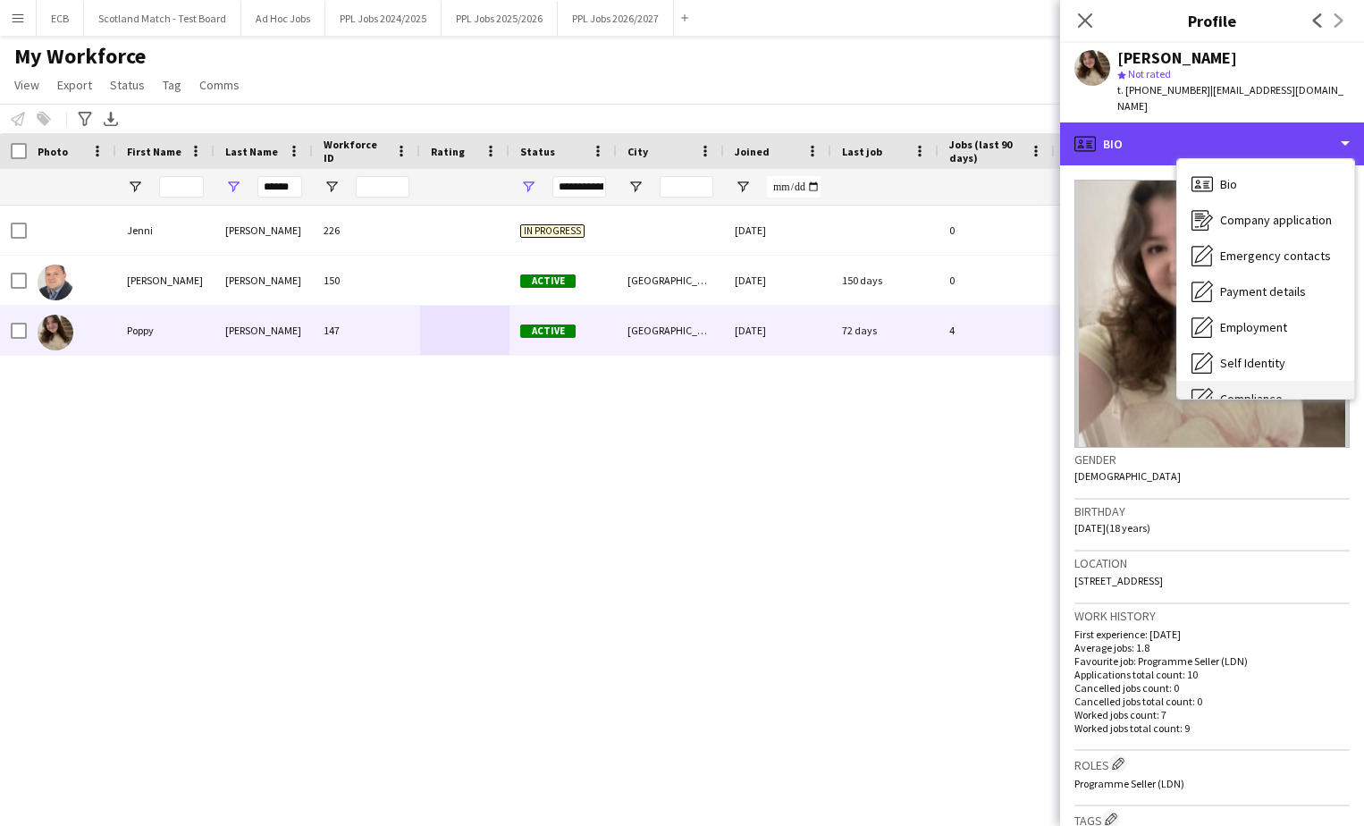
scroll to position [132, 0]
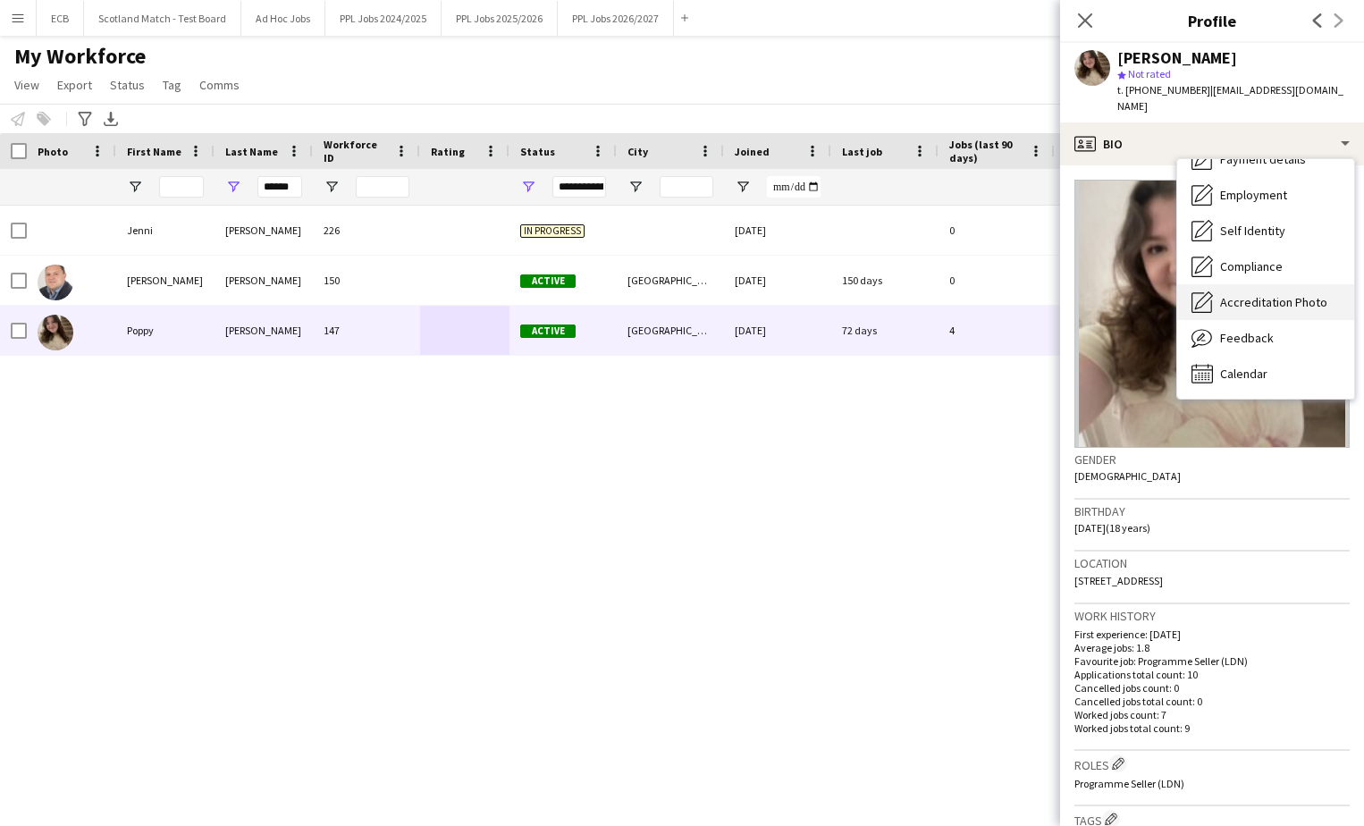
click at [1123, 294] on span "Accreditation Photo" at bounding box center [1273, 302] width 107 height 16
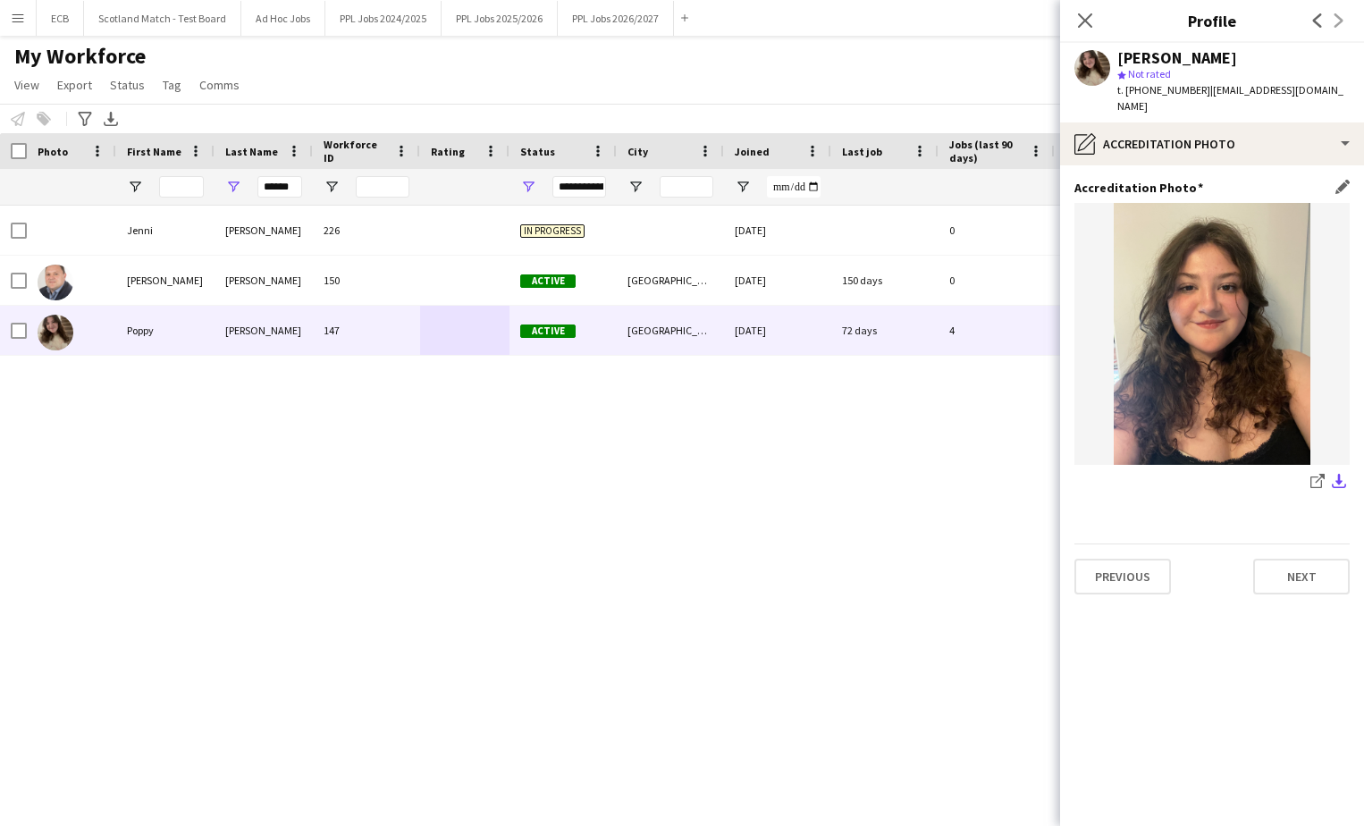
click at [1123, 474] on app-icon "download-bottom" at bounding box center [1339, 482] width 14 height 17
click at [276, 188] on input "******" at bounding box center [279, 186] width 45 height 21
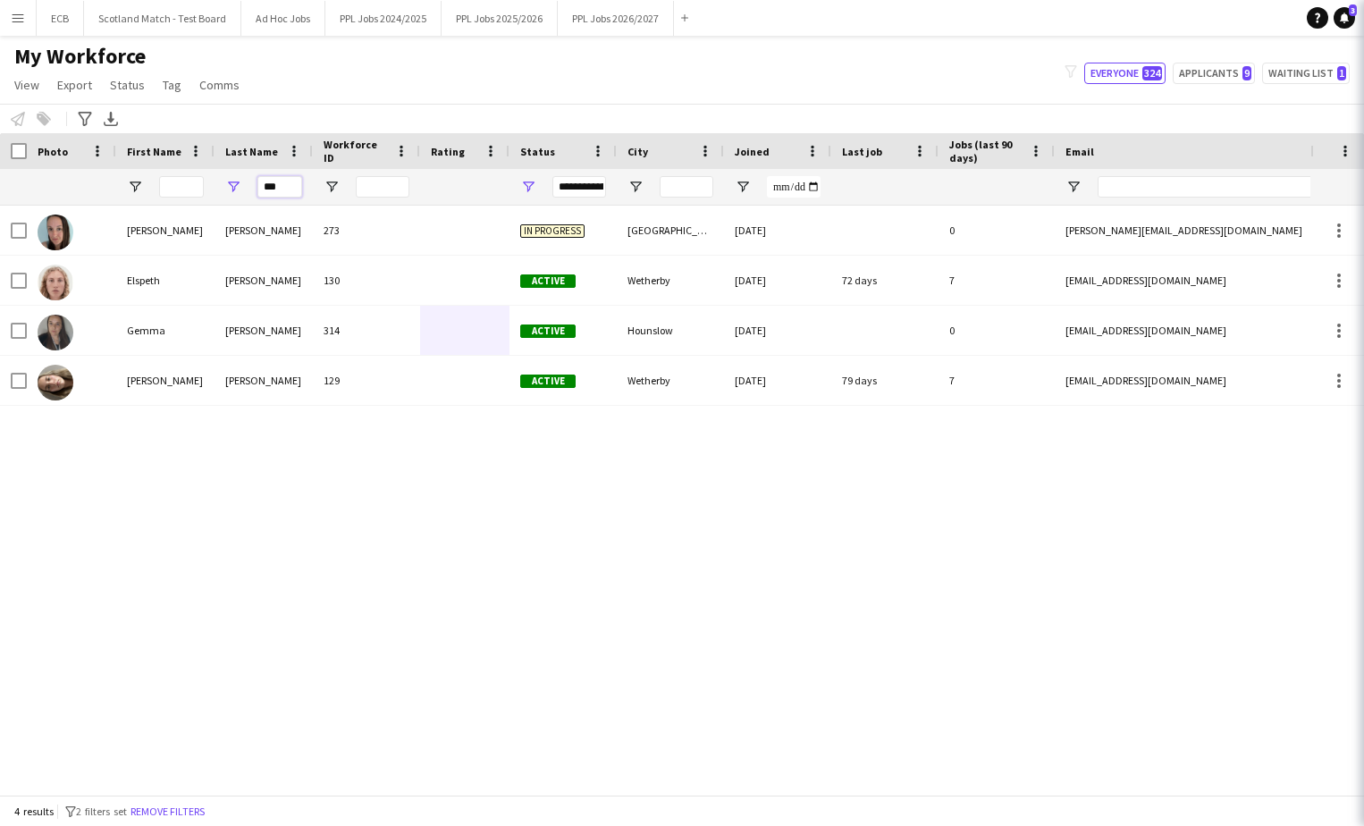
type input "***"
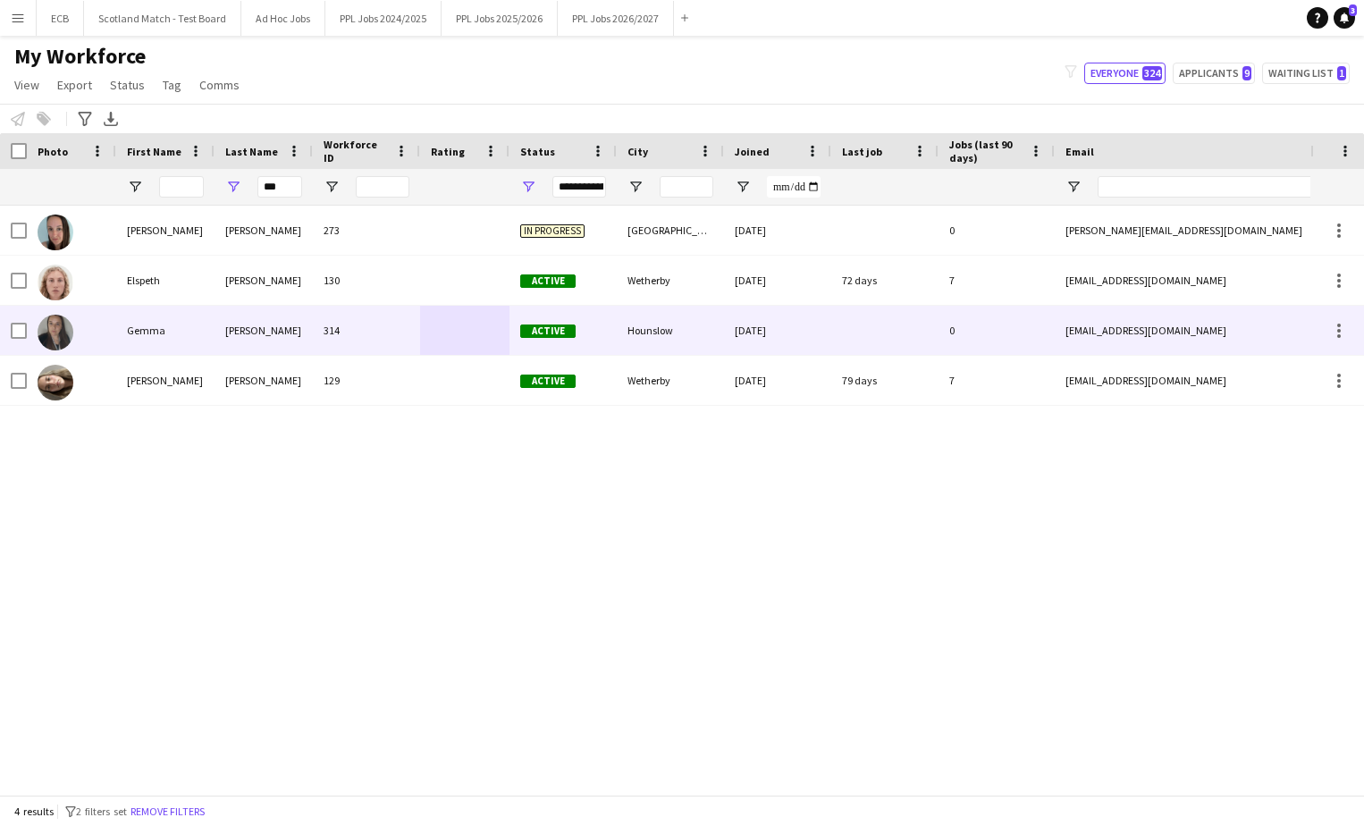
click at [145, 326] on div "Gemma" at bounding box center [165, 330] width 98 height 49
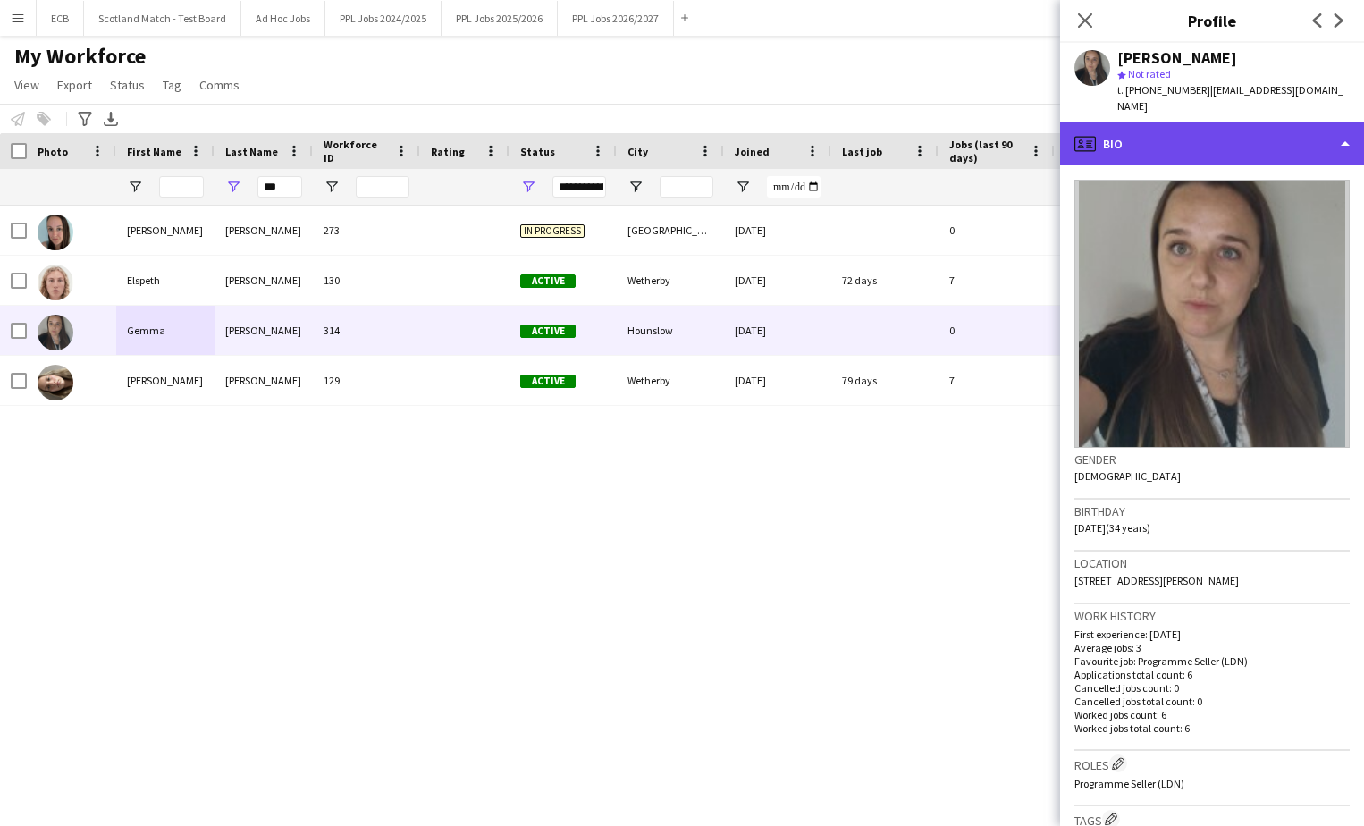
click at [1123, 122] on div "profile Bio" at bounding box center [1212, 143] width 304 height 43
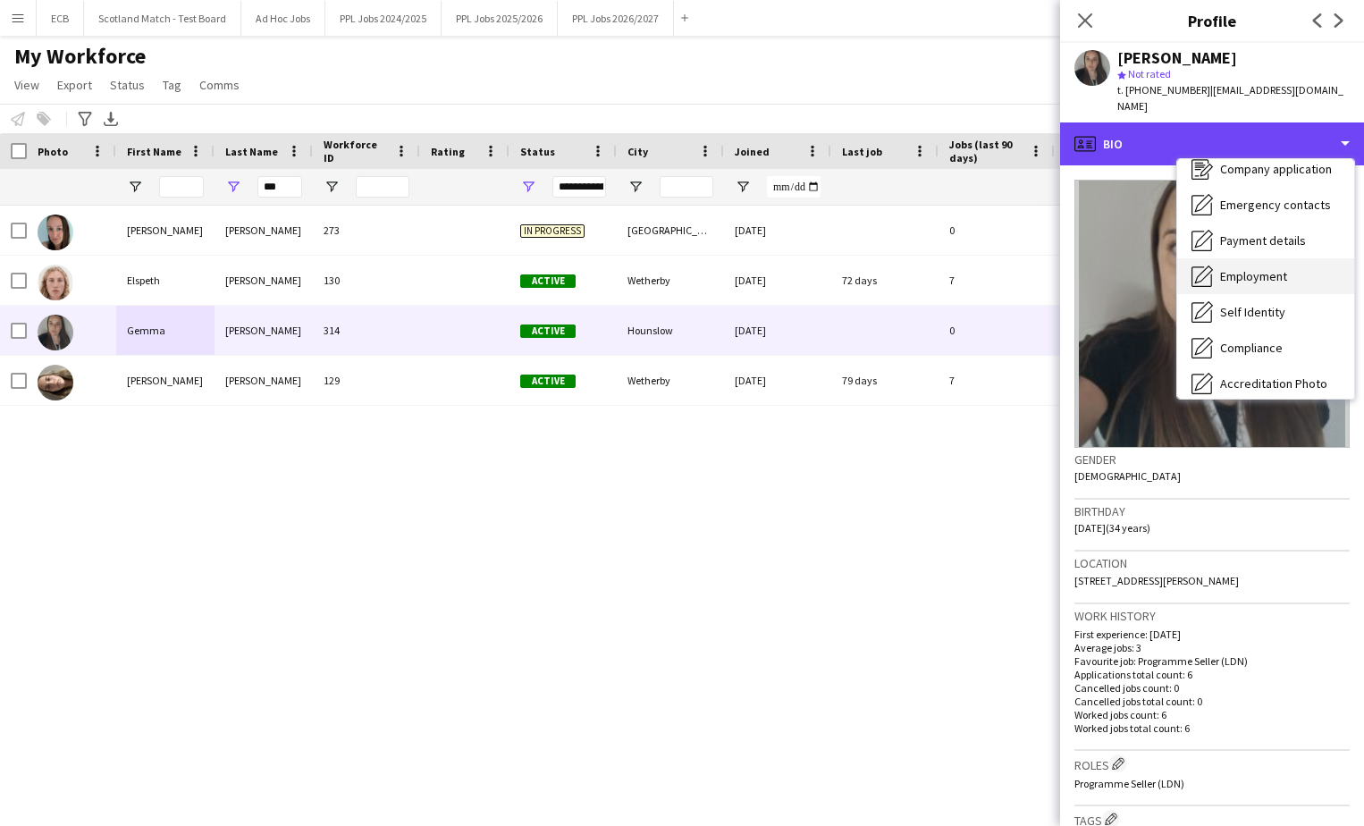
scroll to position [53, 0]
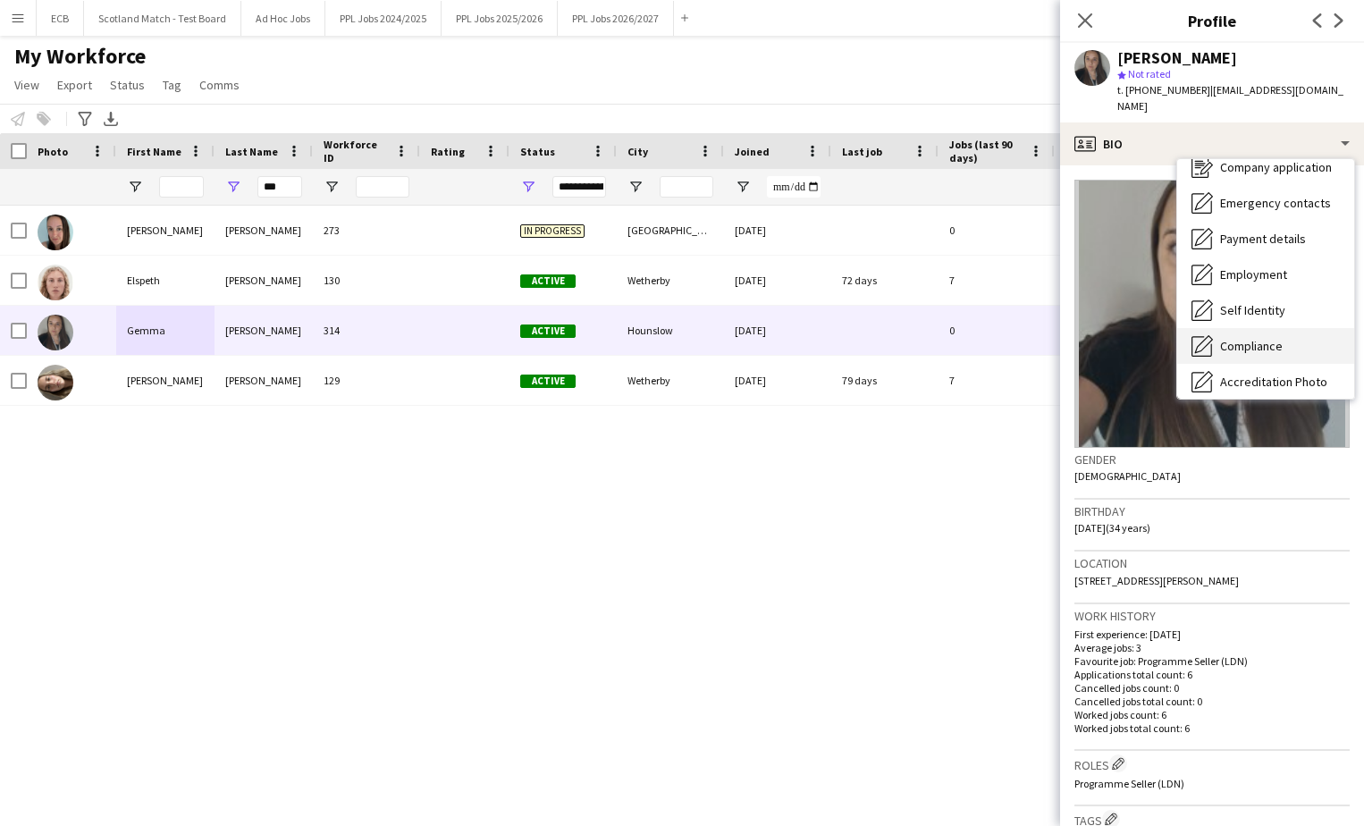
click at [1123, 338] on span "Compliance" at bounding box center [1251, 346] width 63 height 16
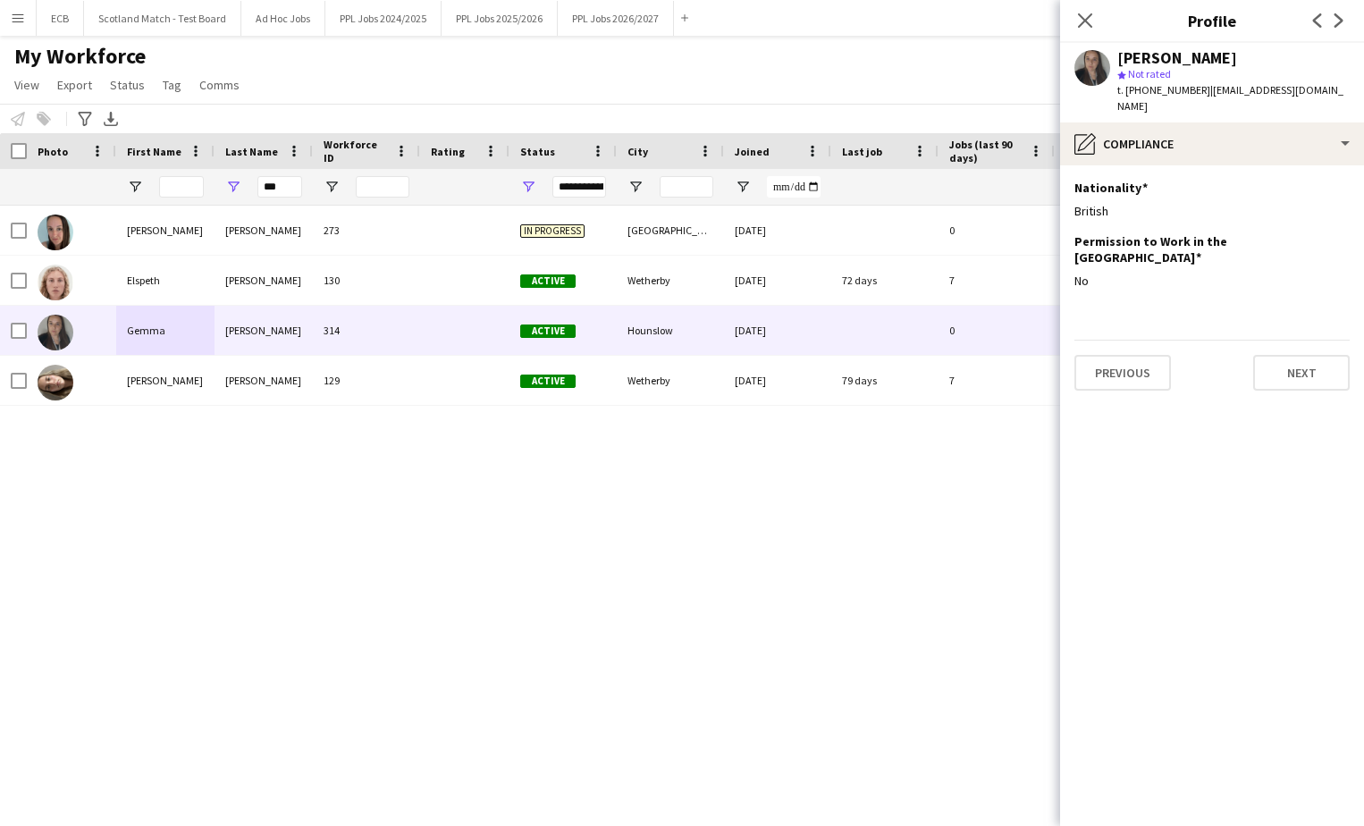
drag, startPoint x: 1201, startPoint y: 91, endPoint x: 1257, endPoint y: 97, distance: 56.7
click at [1123, 97] on div "t. [PHONE_NUMBER] | [EMAIL_ADDRESS][DOMAIN_NAME]" at bounding box center [1234, 98] width 232 height 32
drag, startPoint x: 1257, startPoint y: 97, endPoint x: 1200, endPoint y: 93, distance: 57.4
click at [1123, 93] on span "| [EMAIL_ADDRESS][DOMAIN_NAME]" at bounding box center [1231, 98] width 226 height 30
drag, startPoint x: 1202, startPoint y: 95, endPoint x: 1318, endPoint y: 85, distance: 116.6
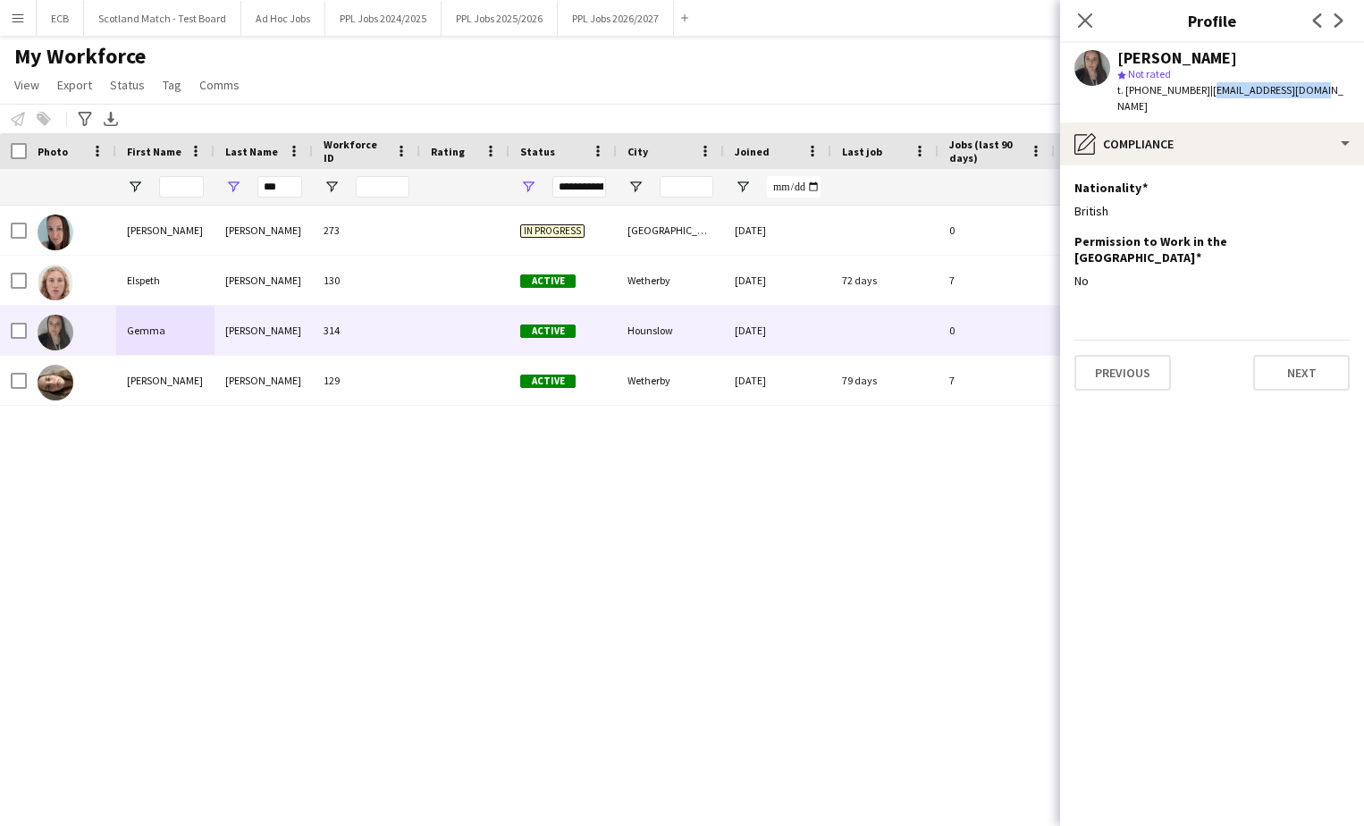
click at [1123, 85] on div "[PERSON_NAME] star Not rated t. [PHONE_NUMBER] | [EMAIL_ADDRESS][DOMAIN_NAME]" at bounding box center [1212, 83] width 304 height 80
drag, startPoint x: 1127, startPoint y: 91, endPoint x: 1194, endPoint y: 87, distance: 67.2
click at [1123, 87] on span "t. [PHONE_NUMBER]" at bounding box center [1164, 89] width 93 height 13
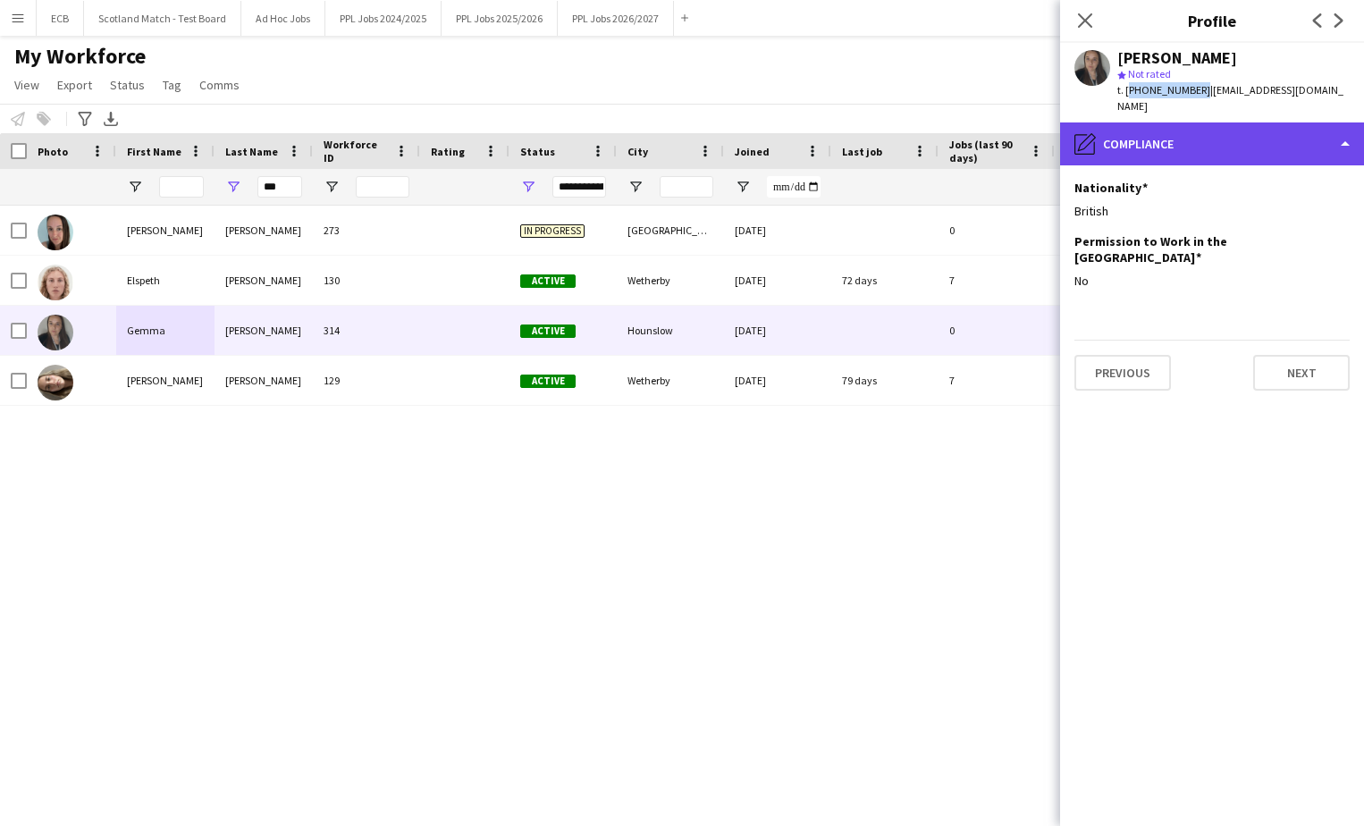
click at [1123, 141] on div "pencil4 Compliance" at bounding box center [1212, 143] width 304 height 43
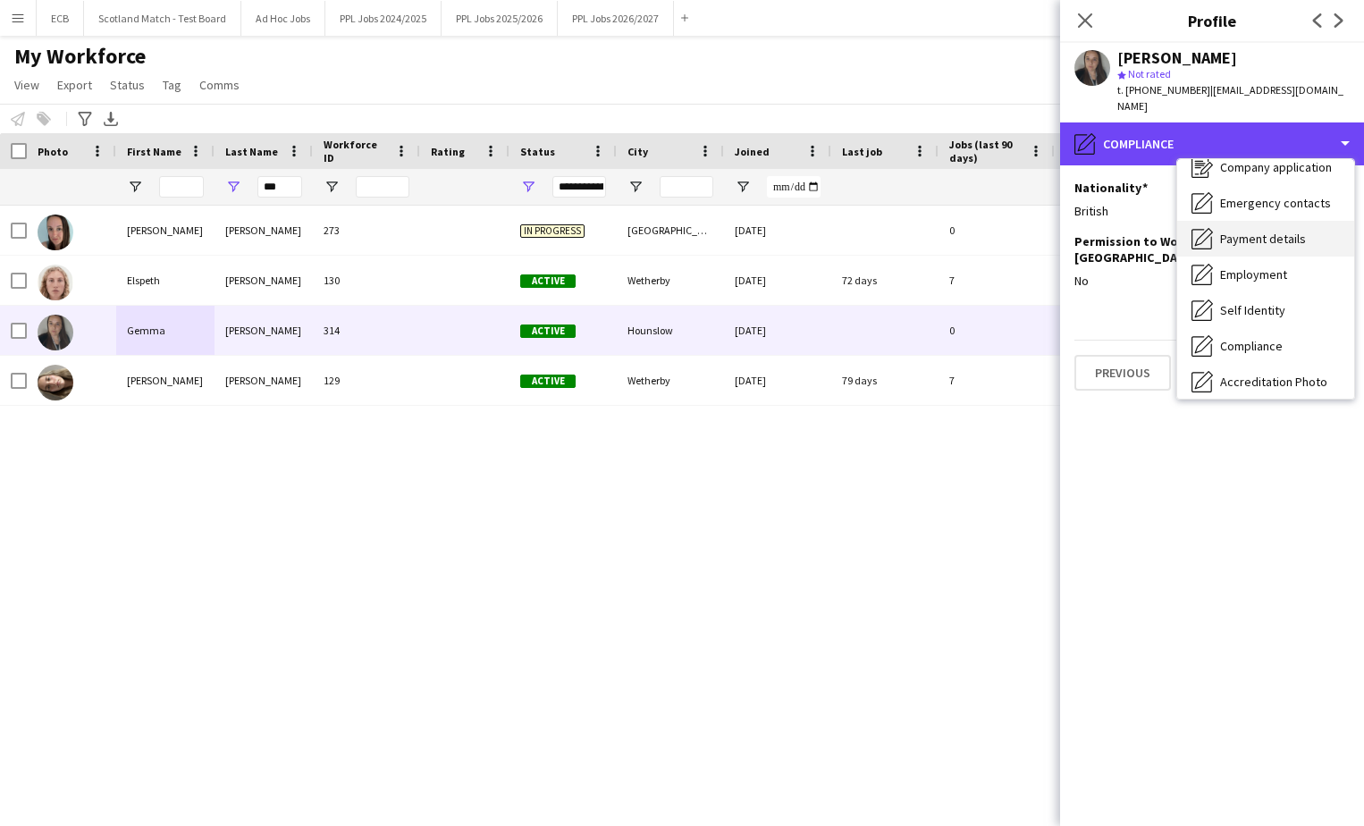
scroll to position [0, 0]
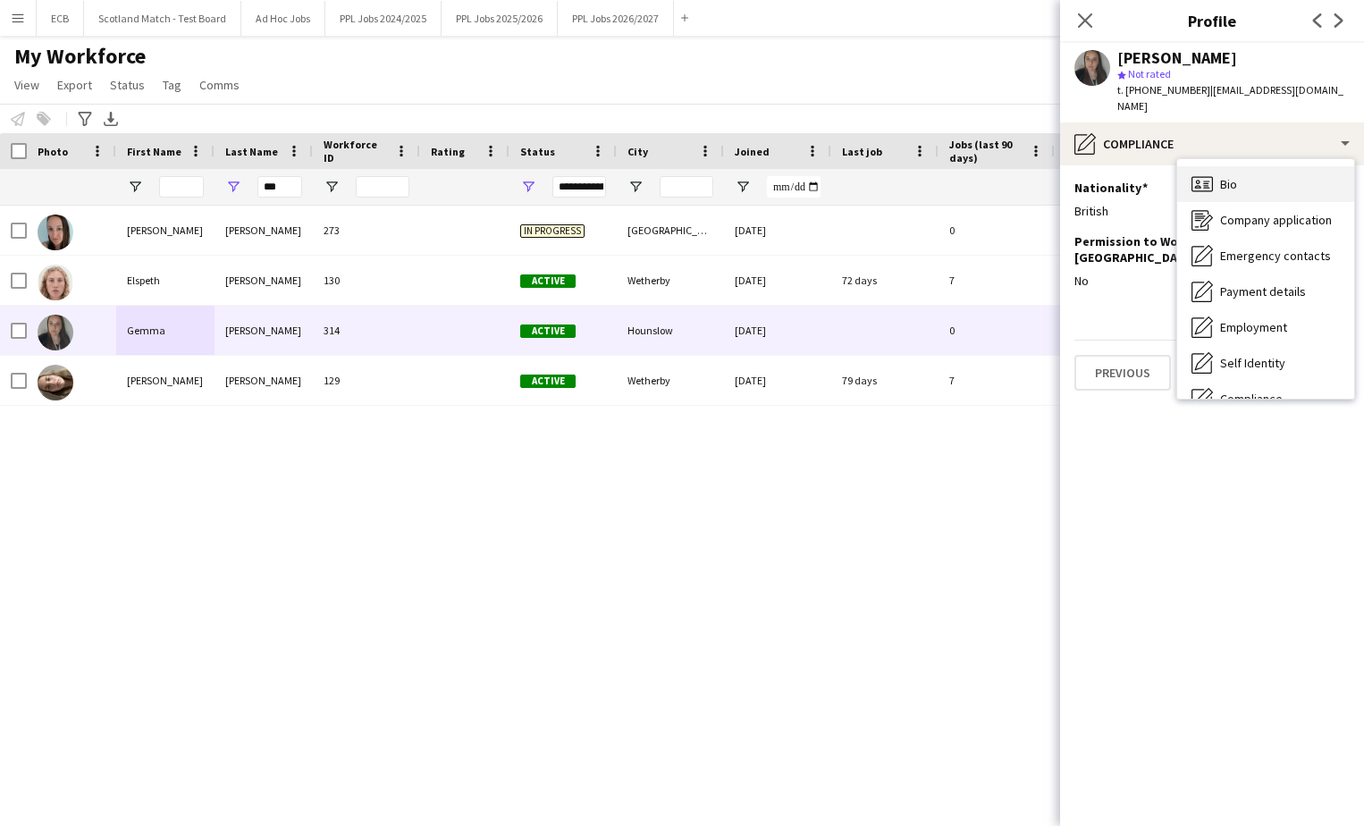
click at [1123, 166] on div "Bio Bio" at bounding box center [1265, 184] width 177 height 36
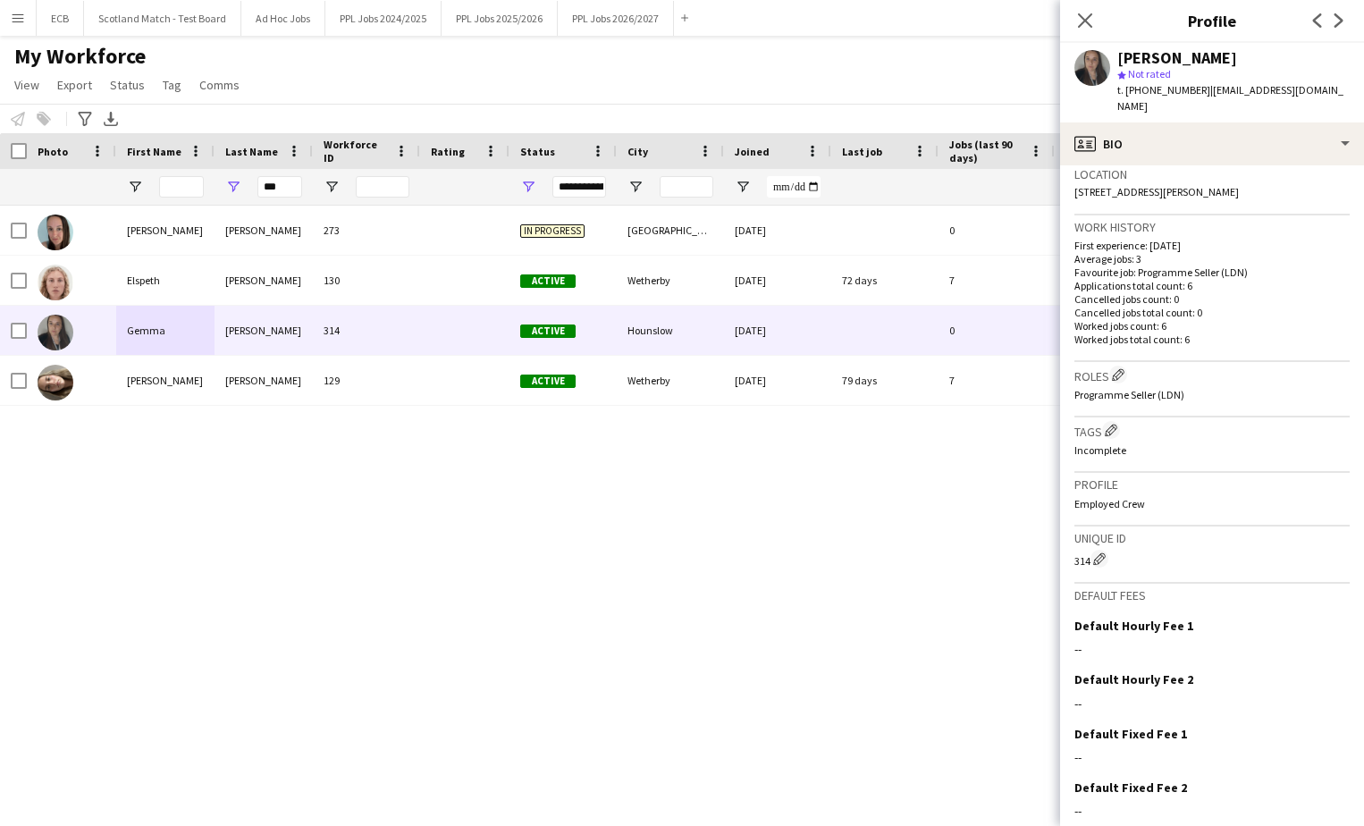
scroll to position [396, 0]
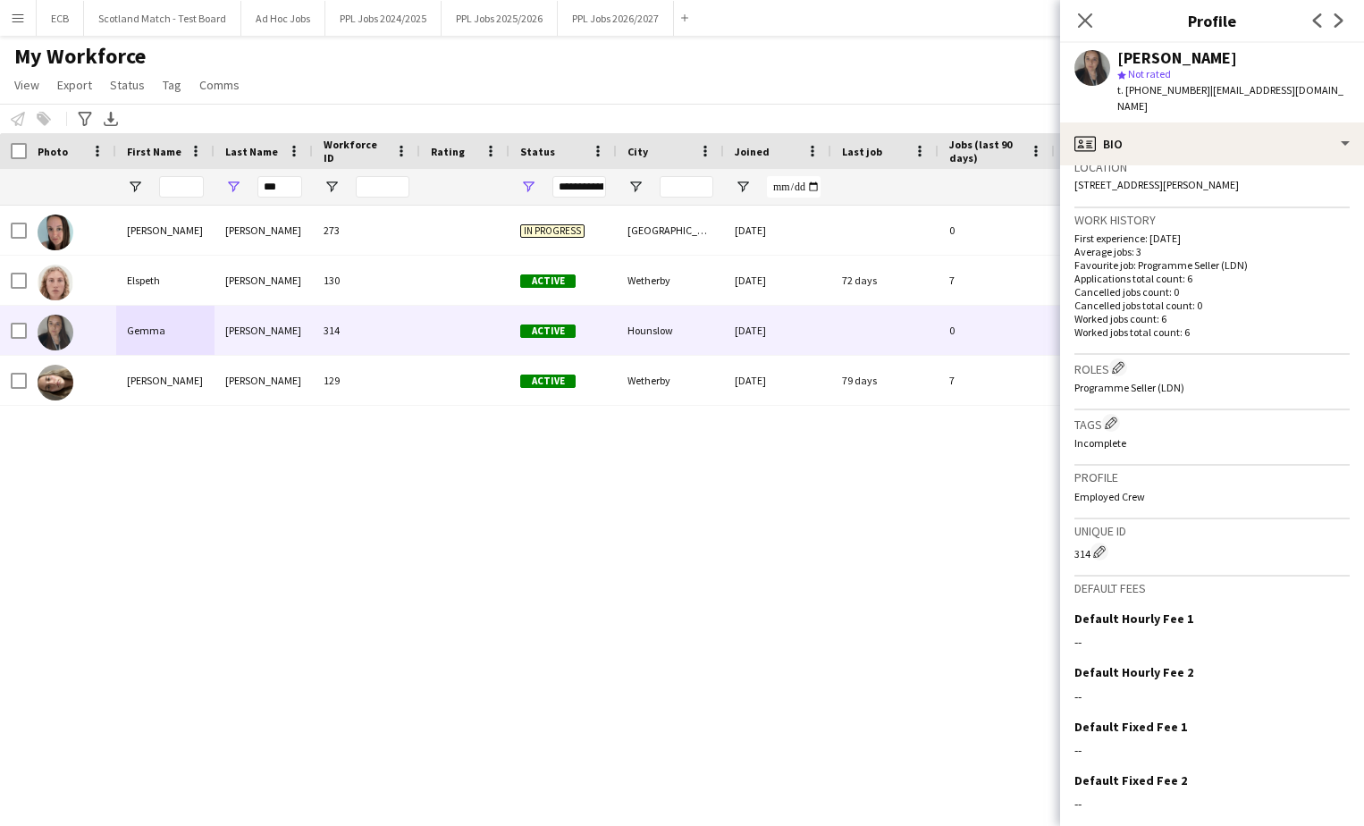
click at [1113, 436] on p "Incomplete" at bounding box center [1212, 442] width 275 height 13
click at [1115, 417] on app-icon "Edit crew company tags" at bounding box center [1111, 423] width 13 height 13
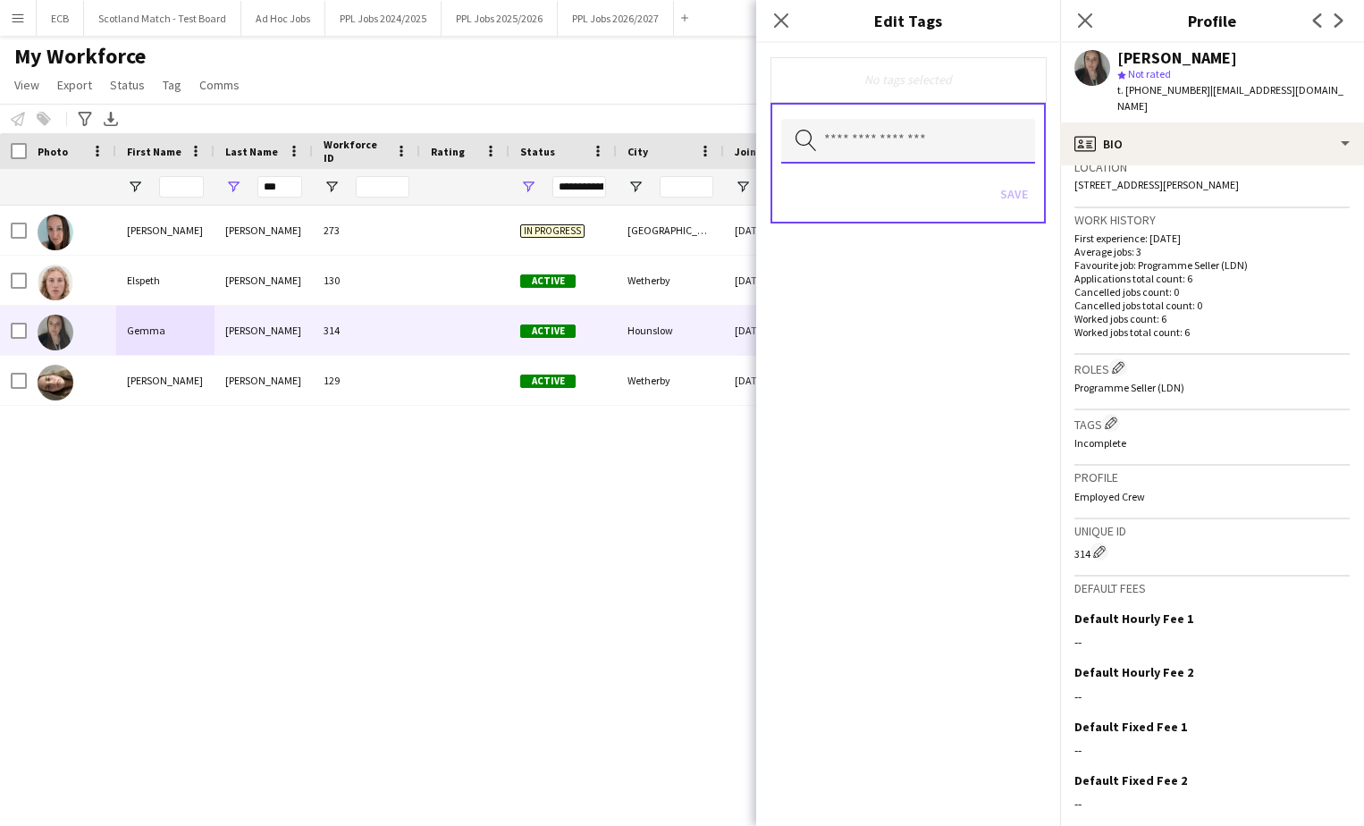
click at [899, 152] on input "text" at bounding box center [908, 141] width 254 height 45
type input "*"
type input "*********"
click at [965, 383] on div "No tags selected ********* Search by tag name Save" at bounding box center [908, 434] width 304 height 783
click at [971, 392] on div "No tags selected ********* Search by tag name Save" at bounding box center [908, 434] width 304 height 783
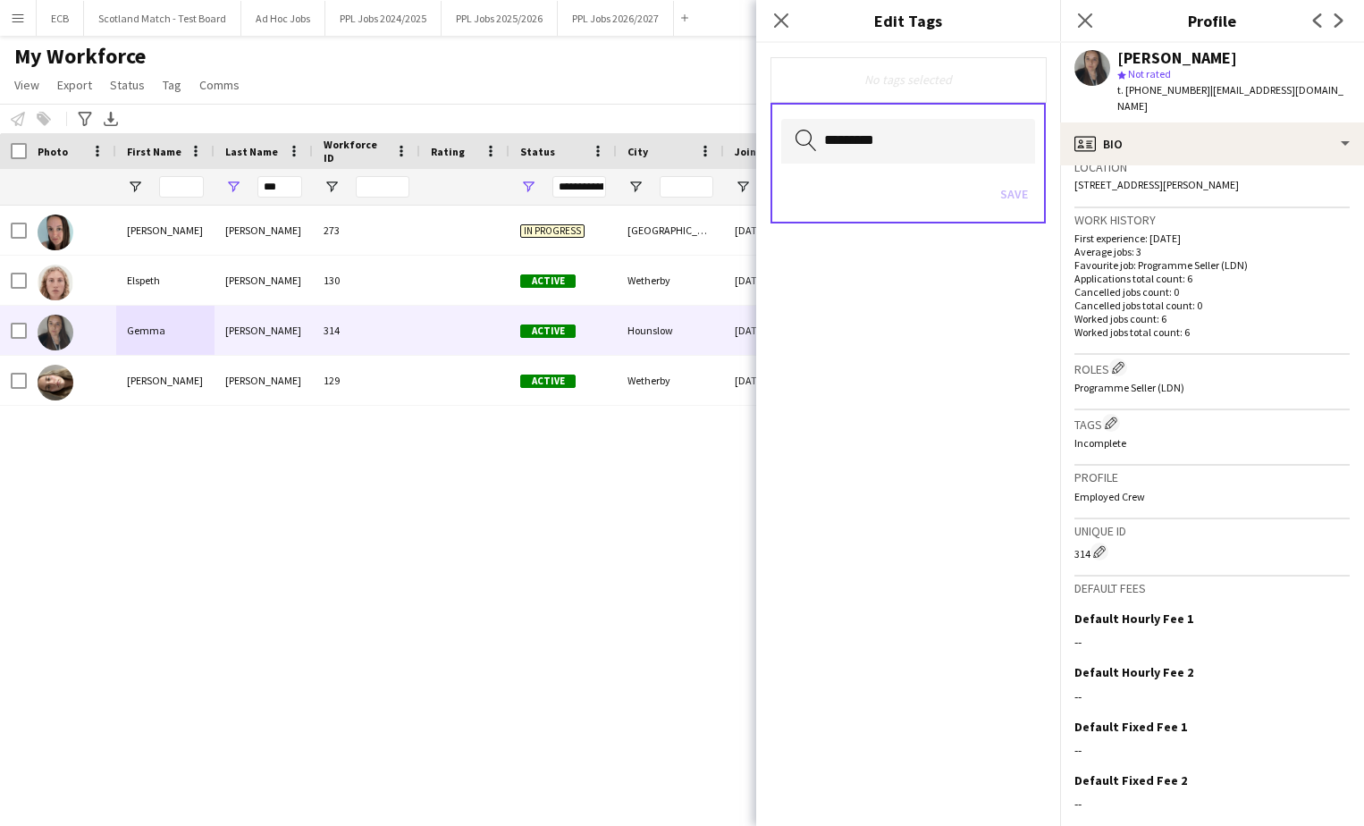
click at [1123, 436] on p "Incomplete" at bounding box center [1212, 442] width 275 height 13
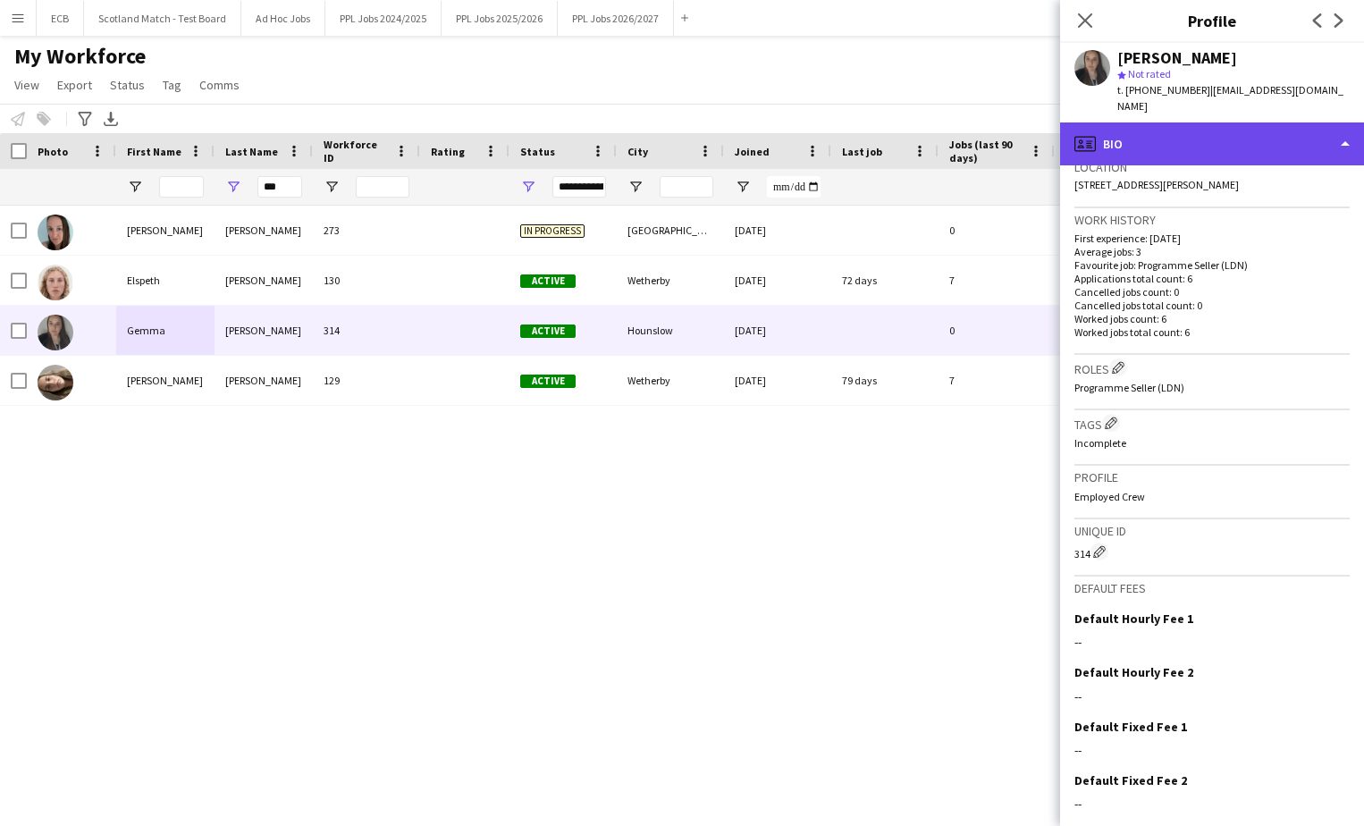
click at [1123, 143] on div "profile Bio" at bounding box center [1212, 143] width 304 height 43
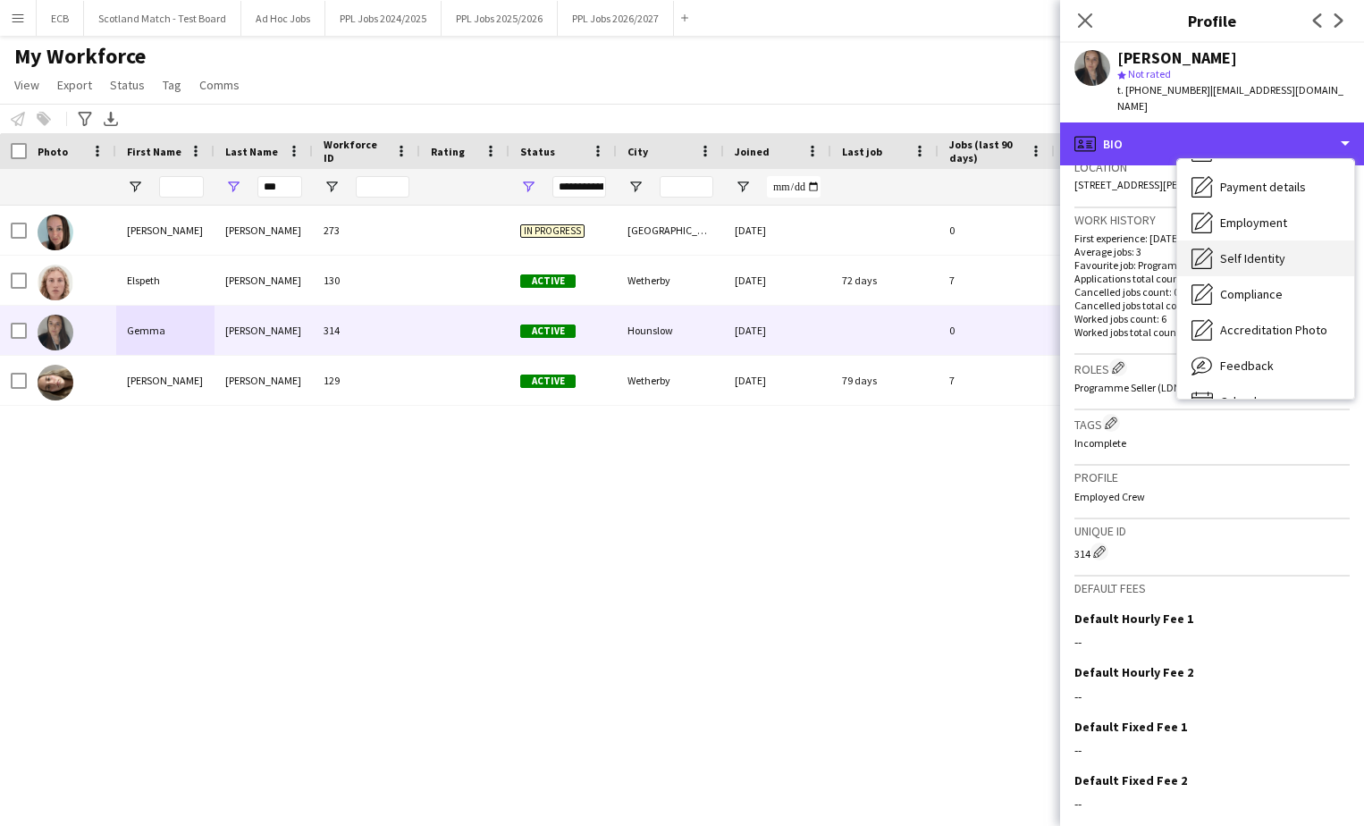
scroll to position [105, 0]
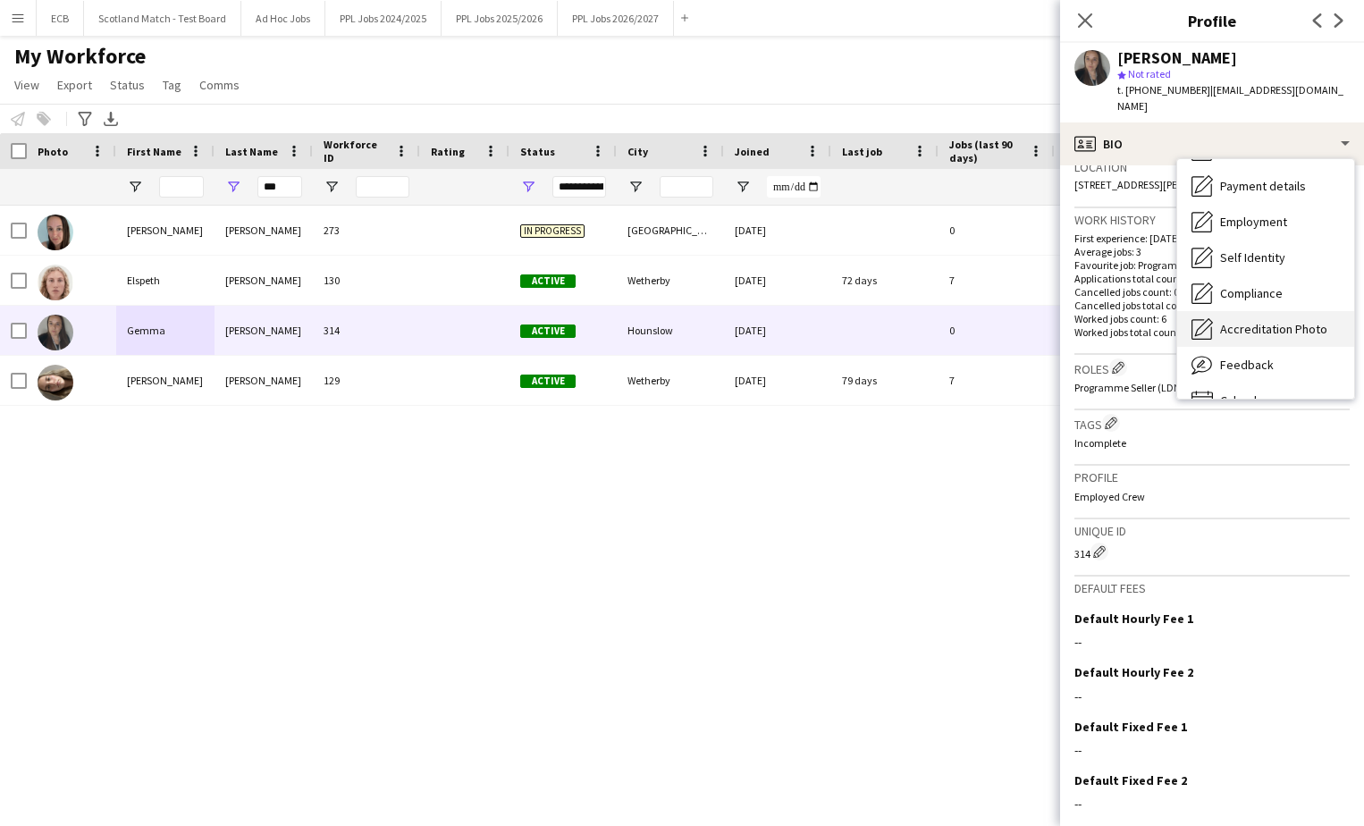
click at [1123, 311] on div "Accreditation Photo Accreditation Photo" at bounding box center [1265, 329] width 177 height 36
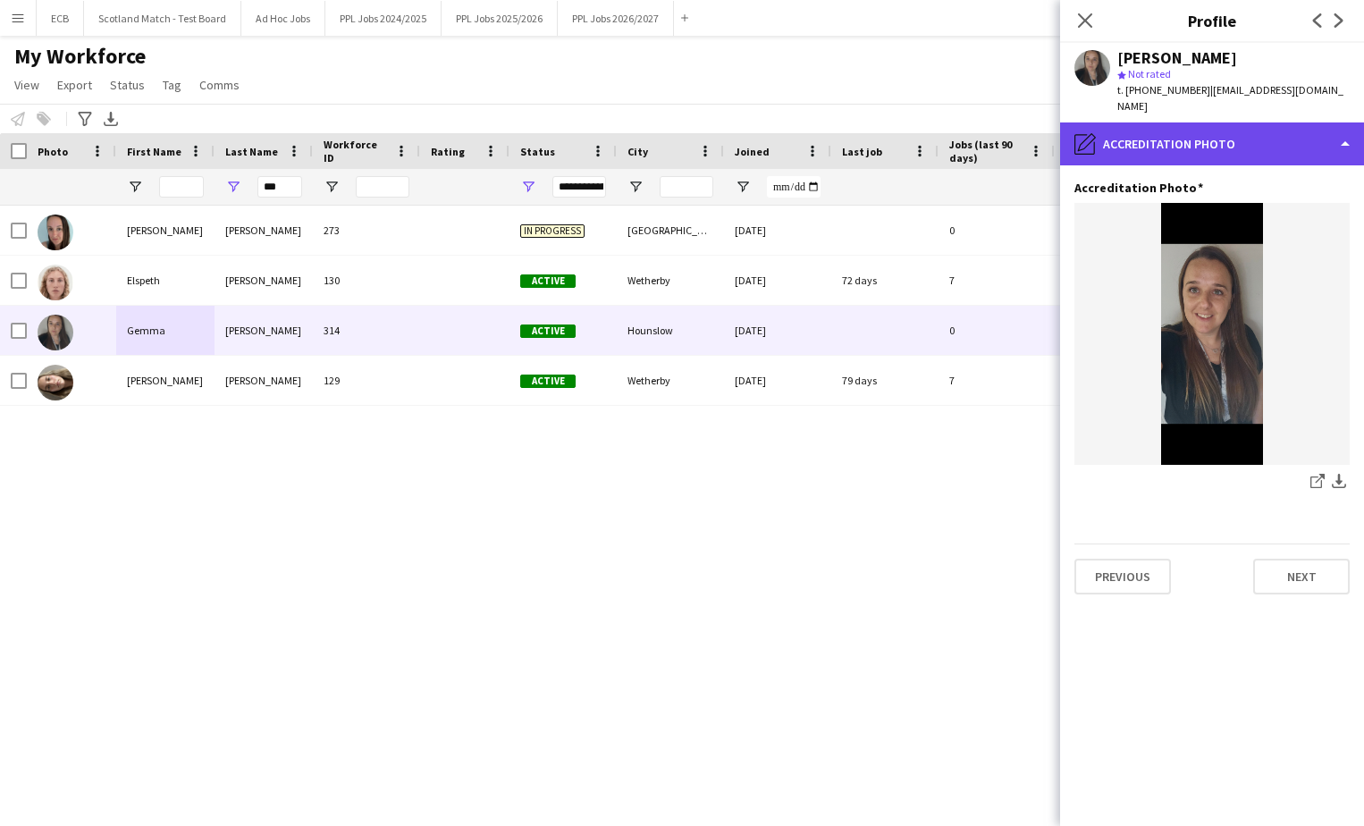
click at [1123, 122] on div "pencil4 Accreditation Photo" at bounding box center [1212, 143] width 304 height 43
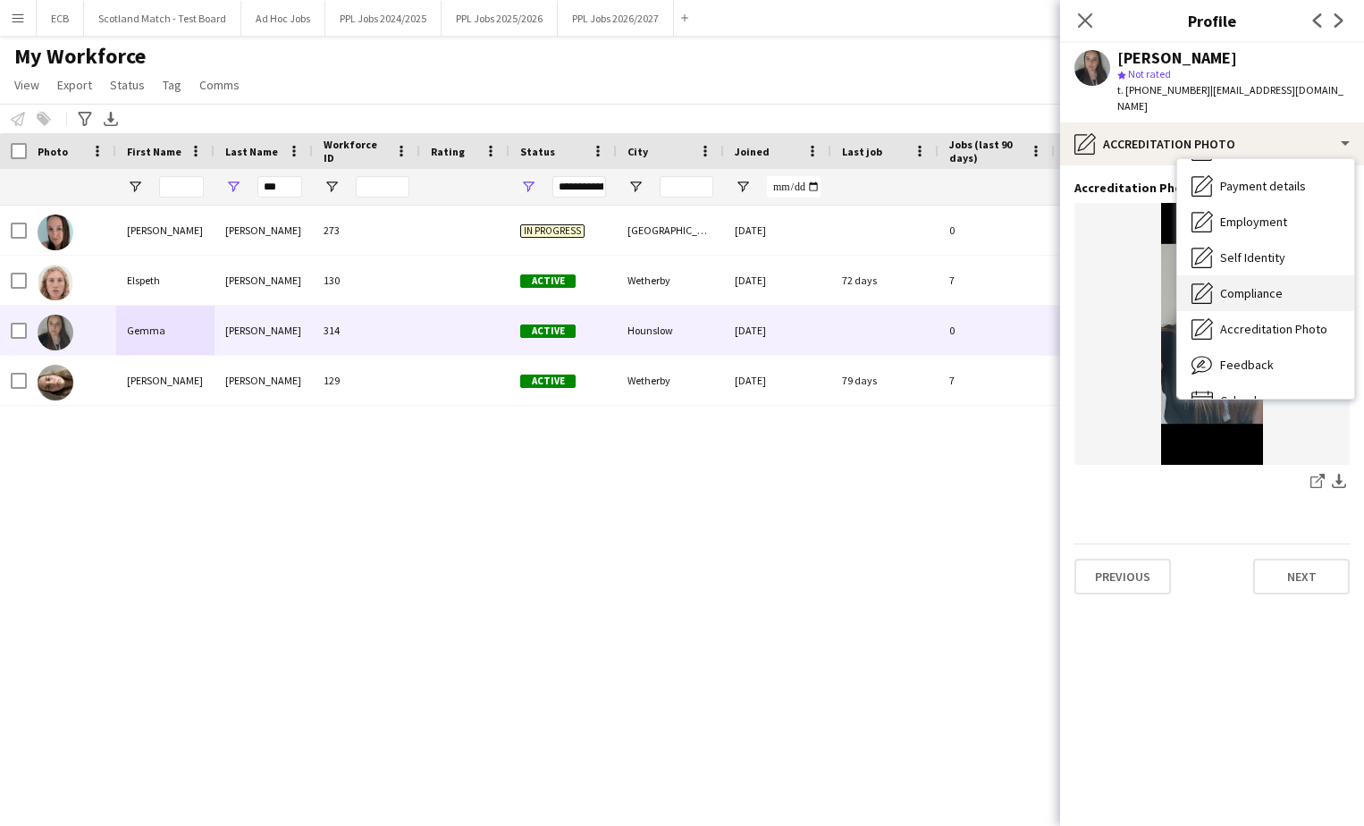
click at [1123, 285] on span "Compliance" at bounding box center [1251, 293] width 63 height 16
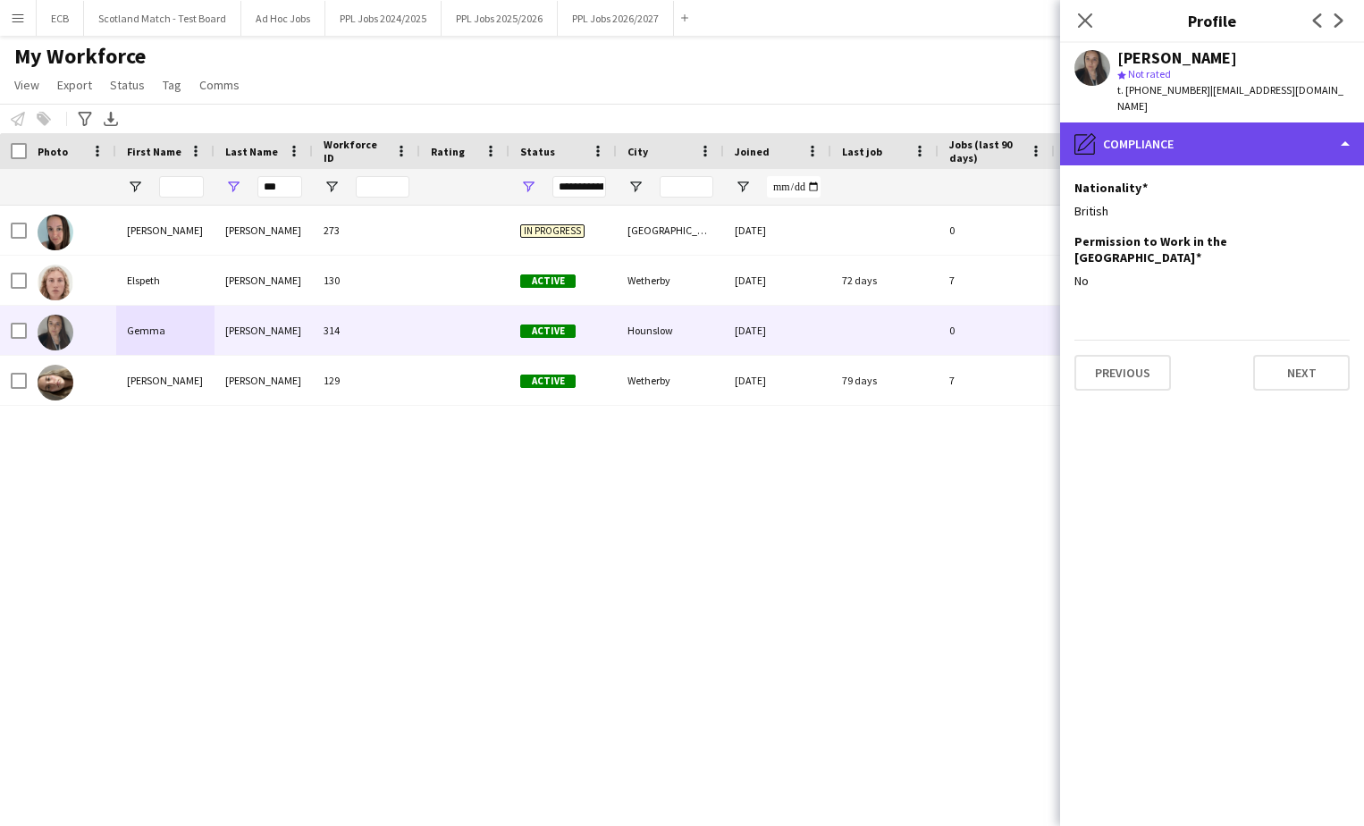
click at [1123, 129] on div "pencil4 Compliance" at bounding box center [1212, 143] width 304 height 43
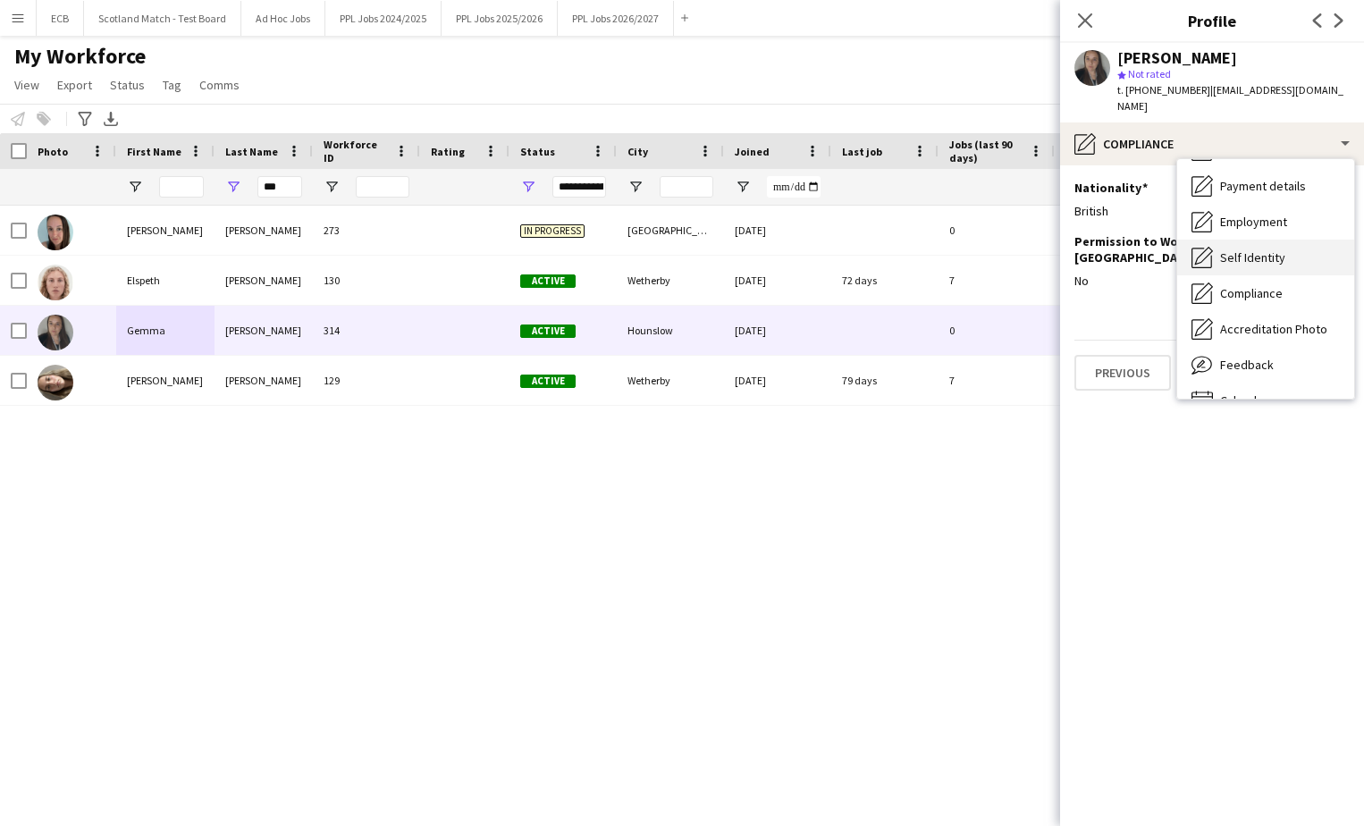
click at [1123, 249] on span "Self Identity" at bounding box center [1252, 257] width 65 height 16
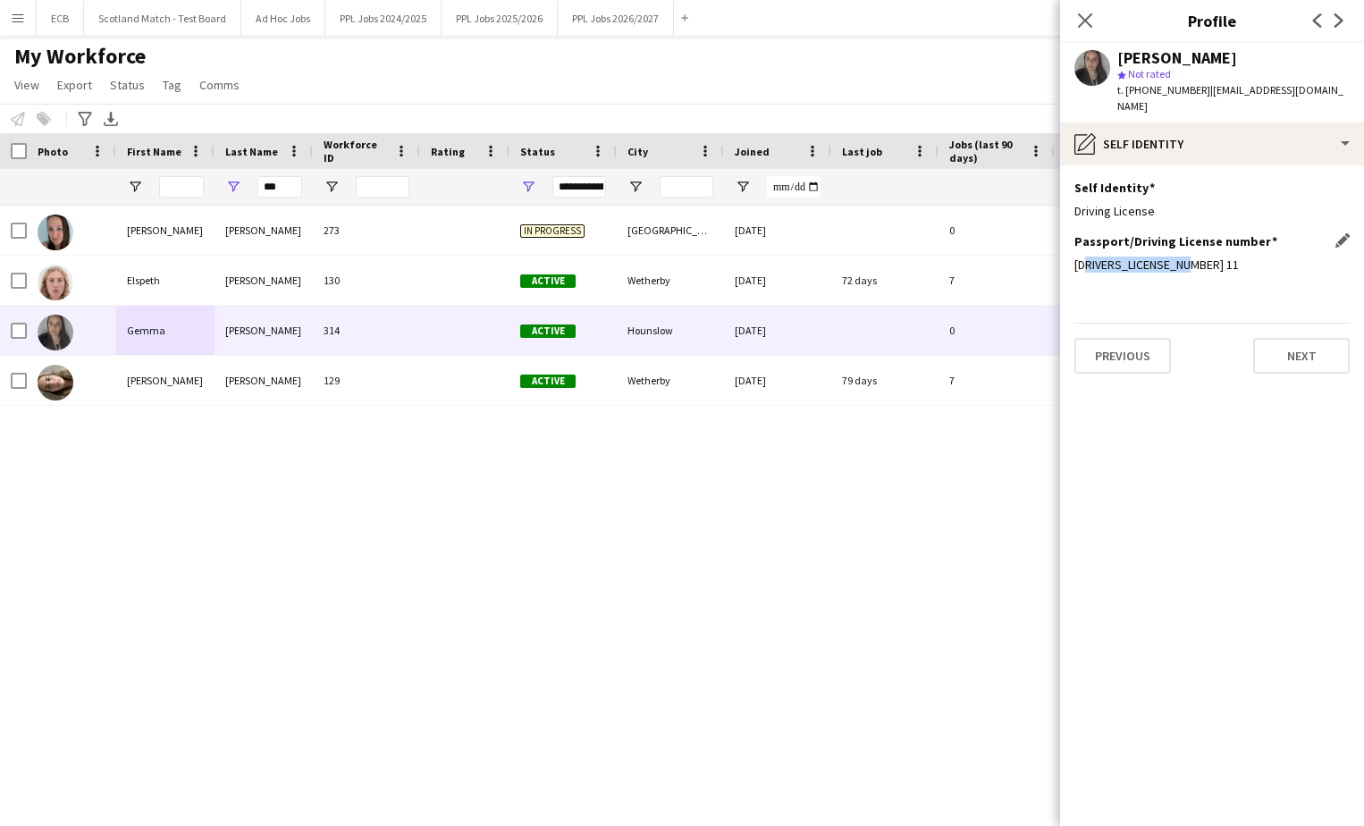
drag, startPoint x: 1187, startPoint y: 247, endPoint x: 1086, endPoint y: 257, distance: 101.5
click at [1086, 257] on div "[DRIVERS_LICENSE_NUMBER] 11" at bounding box center [1212, 265] width 275 height 16
drag, startPoint x: 1086, startPoint y: 257, endPoint x: 1173, endPoint y: 247, distance: 87.3
click at [1123, 257] on div "[DRIVERS_LICENSE_NUMBER] 11" at bounding box center [1212, 265] width 275 height 16
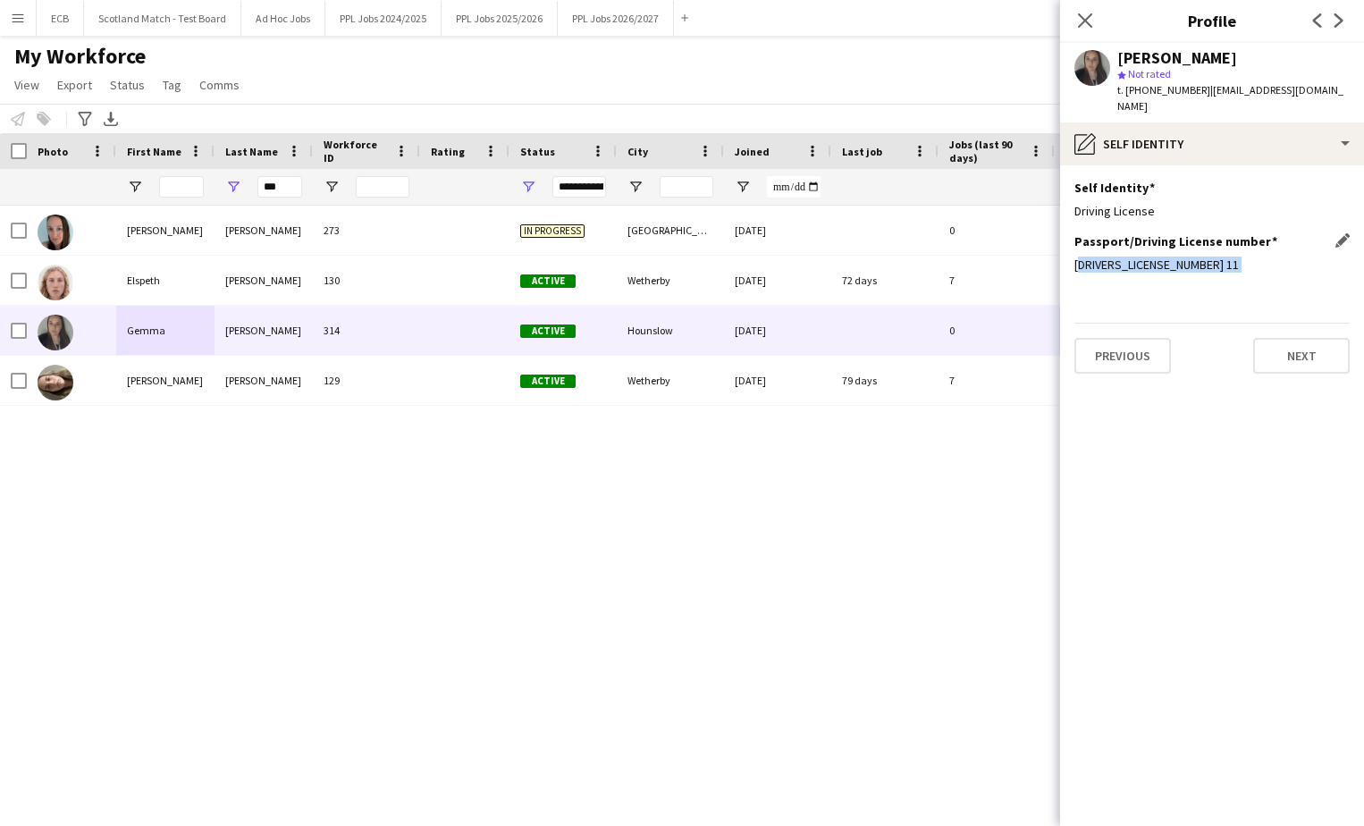
click at [1123, 257] on div "[DRIVERS_LICENSE_NUMBER] 11" at bounding box center [1212, 265] width 275 height 16
drag, startPoint x: 284, startPoint y: 185, endPoint x: 257, endPoint y: 186, distance: 27.7
click at [257, 186] on div "***" at bounding box center [264, 187] width 98 height 36
type input "******"
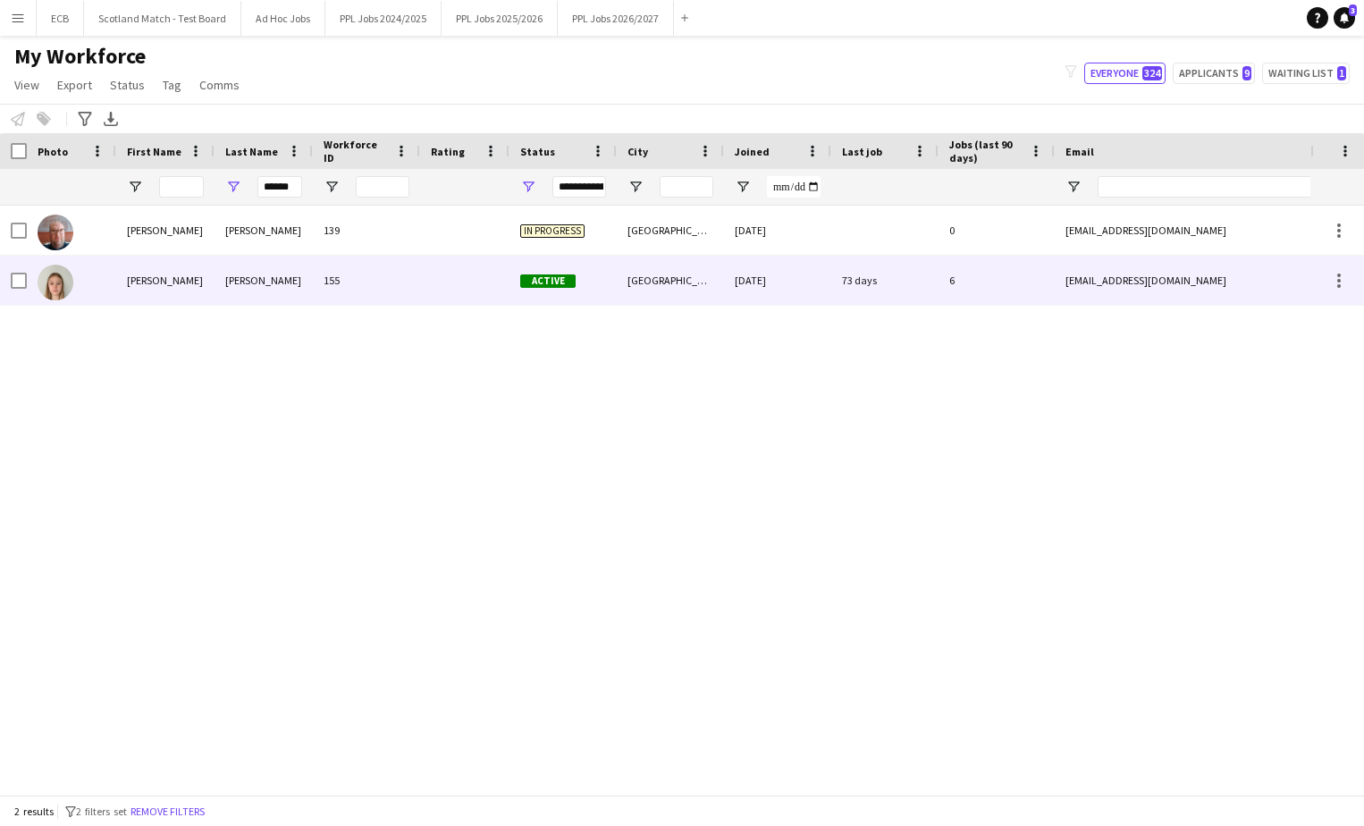
click at [198, 279] on div "[PERSON_NAME]" at bounding box center [165, 280] width 98 height 49
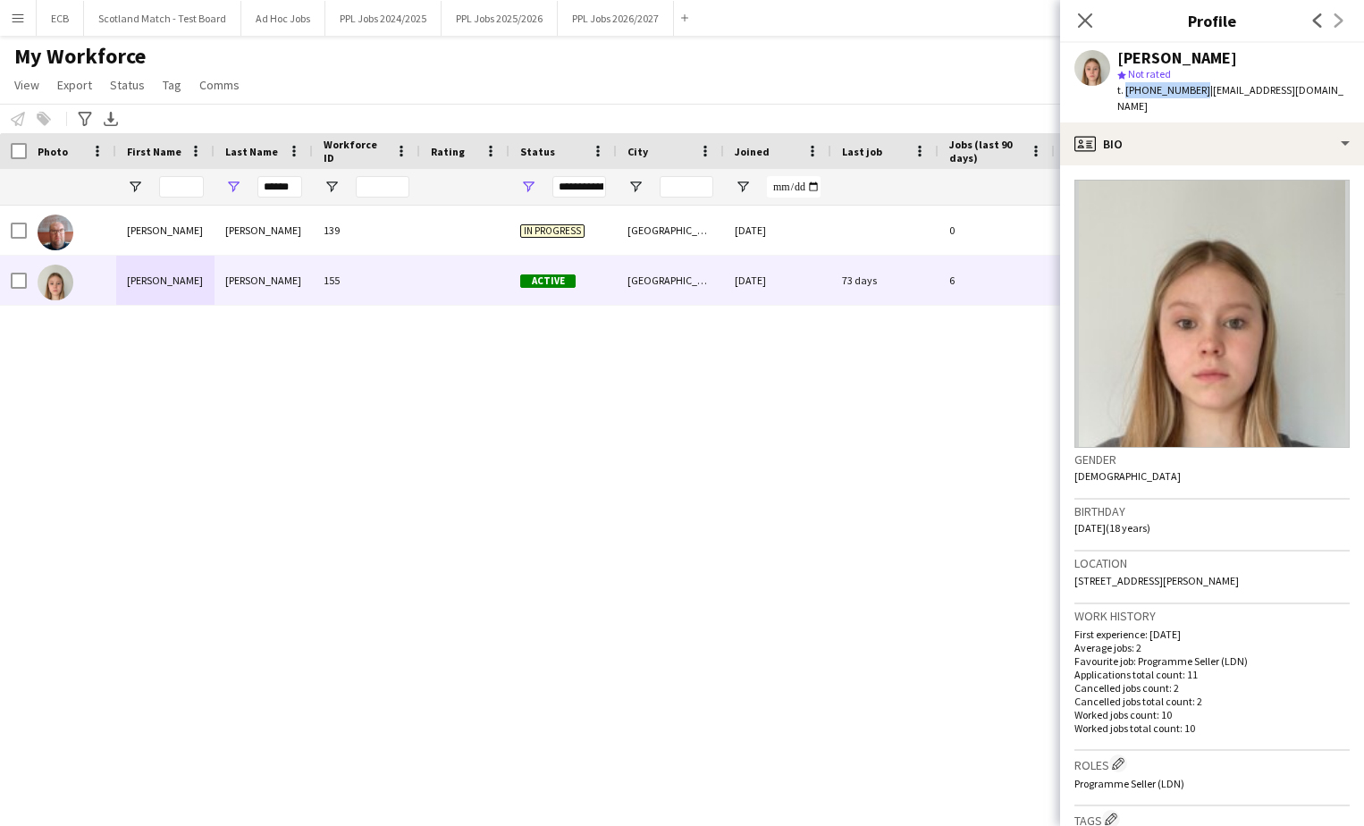
drag, startPoint x: 1194, startPoint y: 87, endPoint x: 1125, endPoint y: 88, distance: 68.8
click at [1123, 88] on span "t. [PHONE_NUMBER]" at bounding box center [1164, 89] width 93 height 13
drag, startPoint x: 295, startPoint y: 190, endPoint x: 224, endPoint y: 185, distance: 71.7
click at [224, 185] on div "******" at bounding box center [264, 187] width 98 height 36
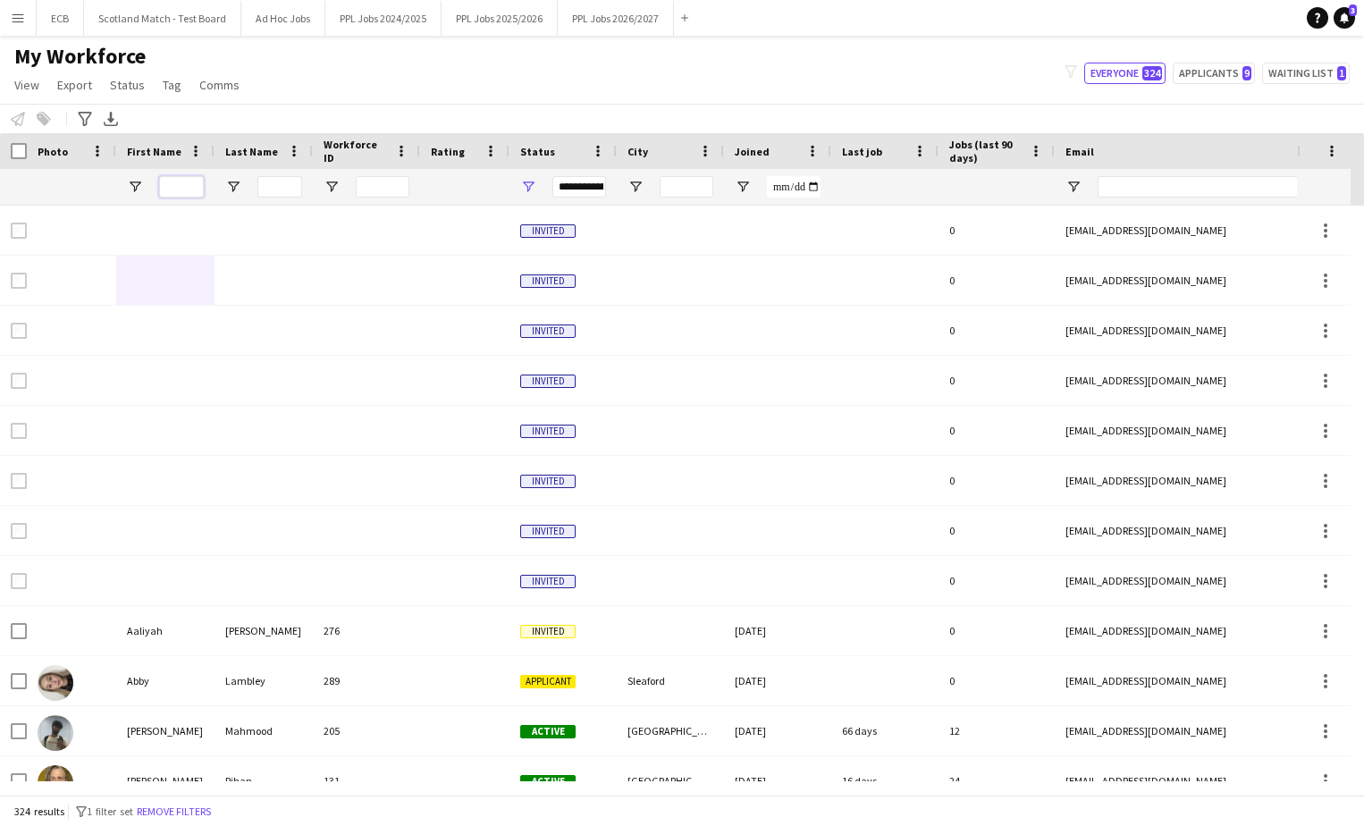
click at [181, 184] on input "First Name Filter Input" at bounding box center [181, 186] width 45 height 21
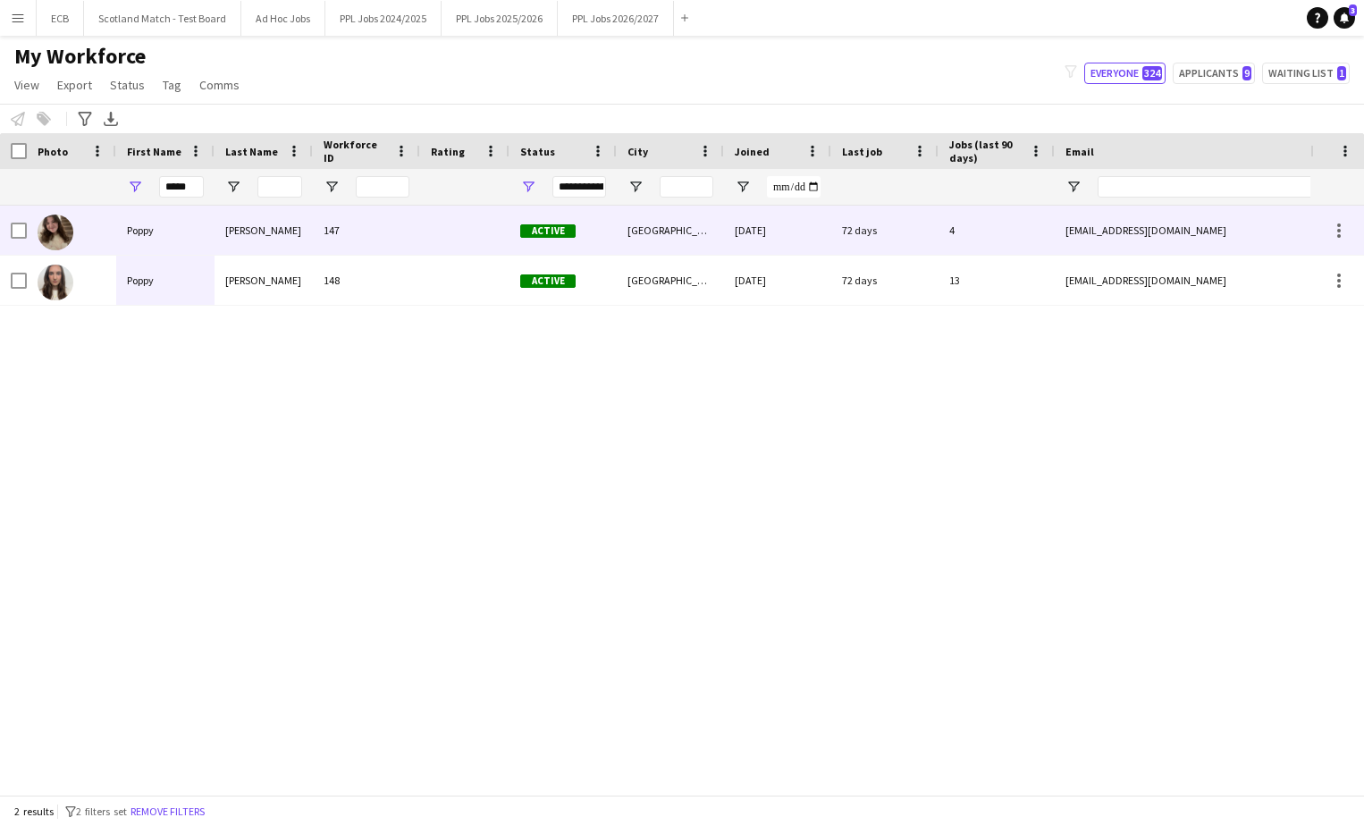
click at [419, 231] on div "147" at bounding box center [366, 230] width 107 height 49
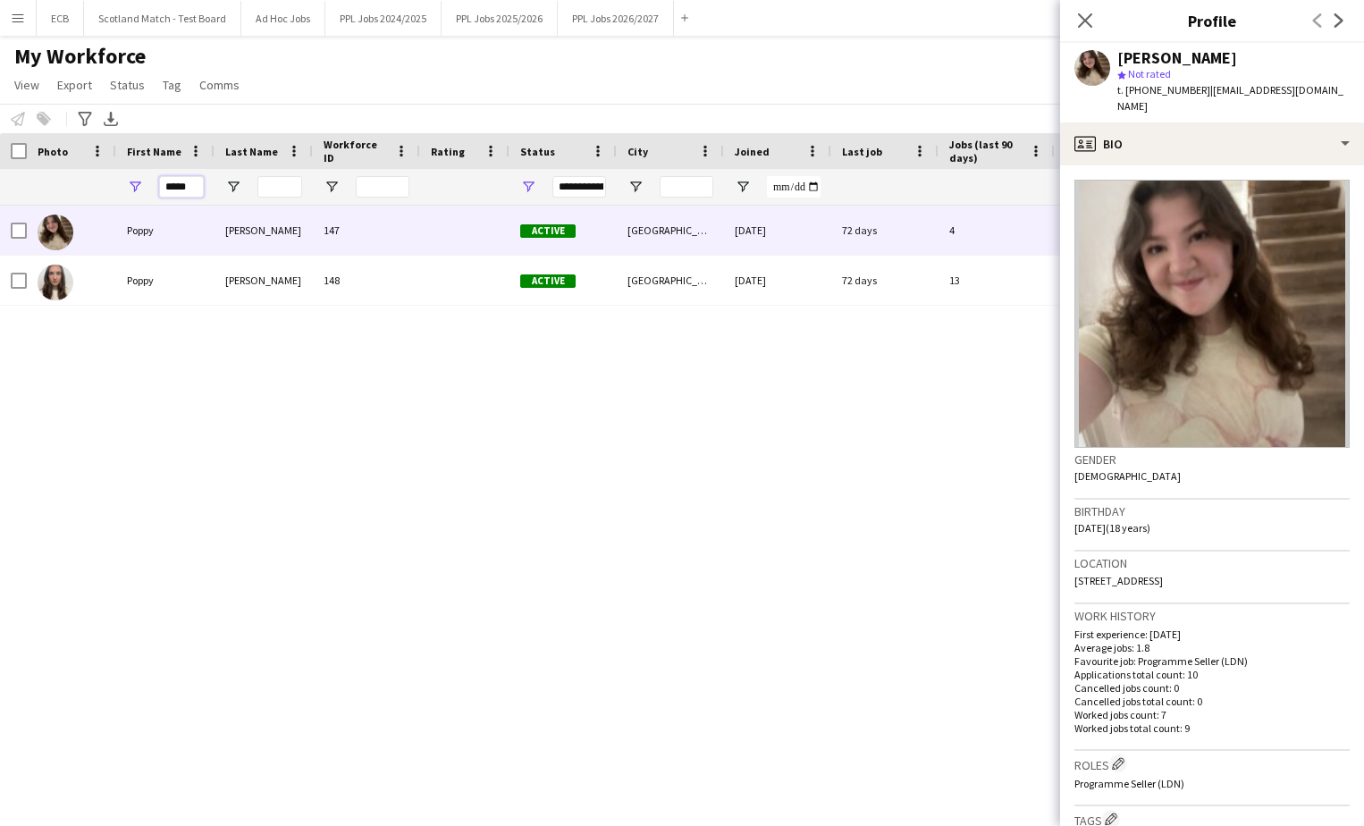
click at [172, 190] on input "*****" at bounding box center [181, 186] width 45 height 21
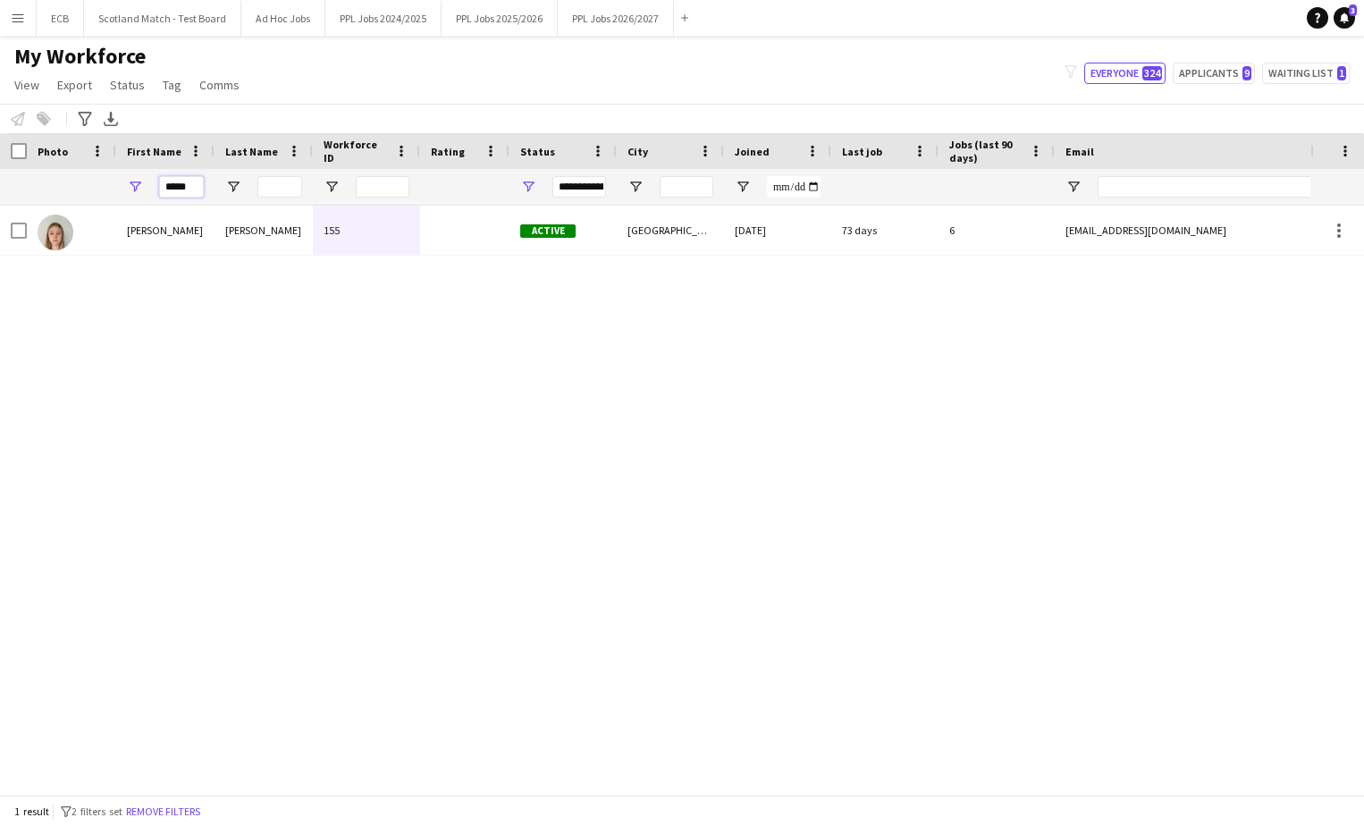
type input "*****"
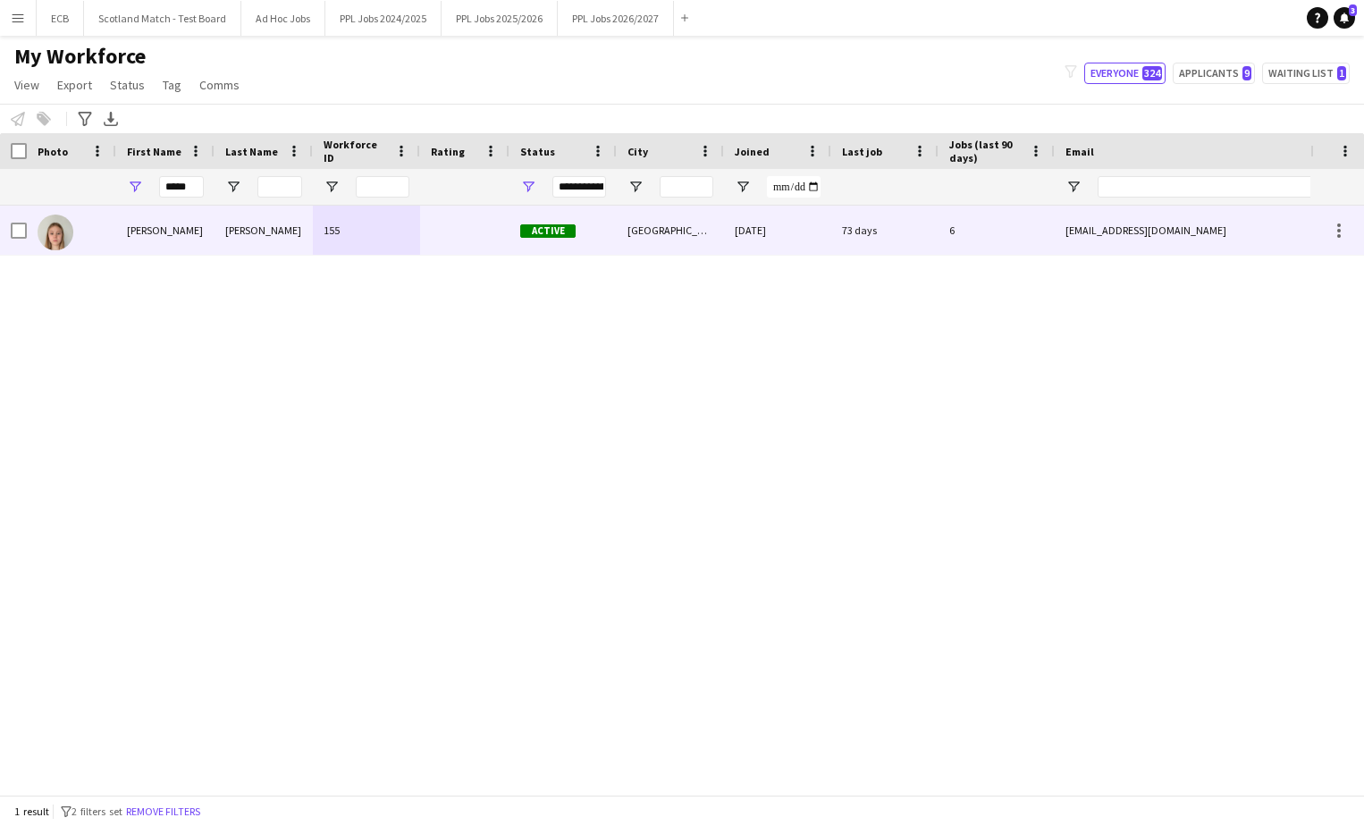
click at [670, 235] on div "[GEOGRAPHIC_DATA]" at bounding box center [670, 230] width 107 height 49
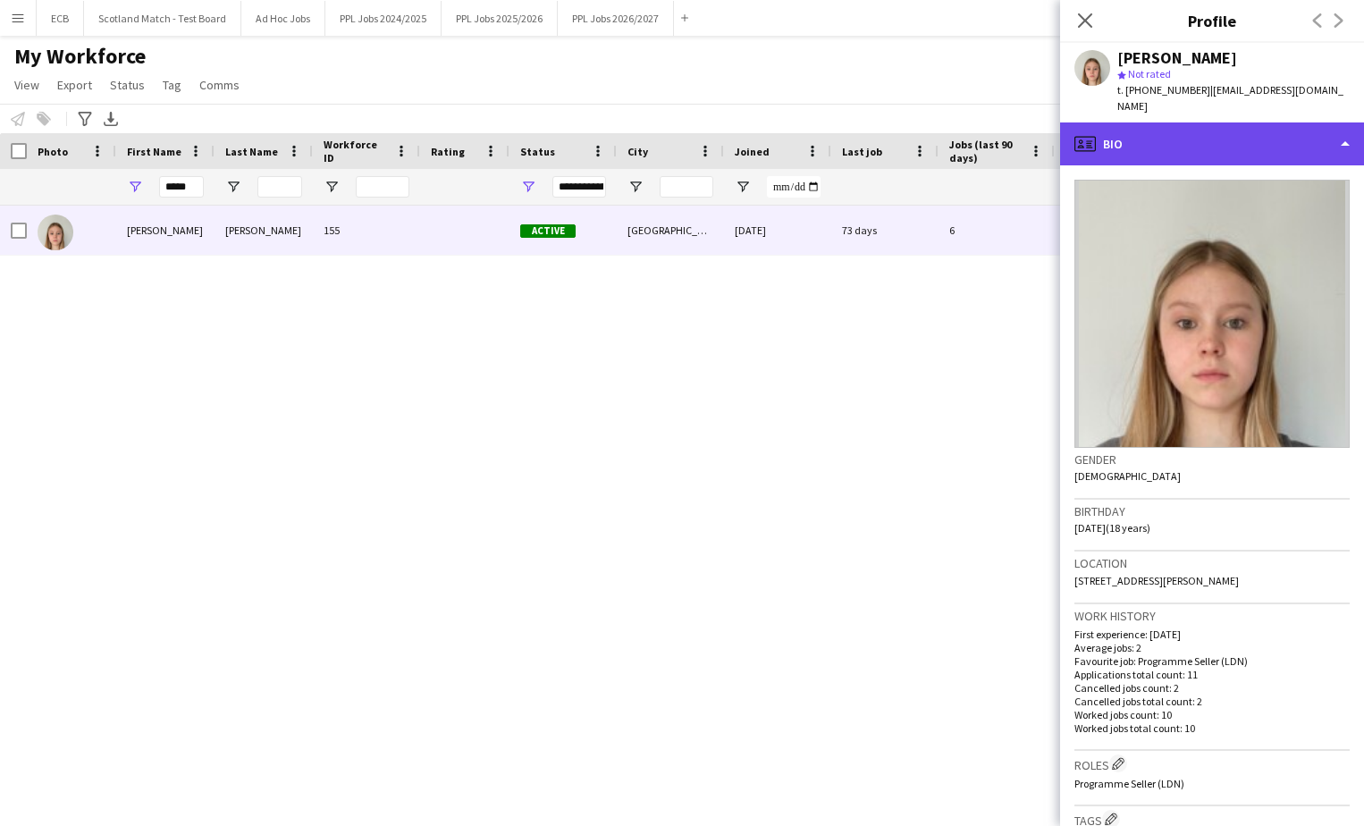
click at [1123, 122] on div "profile Bio" at bounding box center [1212, 143] width 304 height 43
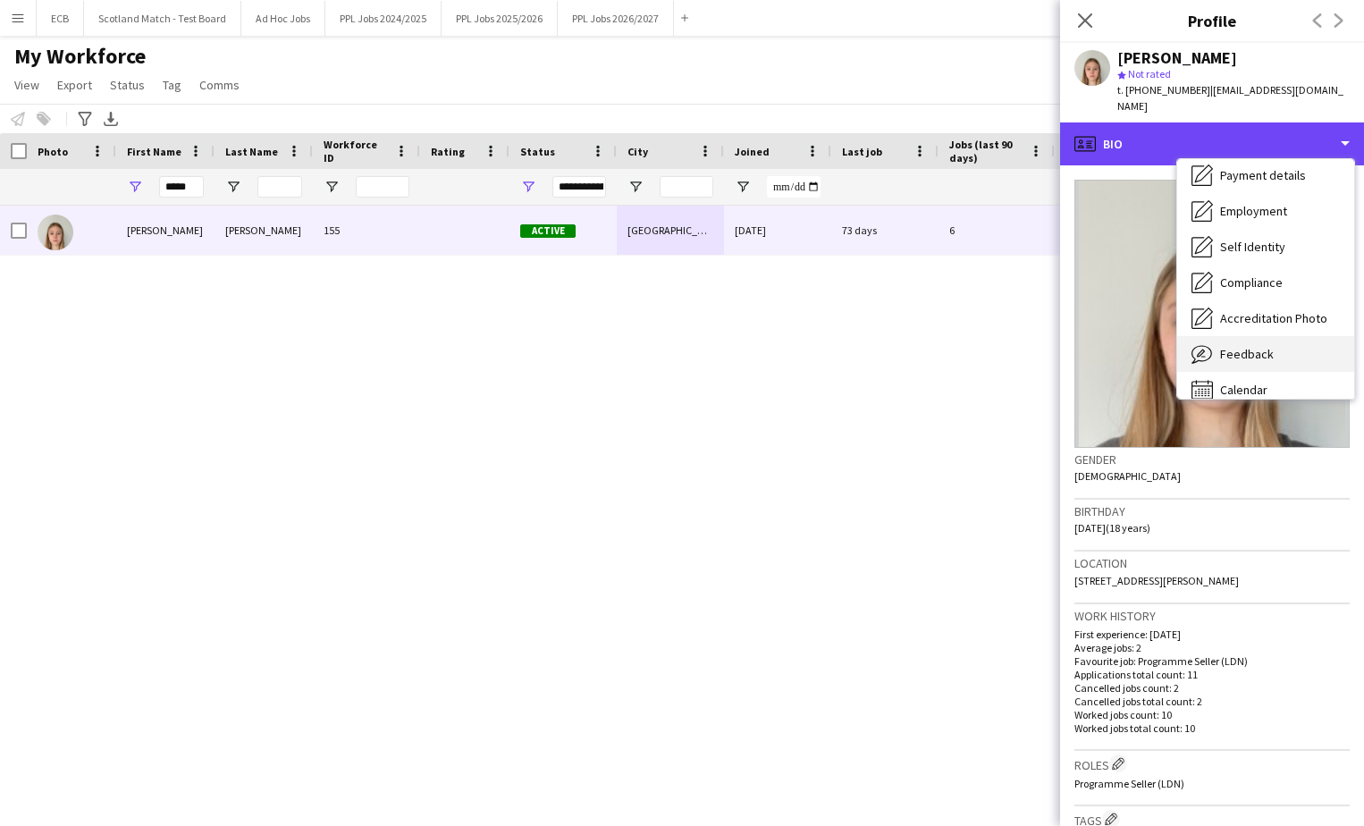
scroll to position [132, 0]
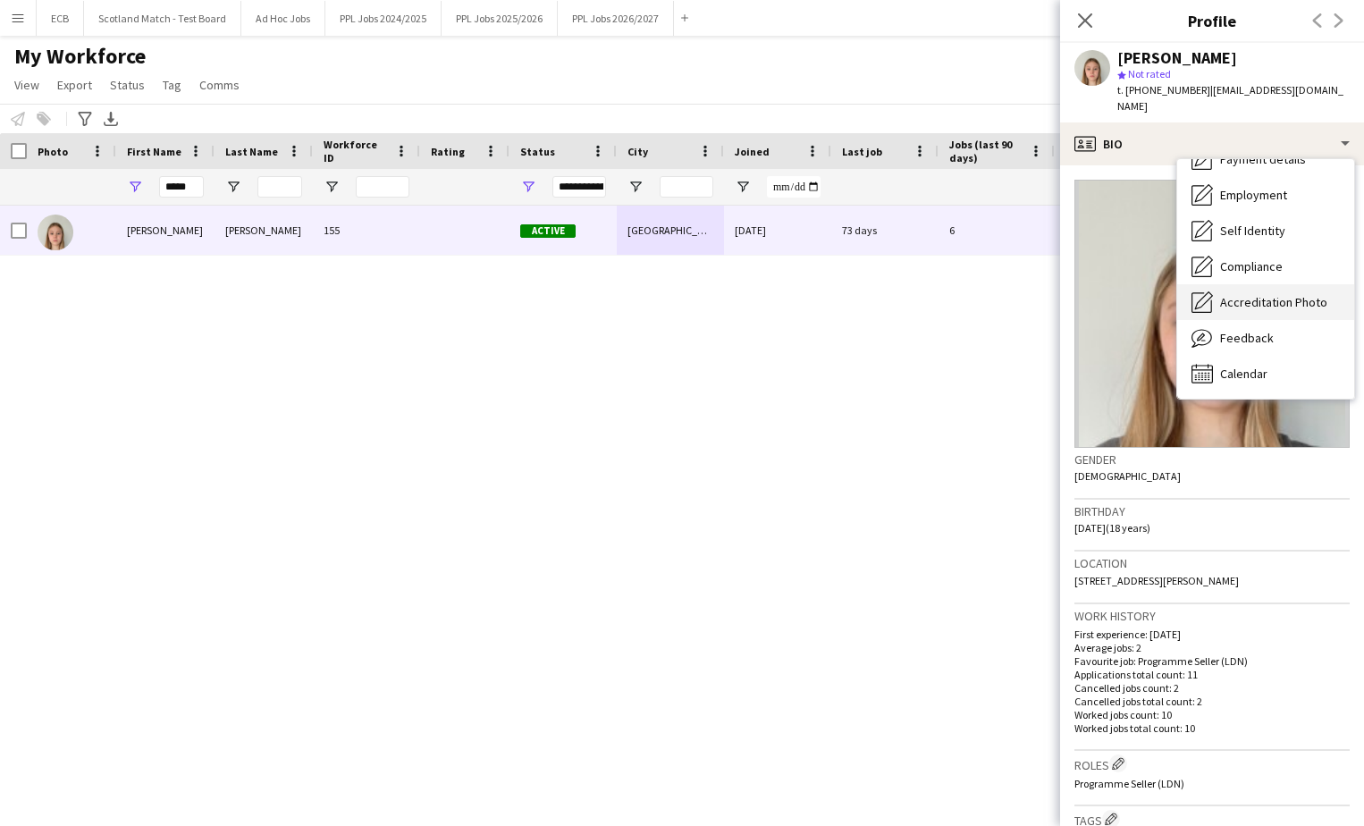
click at [1123, 294] on span "Accreditation Photo" at bounding box center [1273, 302] width 107 height 16
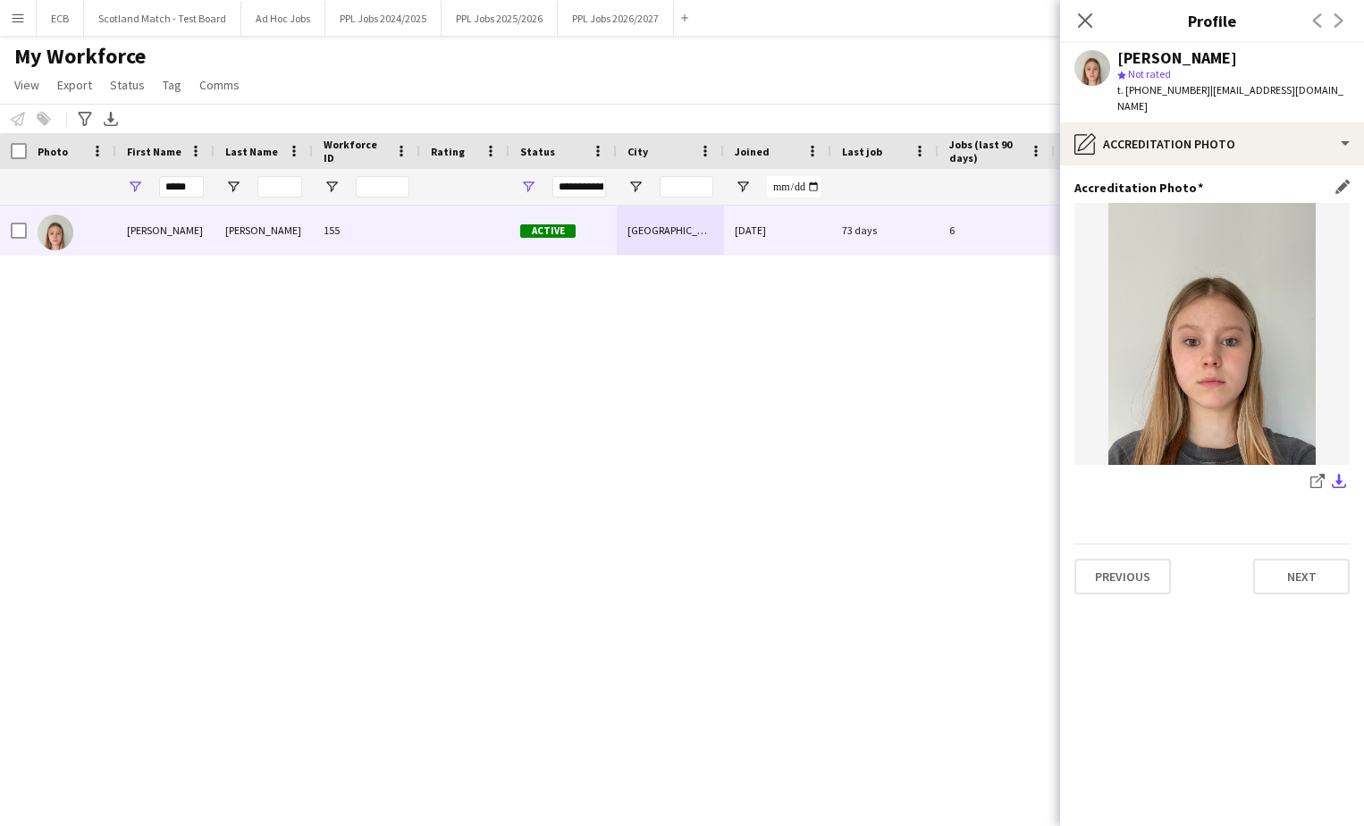
click at [1123, 474] on app-icon "download-bottom" at bounding box center [1339, 482] width 14 height 17
click at [18, 13] on app-icon "Menu" at bounding box center [18, 18] width 14 height 14
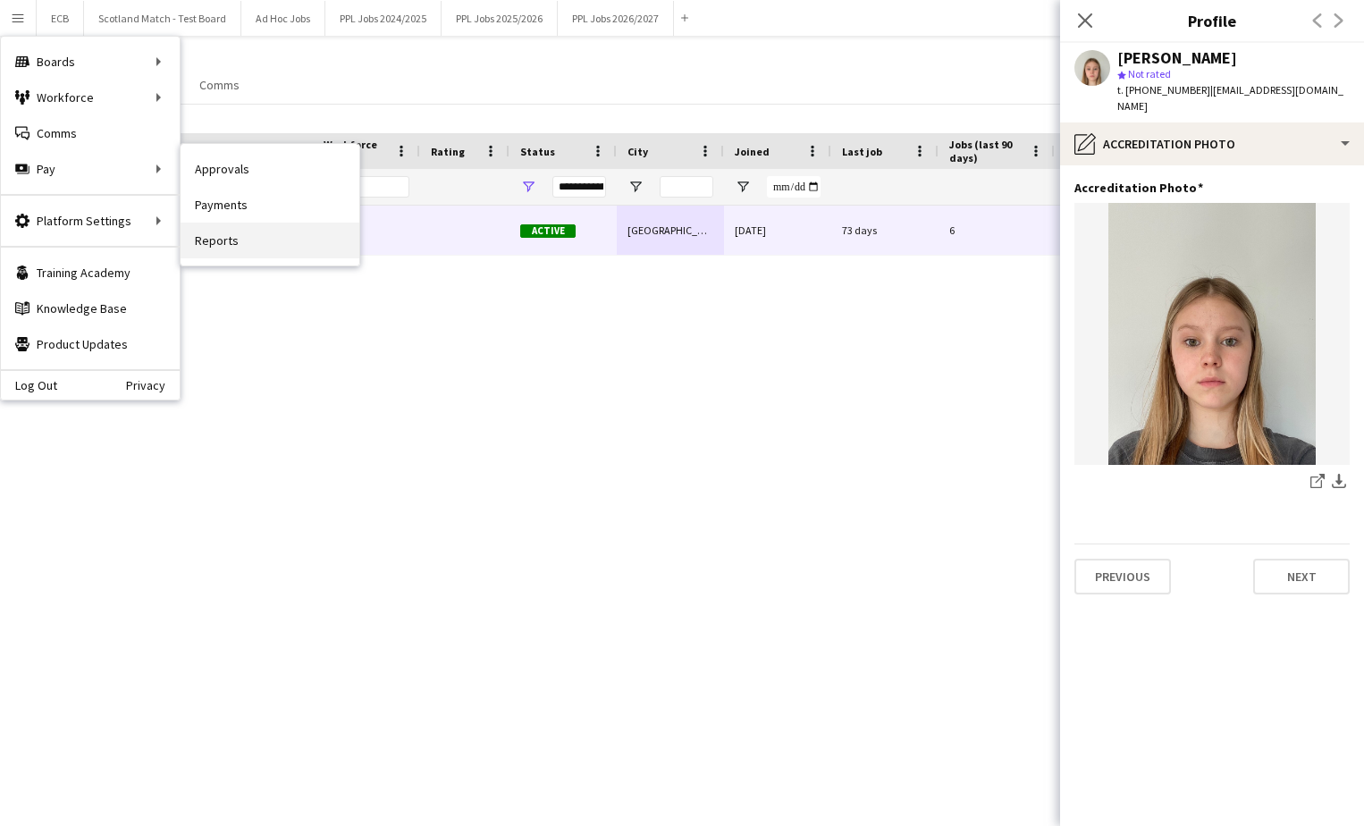
click at [239, 241] on link "Reports" at bounding box center [270, 241] width 179 height 36
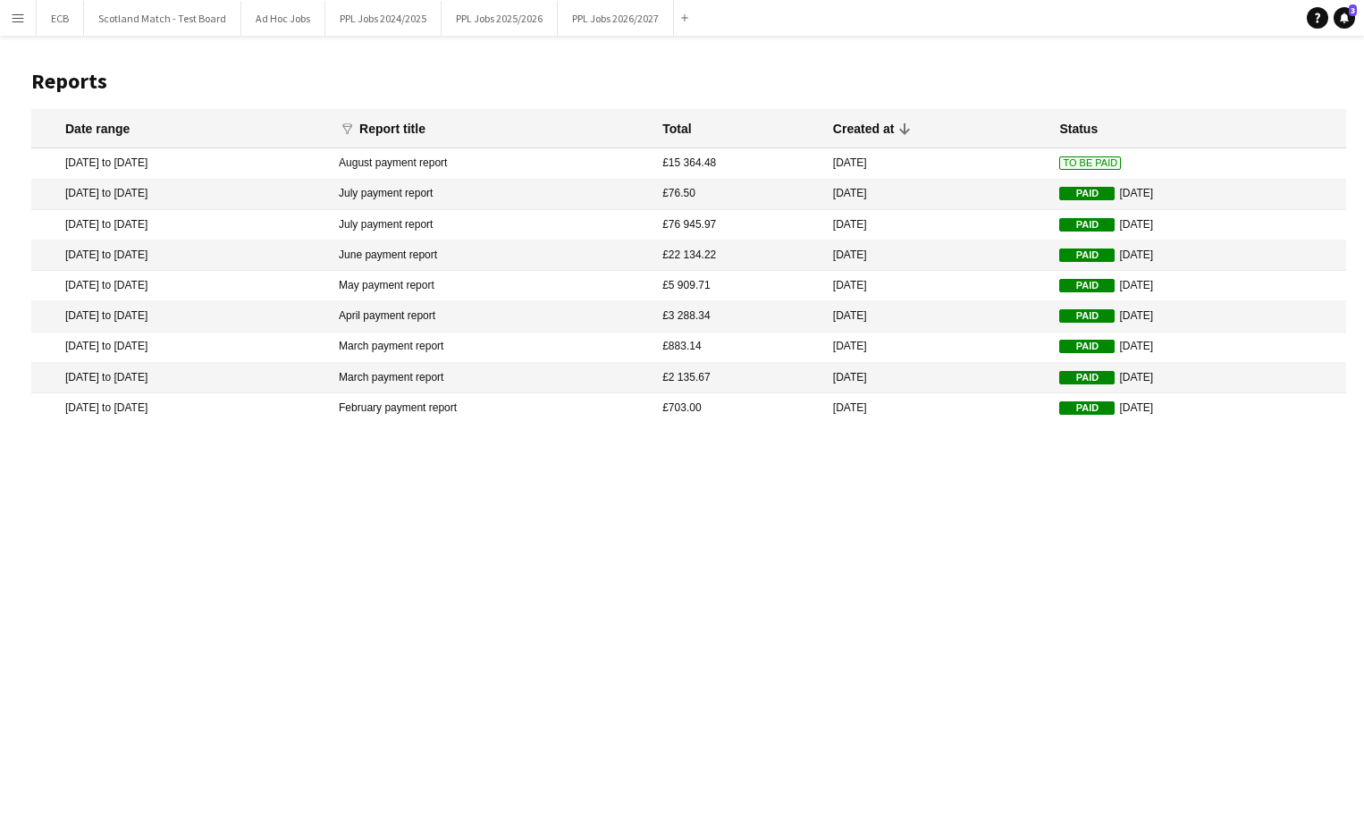
click at [131, 191] on mat-cell "[DATE] to [DATE]" at bounding box center [180, 195] width 299 height 30
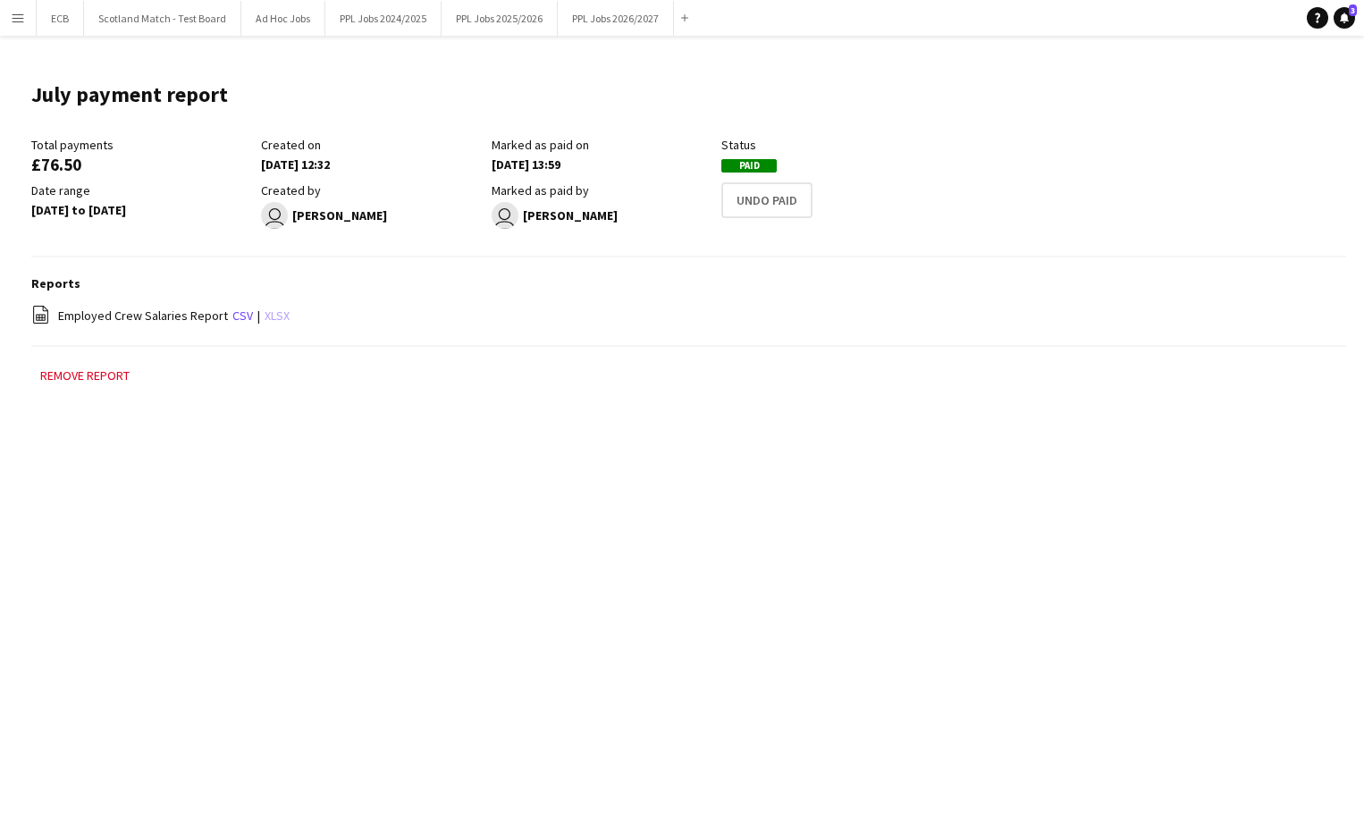
click at [265, 311] on link "xlsx" at bounding box center [277, 316] width 25 height 16
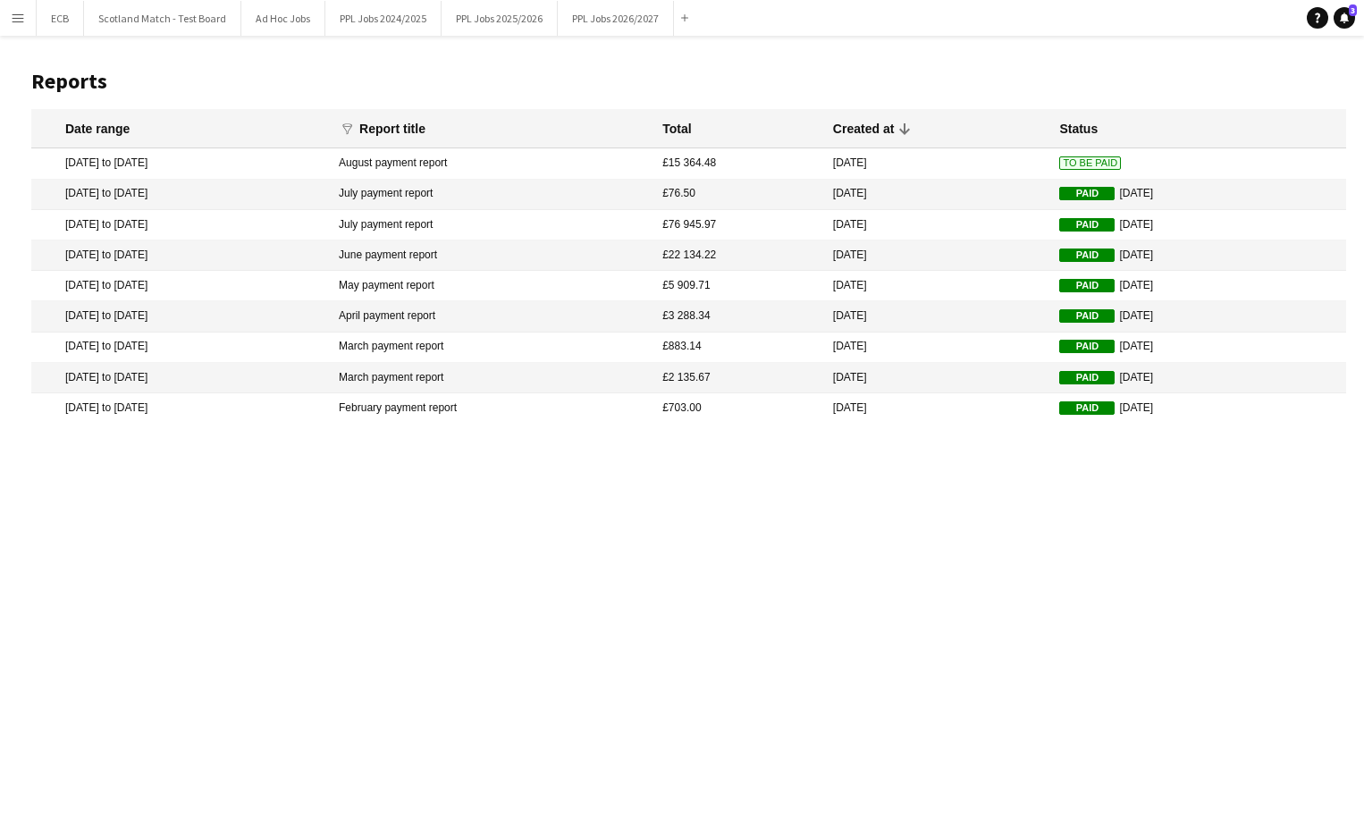
click at [93, 222] on mat-cell "[DATE] to [DATE]" at bounding box center [180, 225] width 299 height 30
click at [133, 166] on mat-cell "[DATE] to [DATE]" at bounding box center [180, 163] width 299 height 30
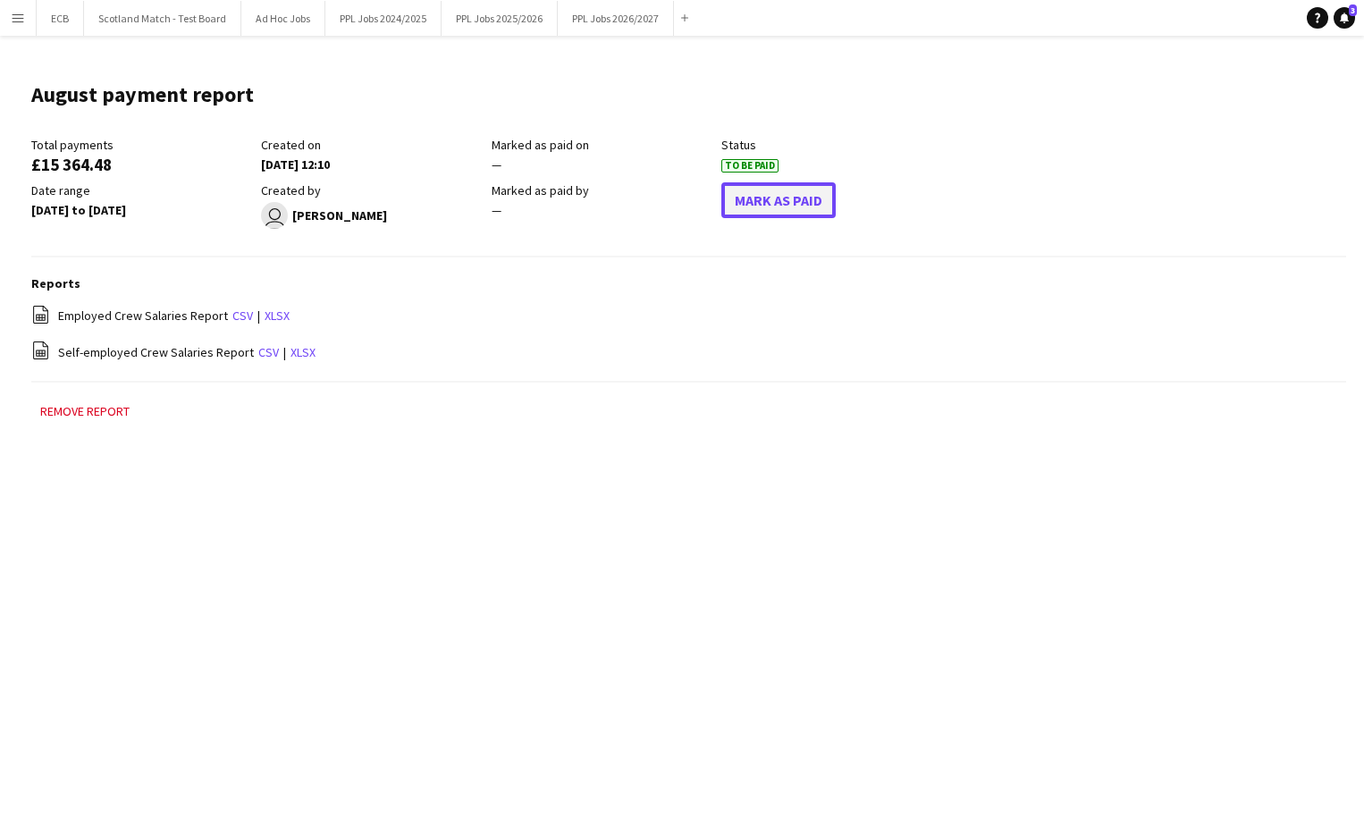
click at [753, 196] on button "Mark As Paid" at bounding box center [778, 200] width 114 height 36
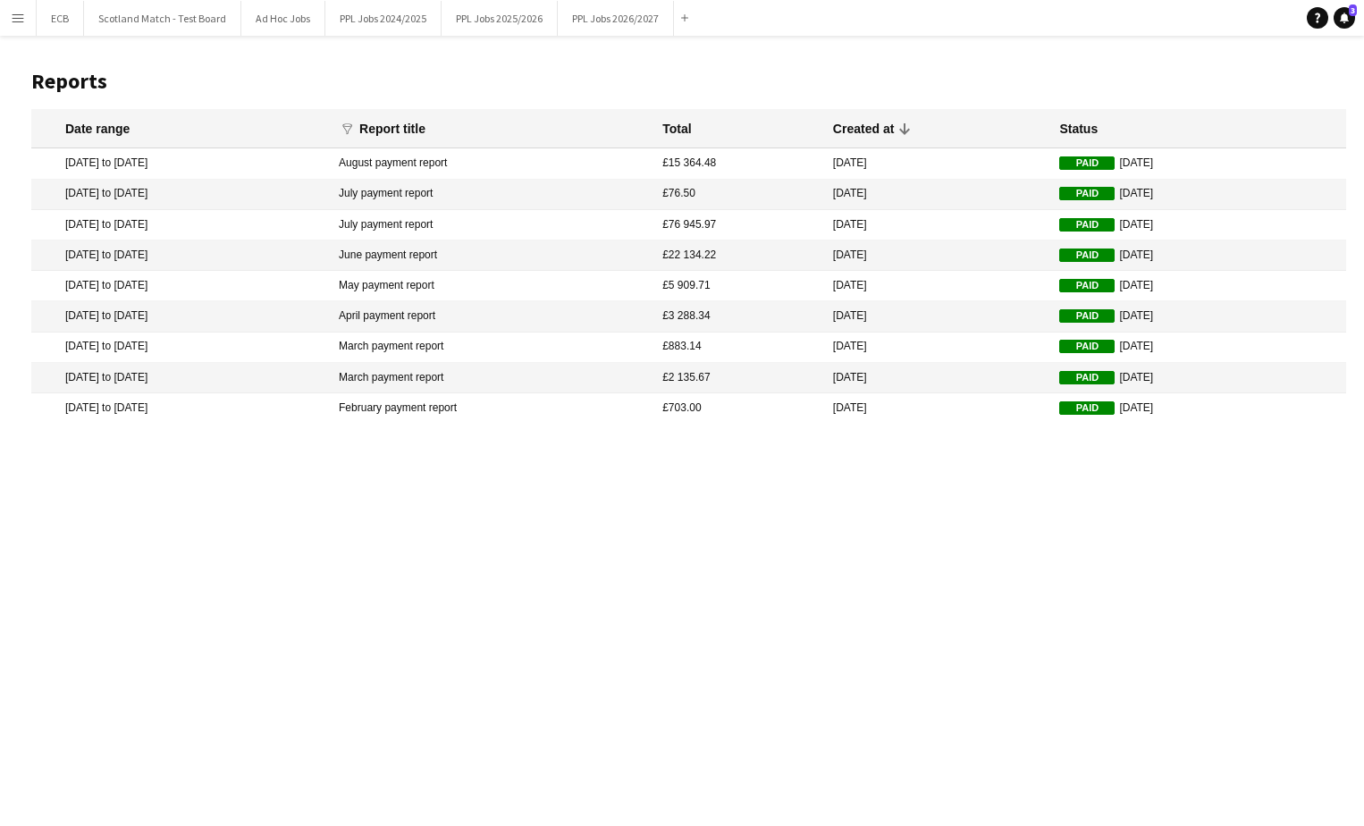
click at [123, 223] on mat-cell "[DATE] to [DATE]" at bounding box center [180, 225] width 299 height 30
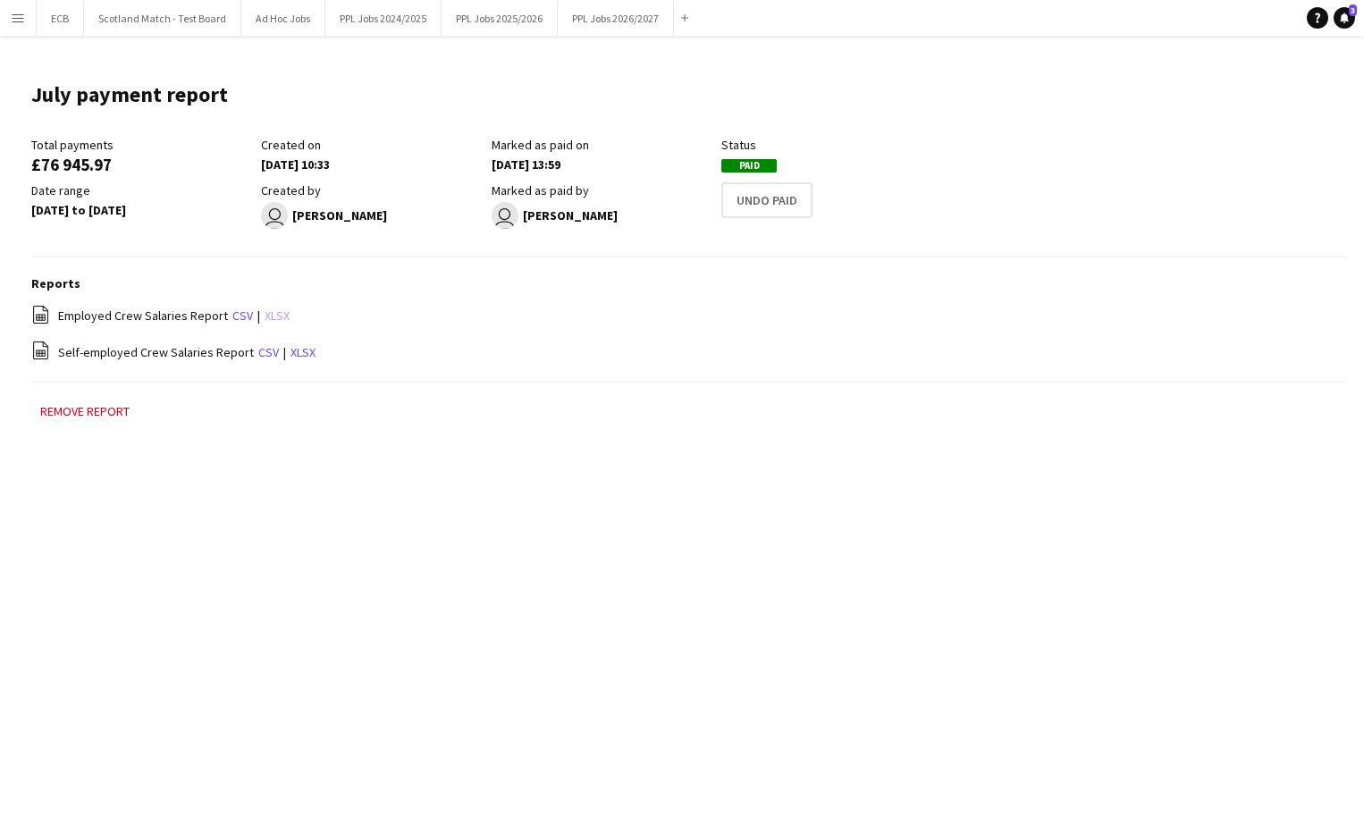
click at [265, 318] on link "xlsx" at bounding box center [277, 316] width 25 height 16
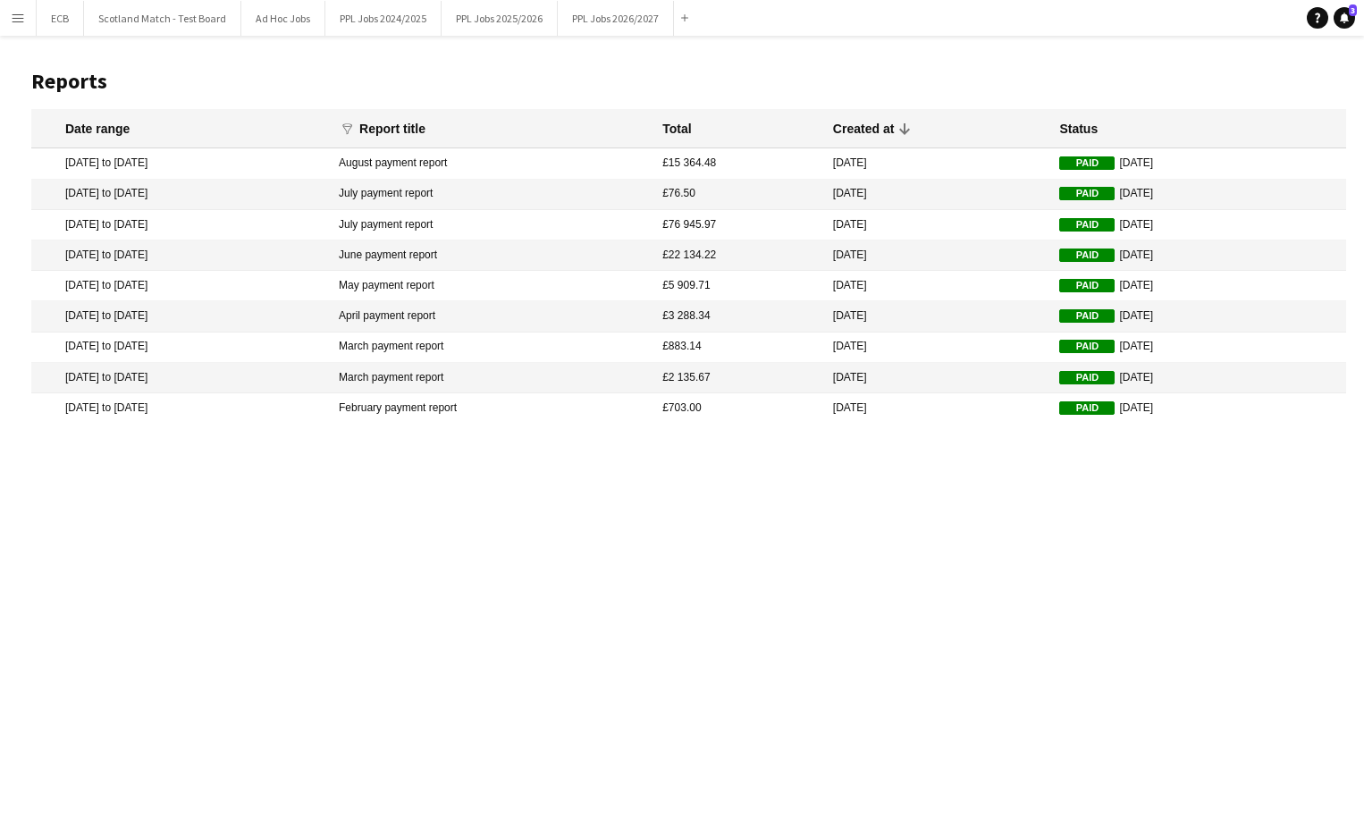
click at [170, 160] on mat-cell "[DATE] to [DATE]" at bounding box center [180, 163] width 299 height 30
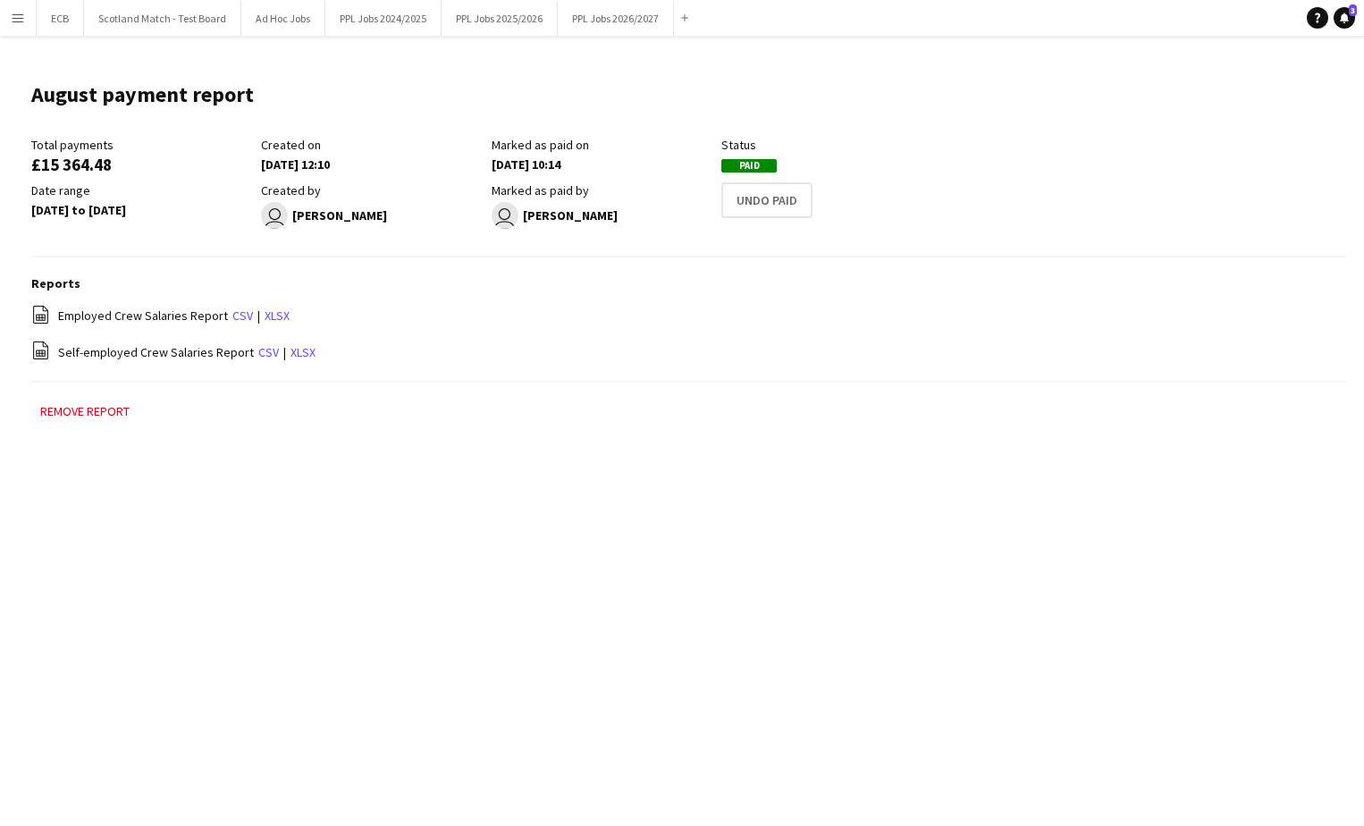
click at [170, 160] on div "£15 364.48" at bounding box center [141, 164] width 221 height 16
click at [270, 311] on link "xlsx" at bounding box center [277, 316] width 25 height 16
click at [269, 310] on link "xlsx" at bounding box center [277, 316] width 25 height 16
